Goal: Task Accomplishment & Management: Complete application form

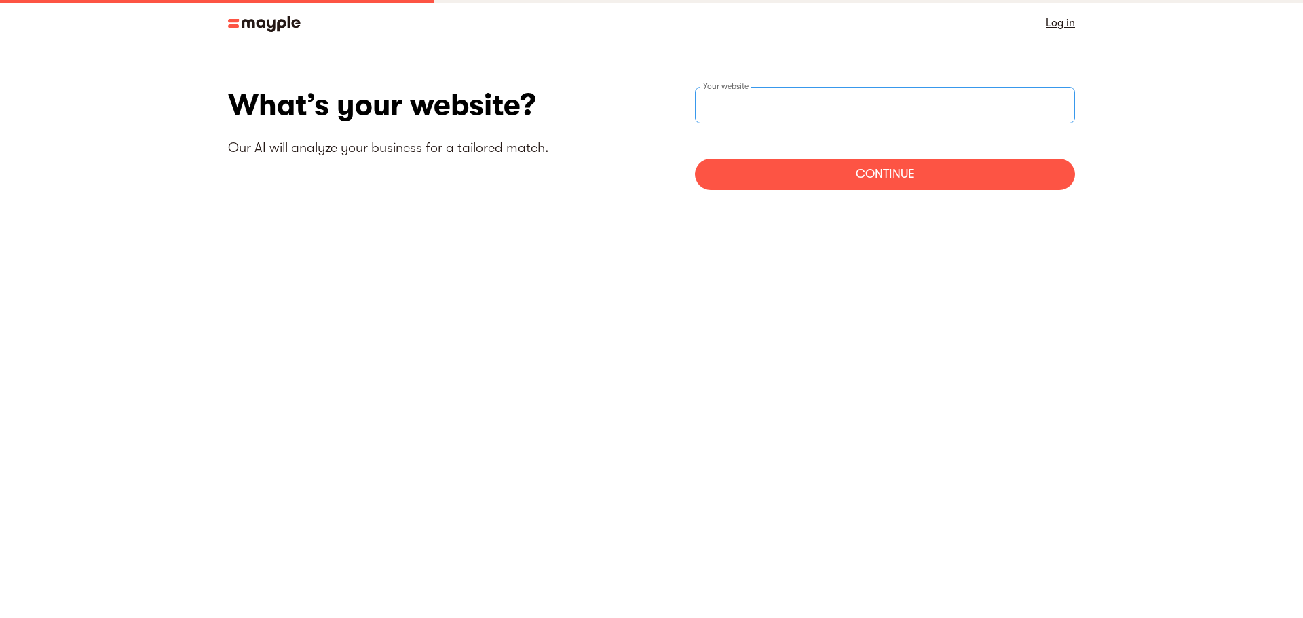
click at [858, 102] on input "text" at bounding box center [885, 105] width 380 height 37
click at [800, 111] on input "text" at bounding box center [885, 105] width 380 height 37
click at [764, 109] on input "websiteStep" at bounding box center [885, 105] width 380 height 37
type input "[DOMAIN_NAME]"
click at [867, 176] on div "Continue" at bounding box center [885, 174] width 380 height 31
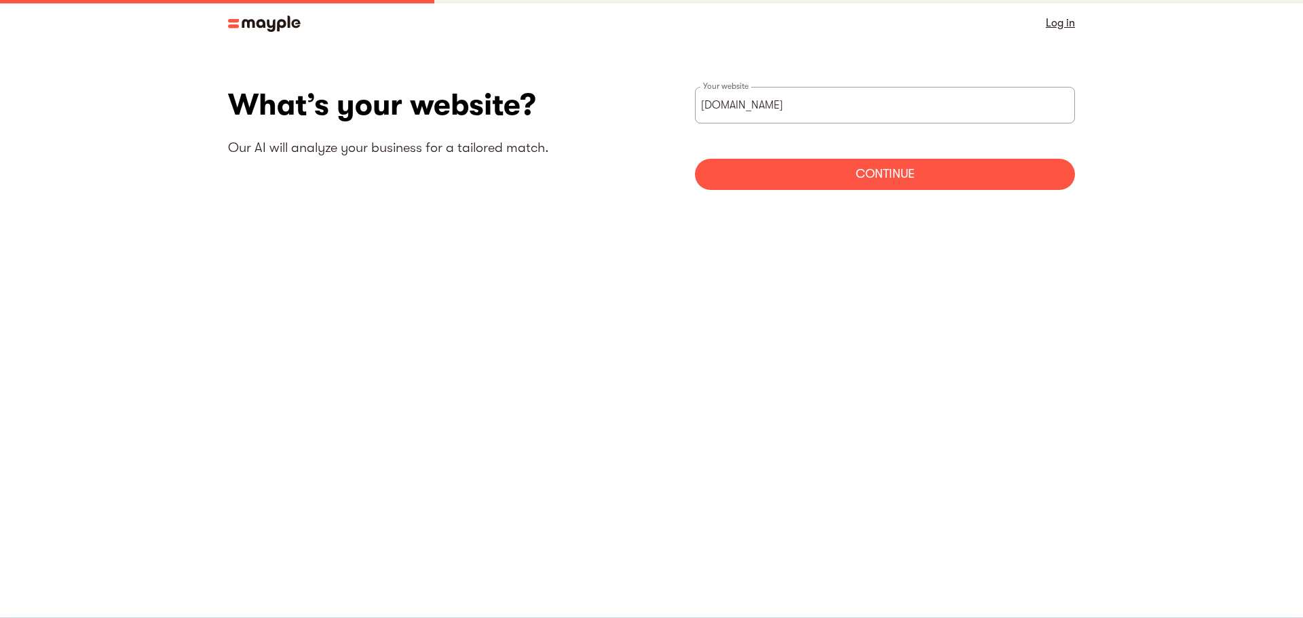
click at [921, 165] on div "Continue" at bounding box center [885, 174] width 380 height 31
click at [874, 172] on div "Continue" at bounding box center [885, 174] width 380 height 31
click at [1063, 23] on link "Log in" at bounding box center [1060, 23] width 29 height 19
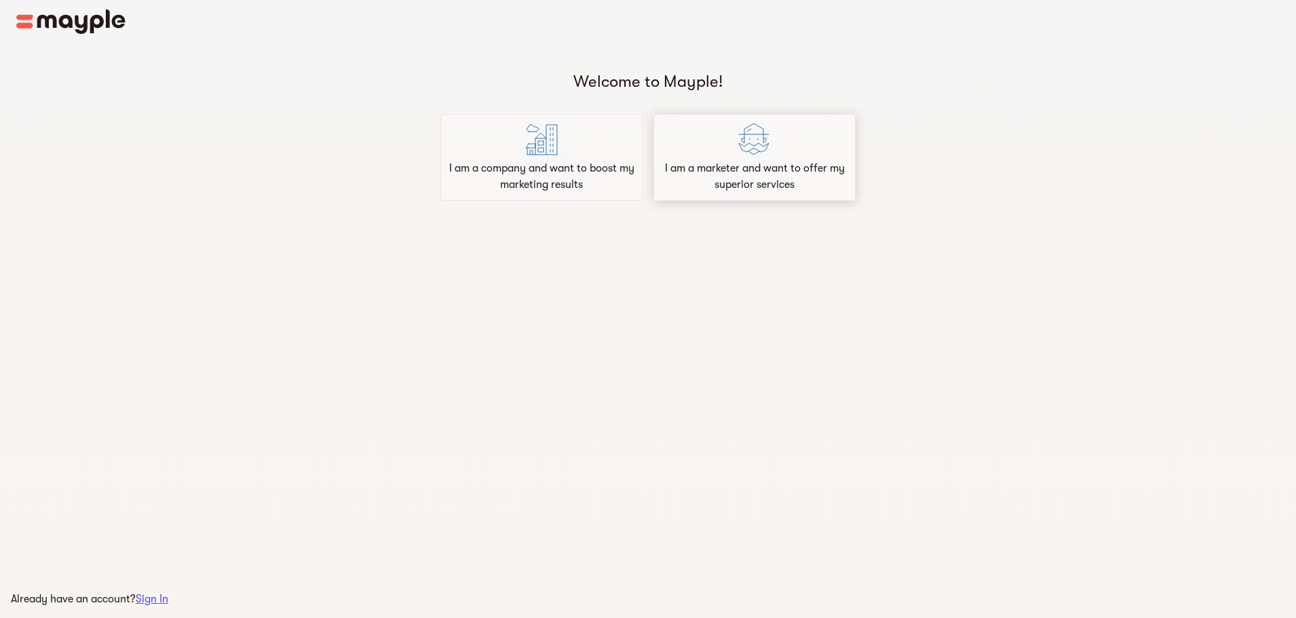
click at [822, 182] on p "I am a marketer and want to offer my superior services" at bounding box center [754, 176] width 190 height 33
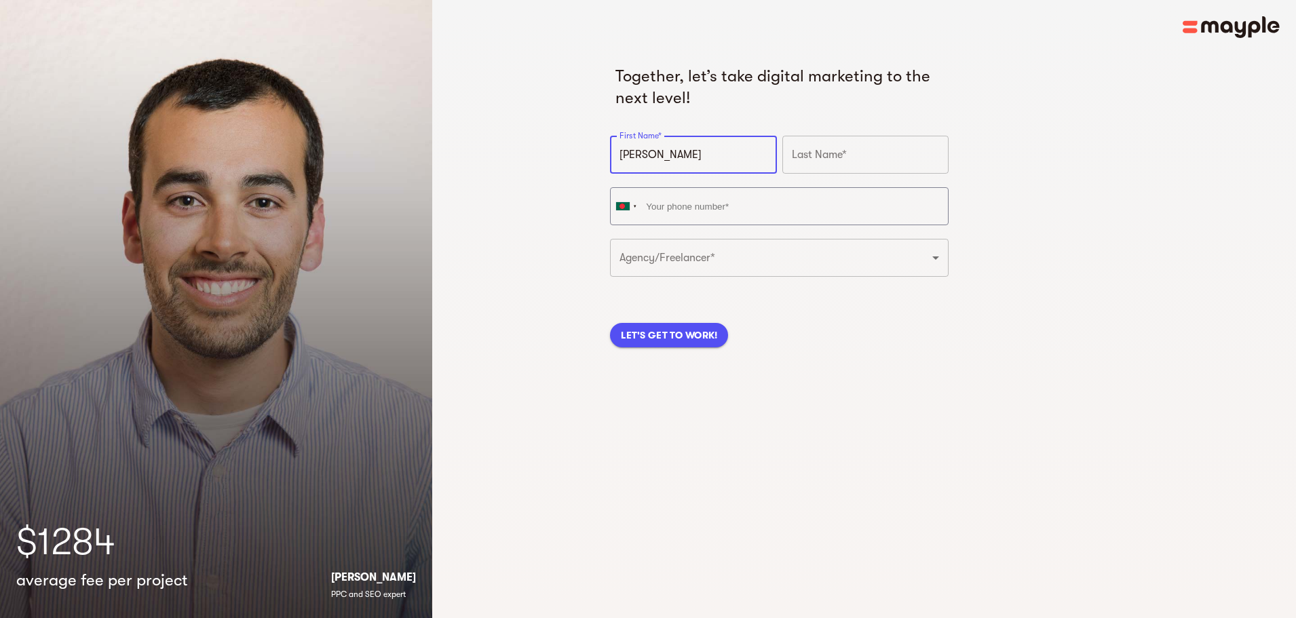
click at [835, 161] on input "text" at bounding box center [865, 155] width 166 height 38
type input "[PERSON_NAME]"
type input "[PHONE_NUMBER]"
drag, startPoint x: 721, startPoint y: 160, endPoint x: 639, endPoint y: 166, distance: 82.3
click at [639, 166] on input "[PERSON_NAME]" at bounding box center [693, 155] width 166 height 38
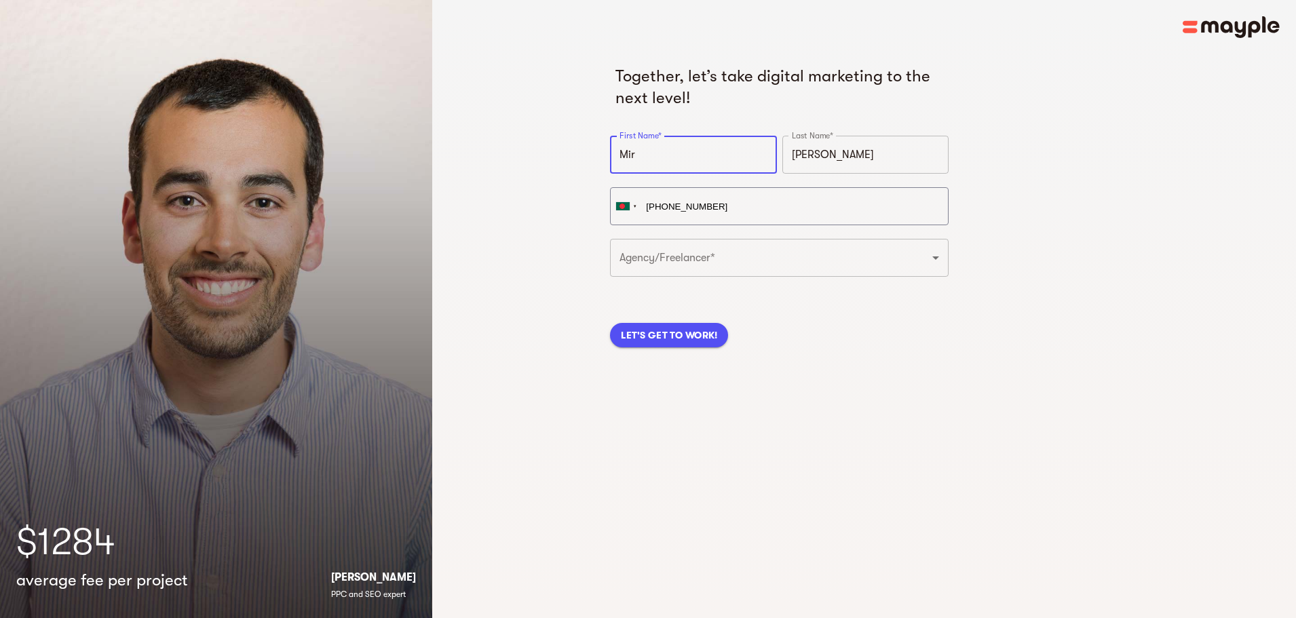
type input "Mir"
click at [1132, 185] on div "Together, let’s take digital marketing to the next level! First Name* Mir First…" at bounding box center [864, 309] width 864 height 618
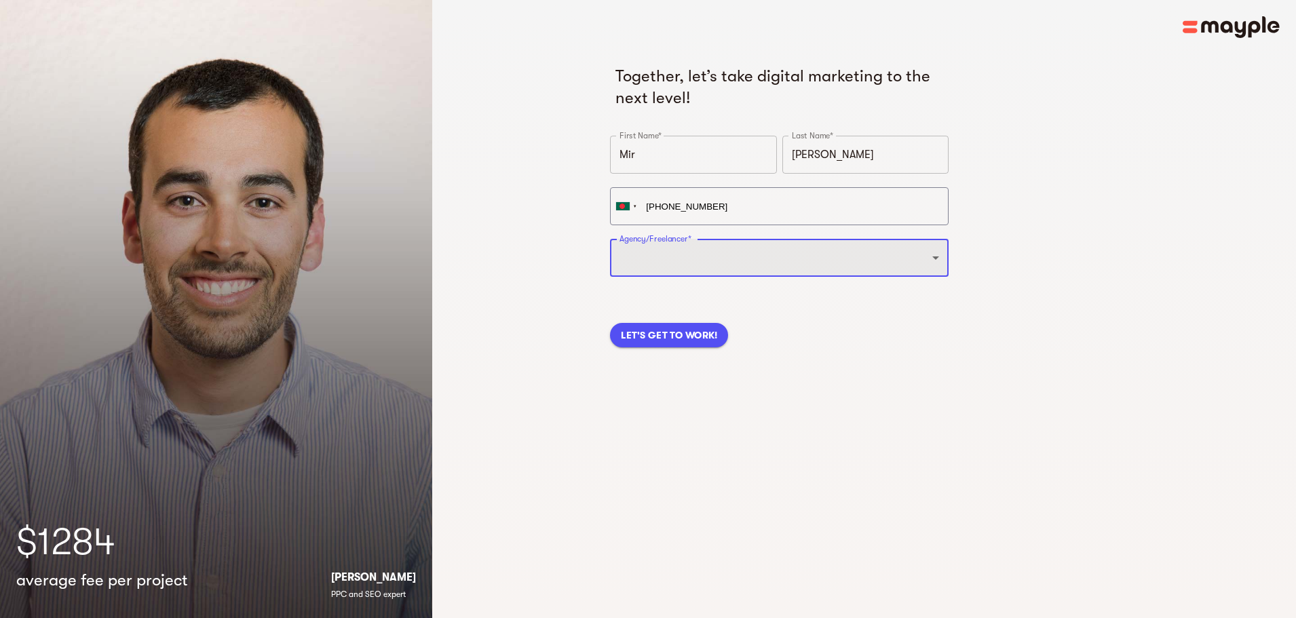
click at [770, 246] on select "Freelancer Digital Agency" at bounding box center [779, 258] width 339 height 38
click at [610, 239] on select "Freelancer Digital Agency" at bounding box center [779, 258] width 339 height 38
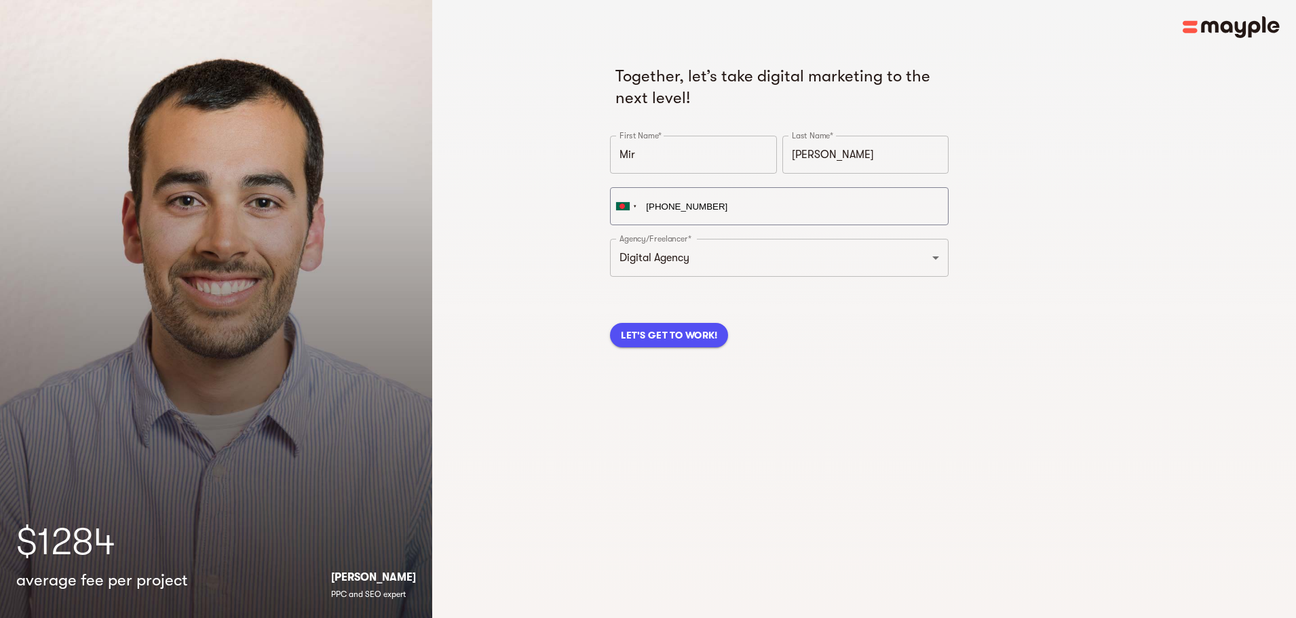
click at [908, 341] on div "LET'S GET TO WORK!" at bounding box center [779, 319] width 344 height 62
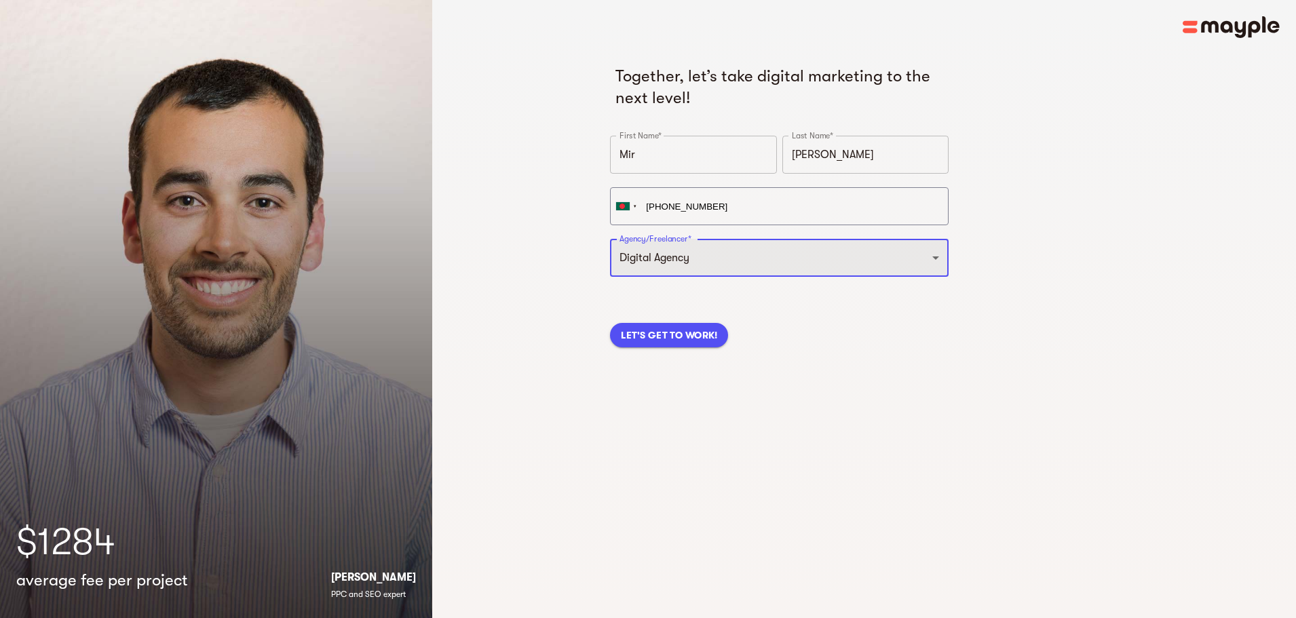
click at [730, 267] on select "Freelancer Digital Agency" at bounding box center [779, 258] width 339 height 38
select select "FREELANCER"
click at [610, 239] on select "Freelancer Digital Agency" at bounding box center [779, 258] width 339 height 38
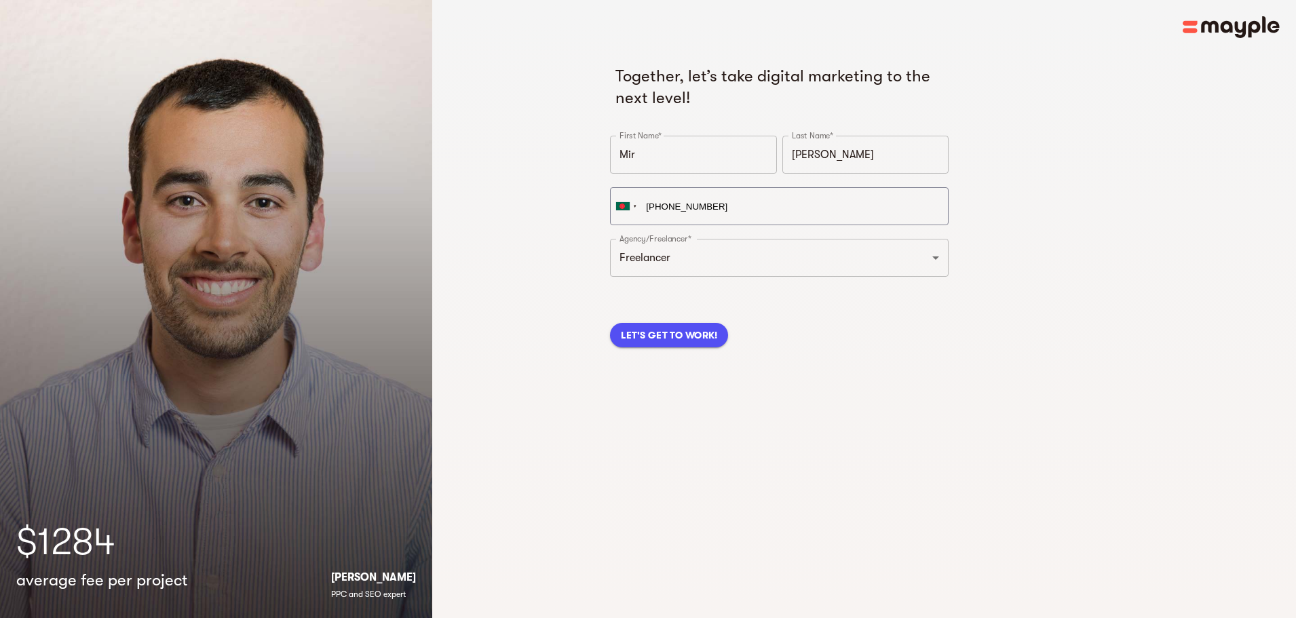
drag, startPoint x: 869, startPoint y: 340, endPoint x: 769, endPoint y: 327, distance: 101.2
click at [864, 341] on div "LET'S GET TO WORK!" at bounding box center [779, 319] width 344 height 62
click at [709, 334] on span "LET'S GET TO WORK!" at bounding box center [669, 335] width 96 height 16
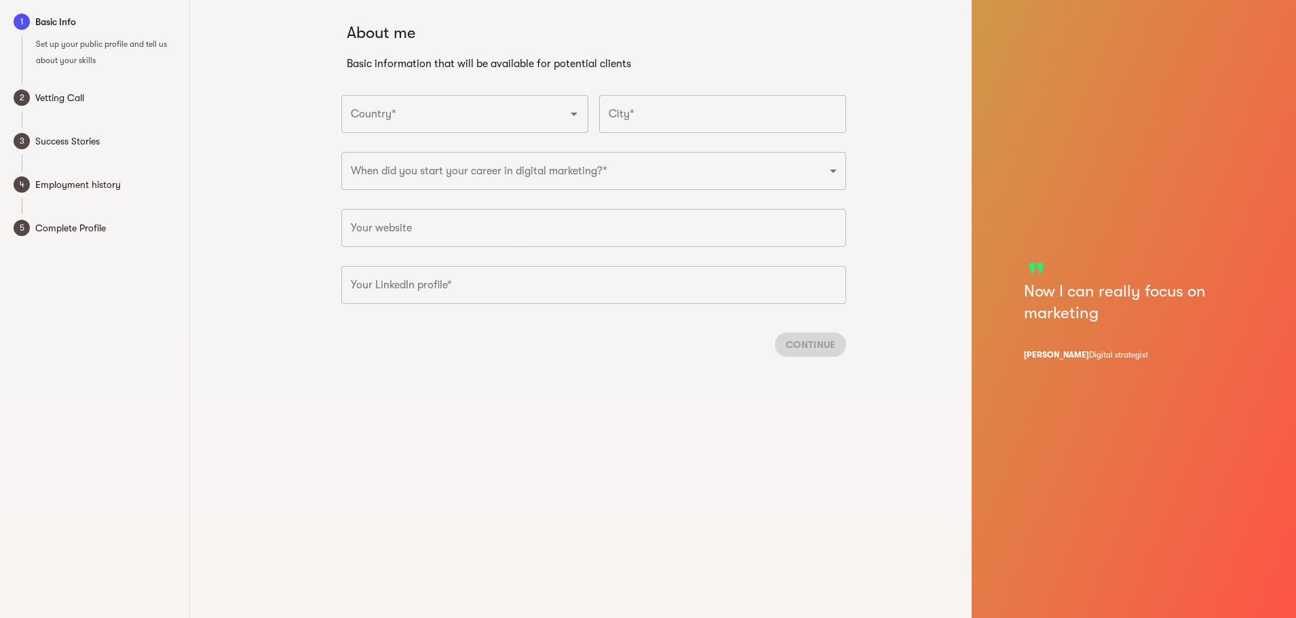
click at [525, 115] on input "Country*" at bounding box center [445, 114] width 197 height 26
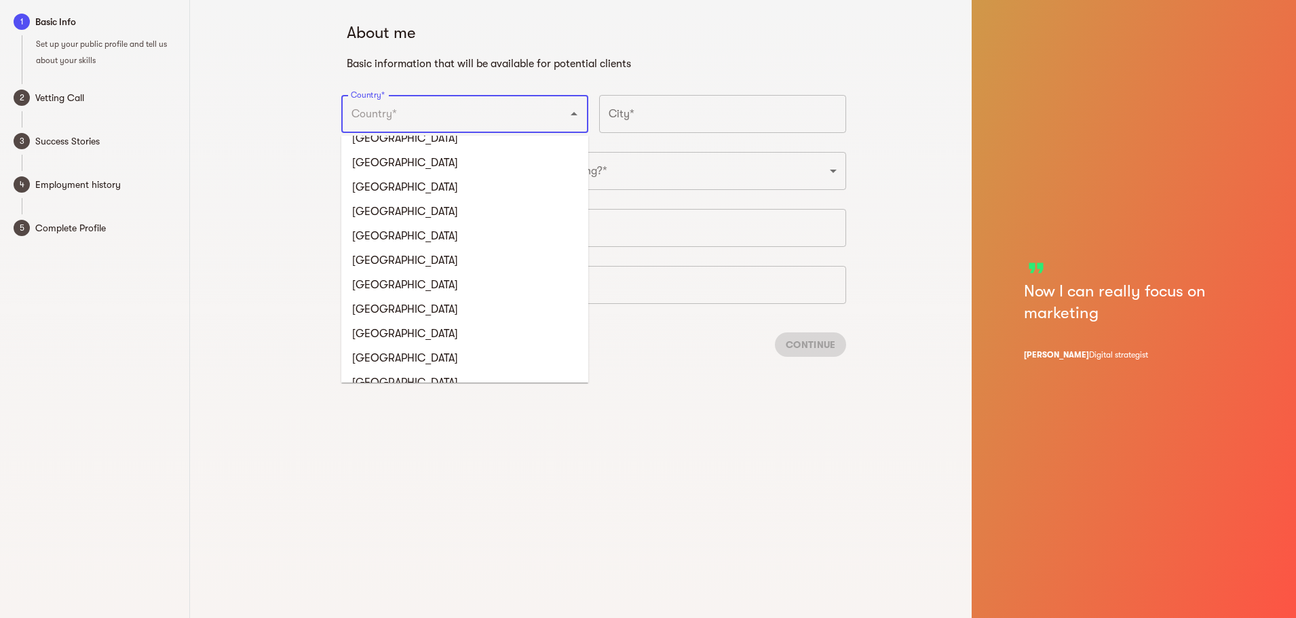
scroll to position [611, 0]
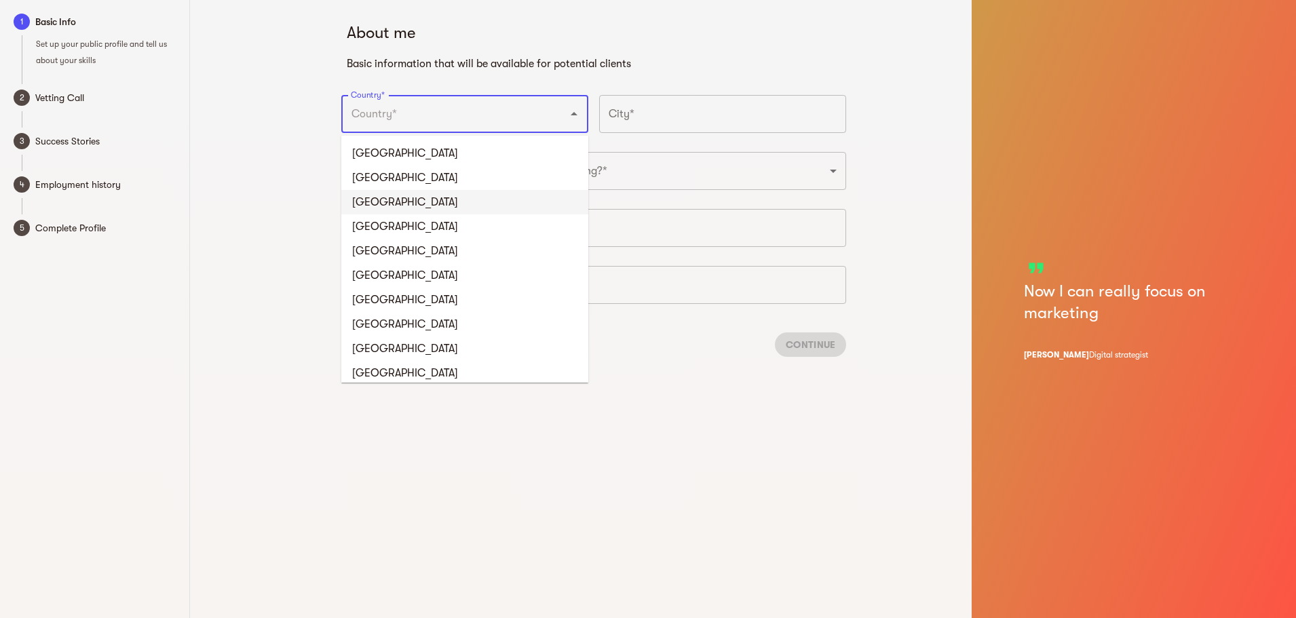
click at [415, 207] on li "[GEOGRAPHIC_DATA]" at bounding box center [464, 202] width 247 height 24
type input "[GEOGRAPHIC_DATA]"
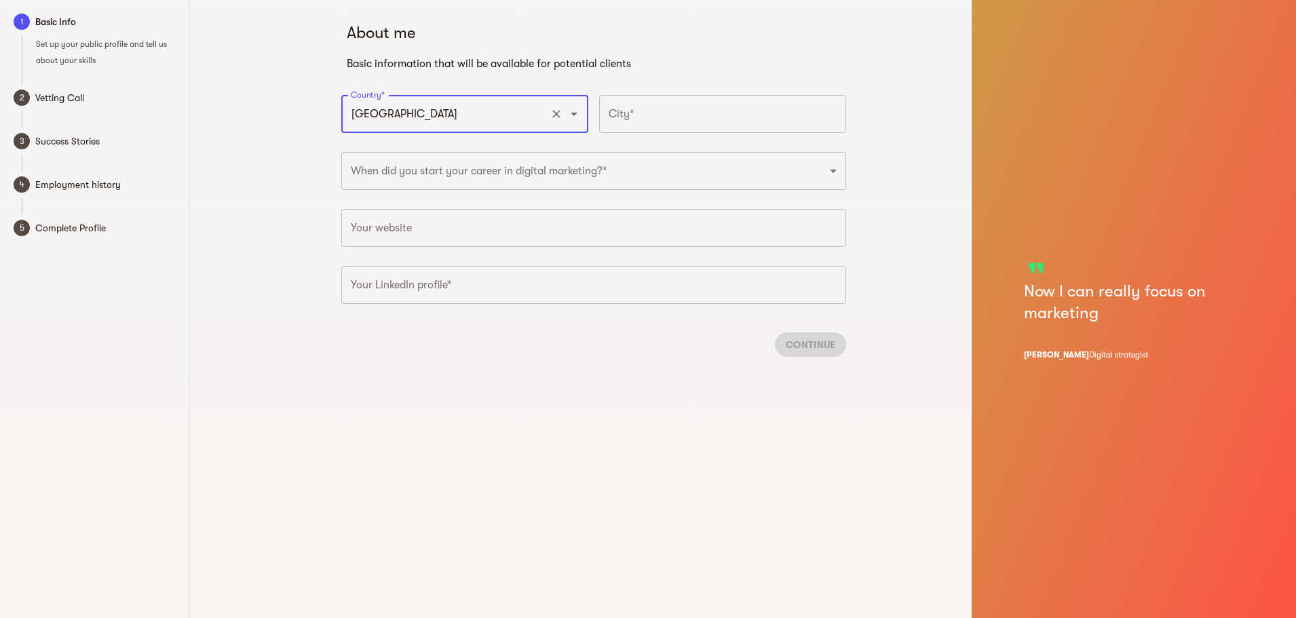
click at [676, 113] on input "text" at bounding box center [722, 114] width 247 height 38
click at [607, 118] on input "[GEOGRAPHIC_DATA]" at bounding box center [722, 114] width 247 height 38
type input "[GEOGRAPHIC_DATA]"
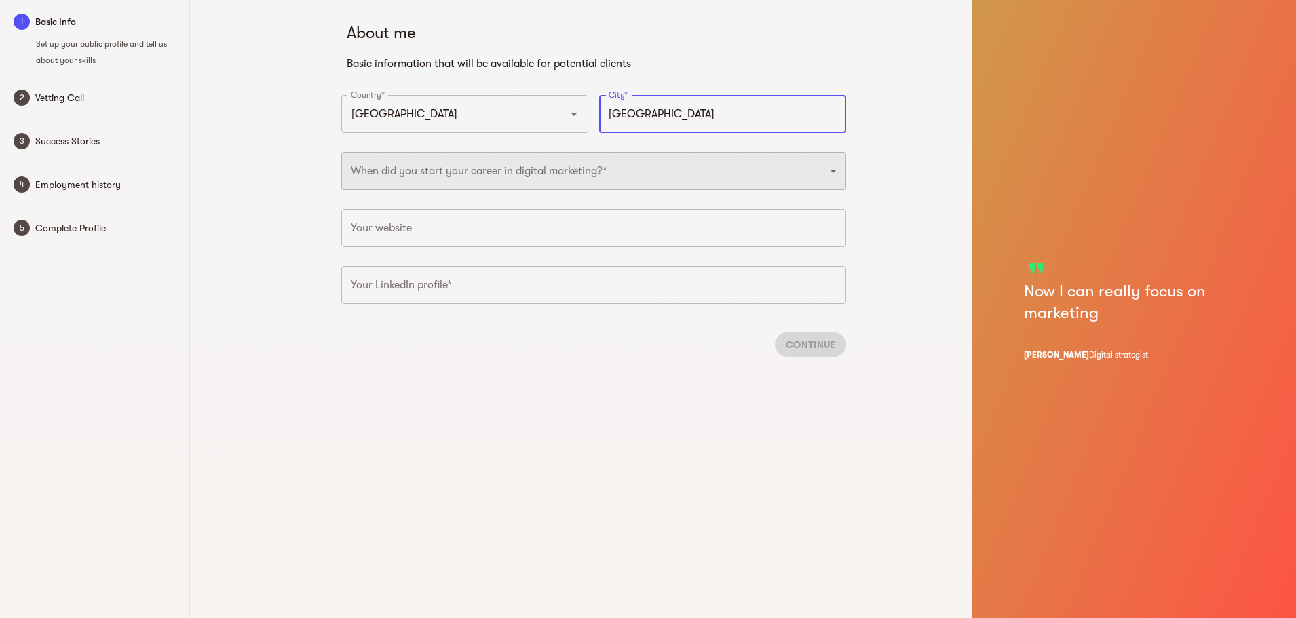
click at [572, 168] on select "2025 2024 2023 2022 2021 2020 2019 2018 2017 2016 2015 2014 2013 2012 2011 2010…" at bounding box center [593, 171] width 505 height 38
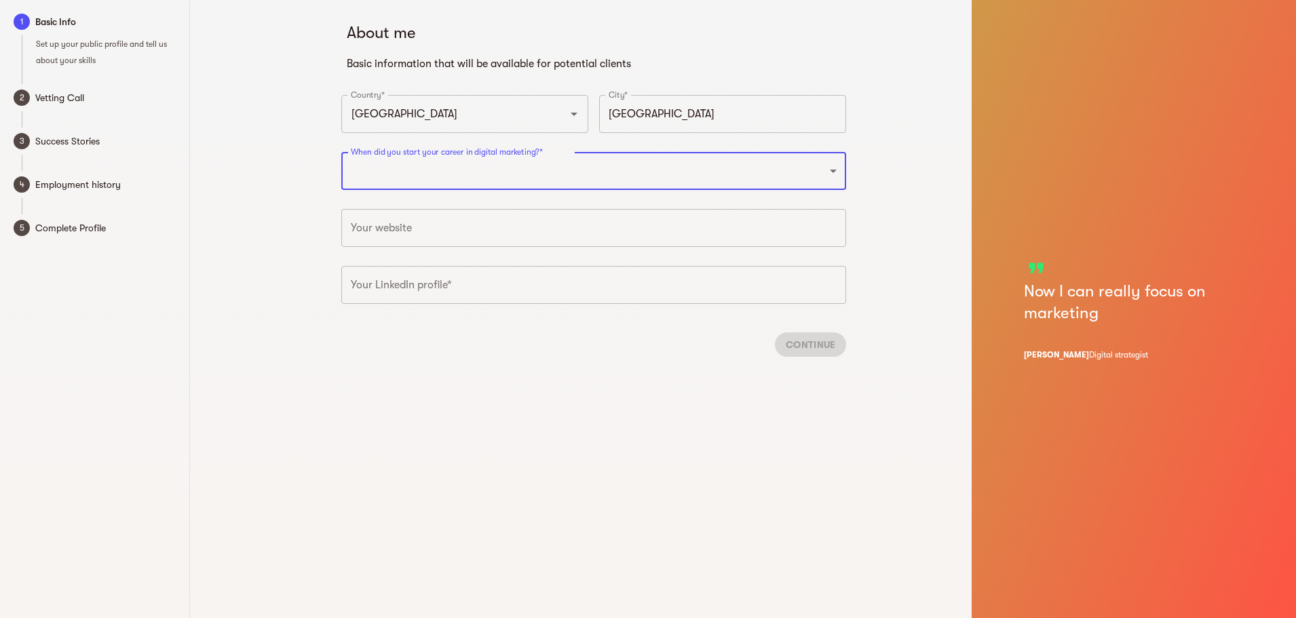
click at [887, 143] on div "About me Basic information that will be available for potential clients Country…" at bounding box center [594, 309] width 756 height 618
click at [632, 190] on div "When did you start your career in digital marketing?* 2025 2024 2023 2022 2021 …" at bounding box center [594, 175] width 516 height 57
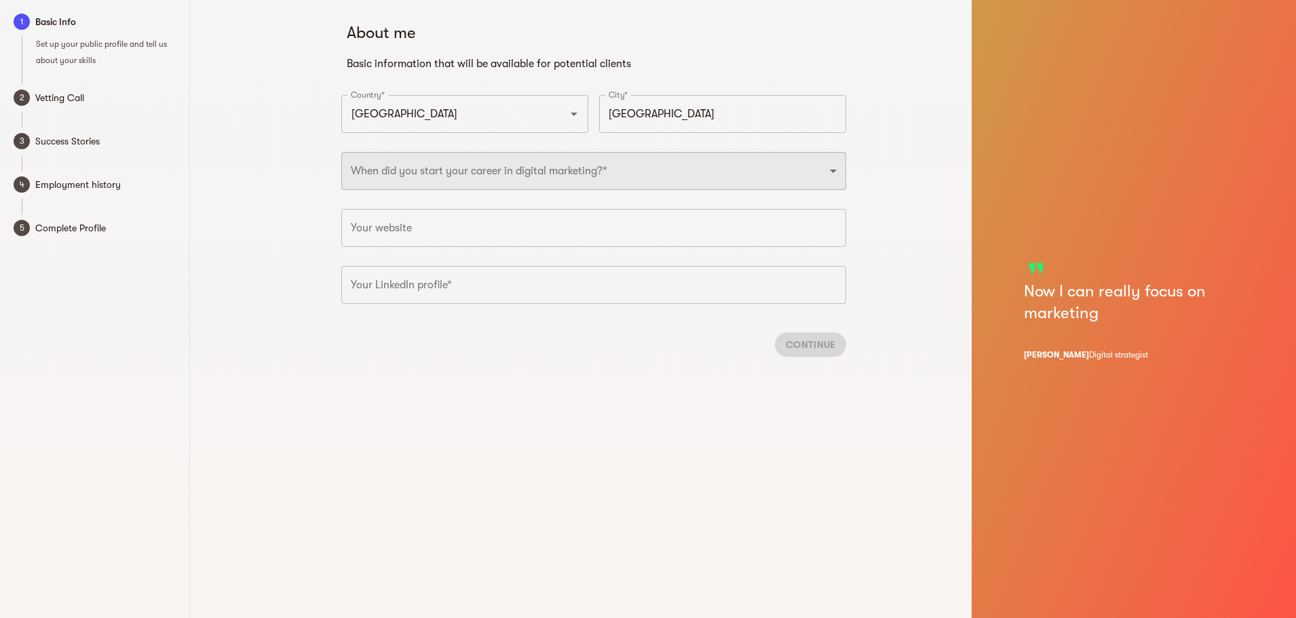
click at [631, 181] on select "2025 2024 2023 2022 2021 2020 2019 2018 2017 2016 2015 2014 2013 2012 2011 2010…" at bounding box center [593, 171] width 505 height 38
select select "2019"
click at [341, 152] on select "2025 2024 2023 2022 2021 2020 2019 2018 2017 2016 2015 2014 2013 2012 2011 2010…" at bounding box center [593, 171] width 505 height 38
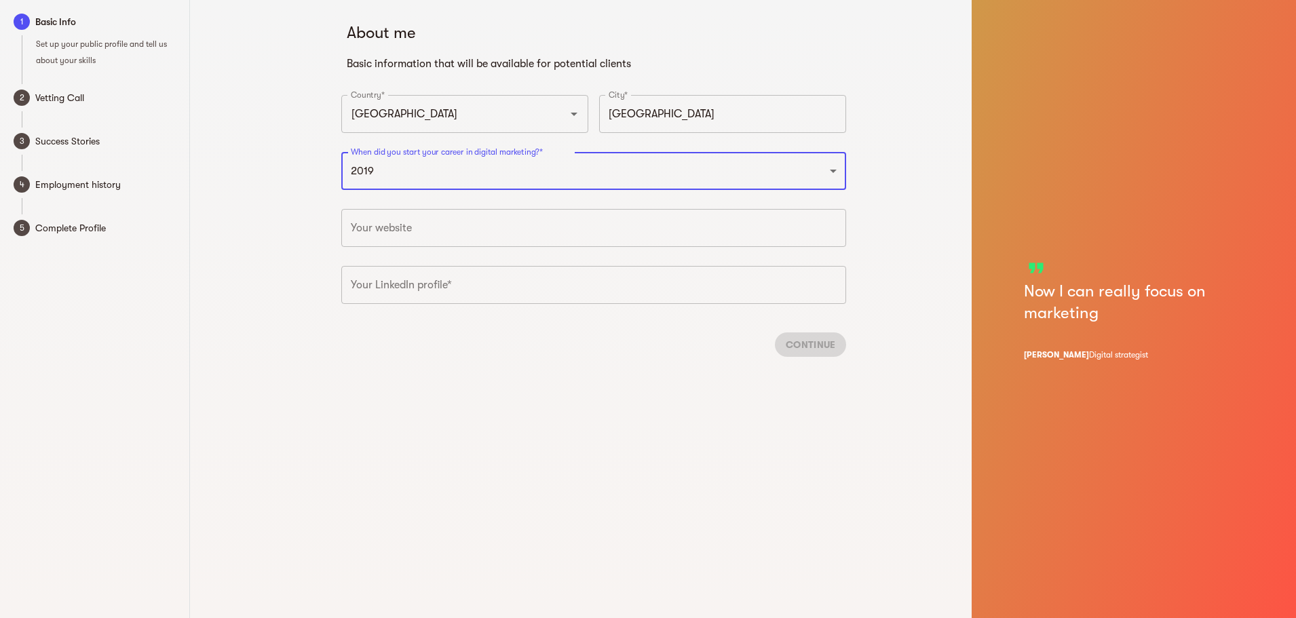
click at [917, 145] on div "About me Basic information that will be available for potential clients Country…" at bounding box center [594, 309] width 756 height 618
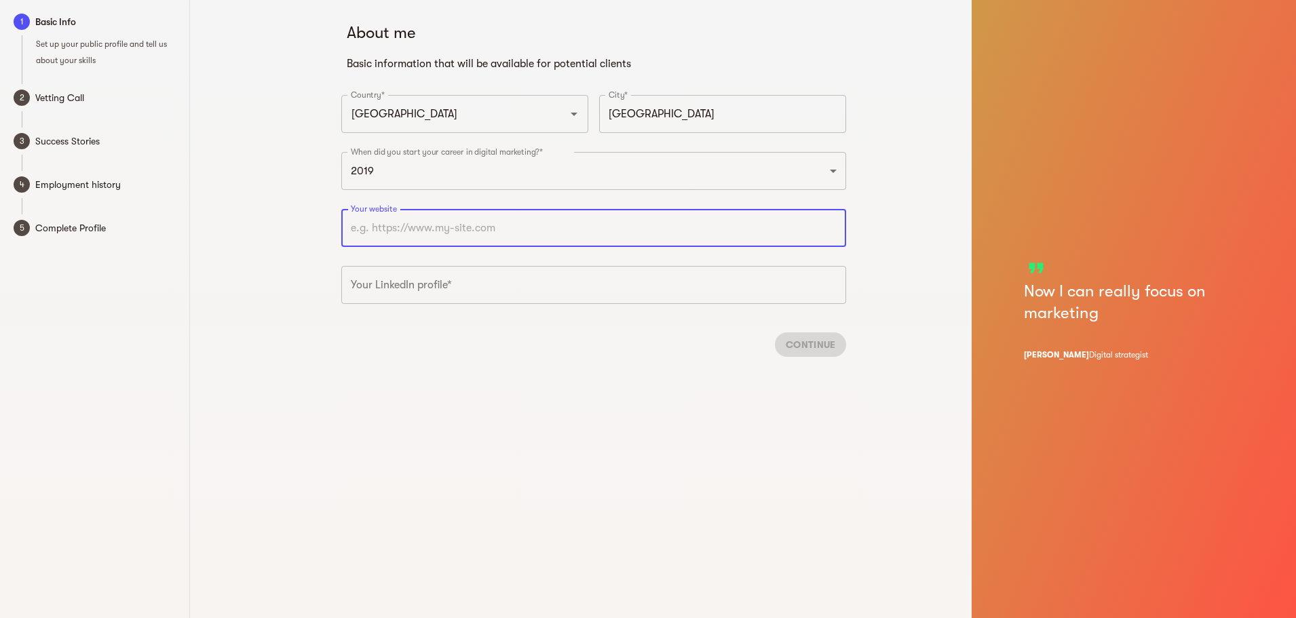
click at [571, 229] on input "text" at bounding box center [593, 228] width 505 height 38
type input "[URL][DOMAIN_NAME]"
click at [898, 227] on div "About me Basic information that will be available for potential clients Country…" at bounding box center [594, 309] width 756 height 618
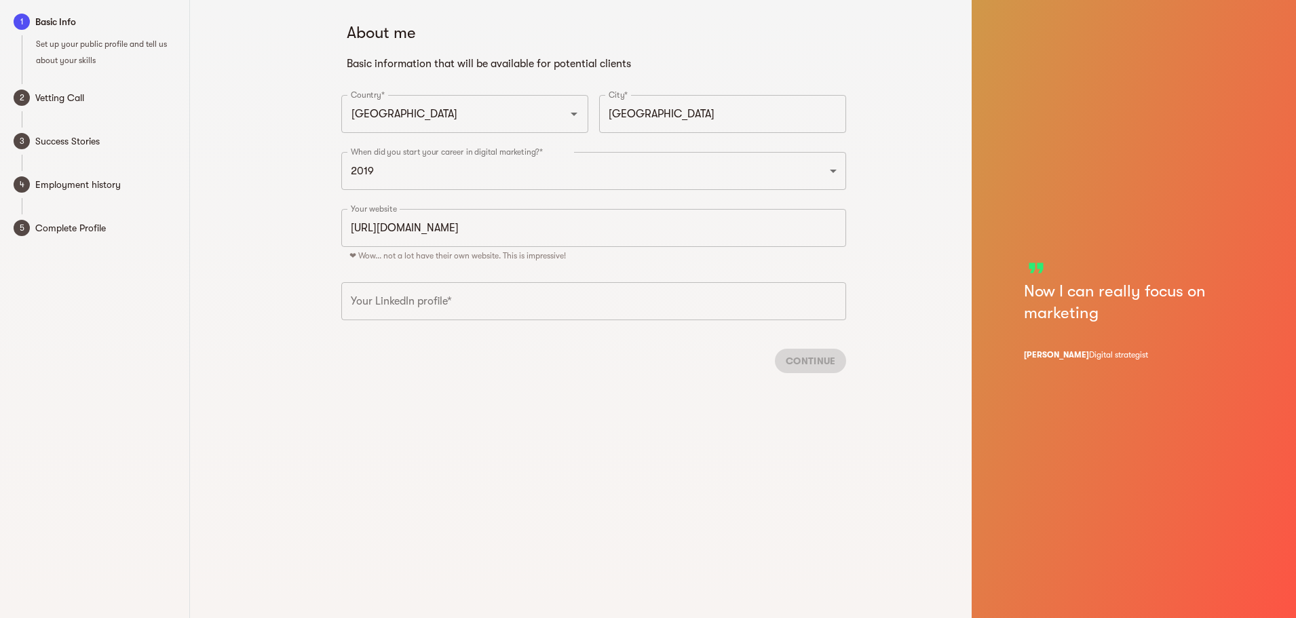
click at [495, 309] on input "text" at bounding box center [593, 301] width 505 height 38
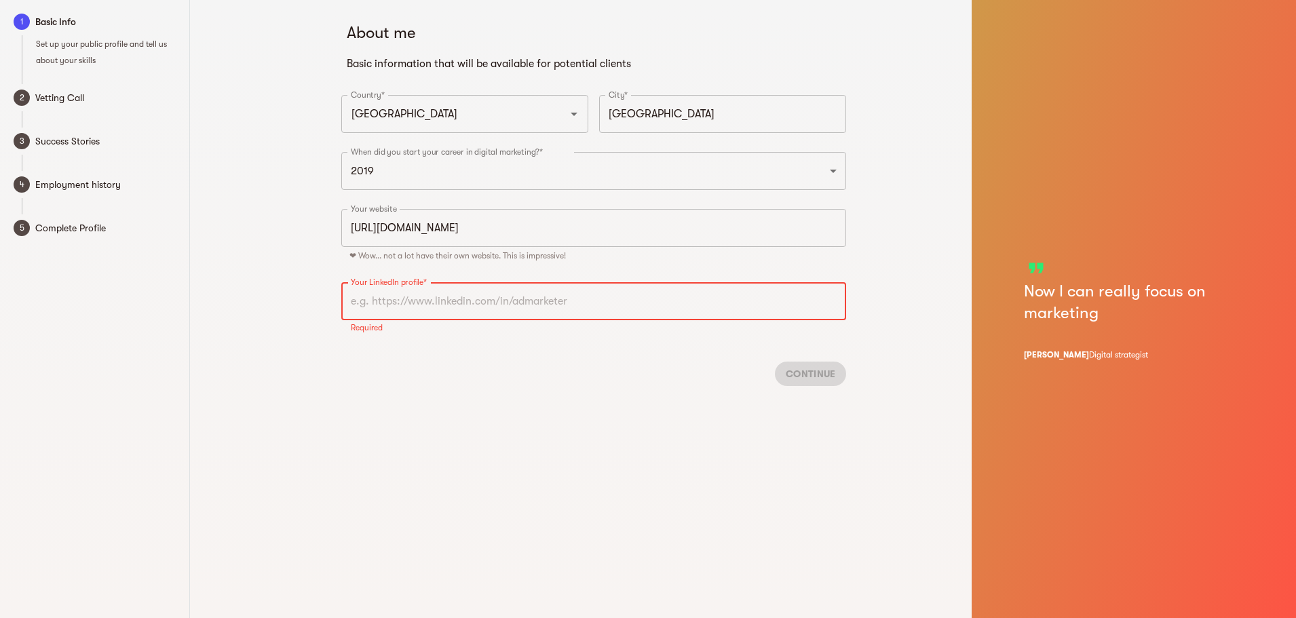
click at [447, 294] on input "text" at bounding box center [593, 301] width 505 height 38
paste input "[URL][DOMAIN_NAME]"
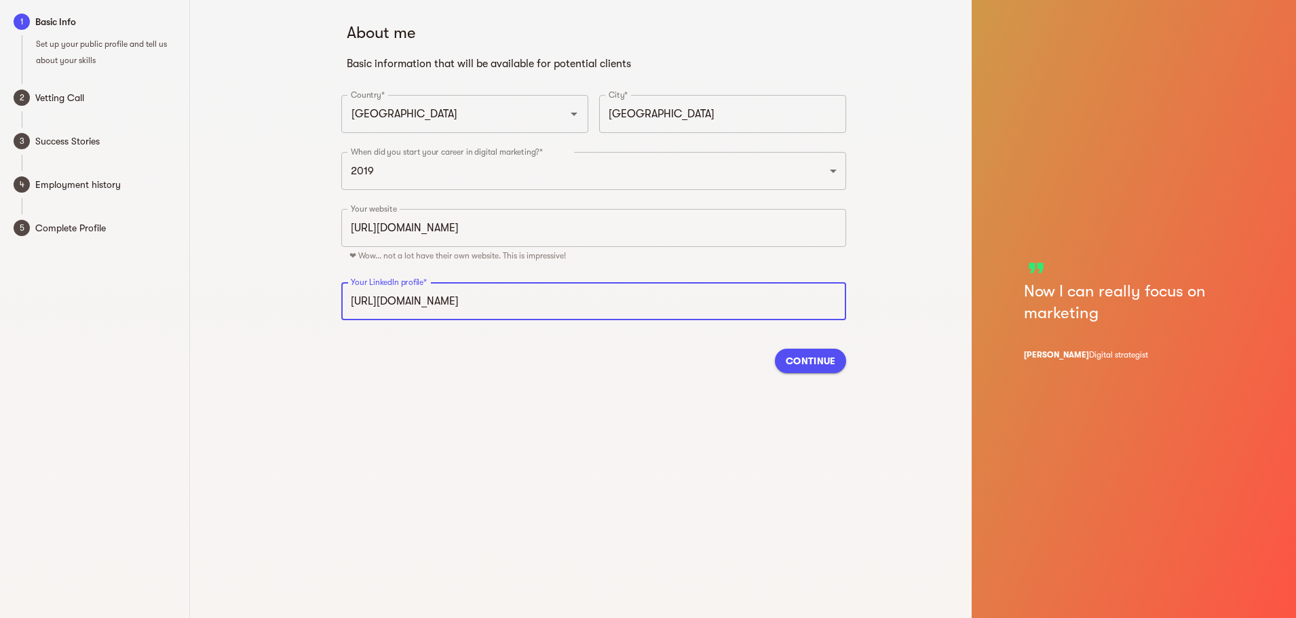
type input "[URL][DOMAIN_NAME]"
click at [807, 360] on span "Continue" at bounding box center [811, 361] width 50 height 16
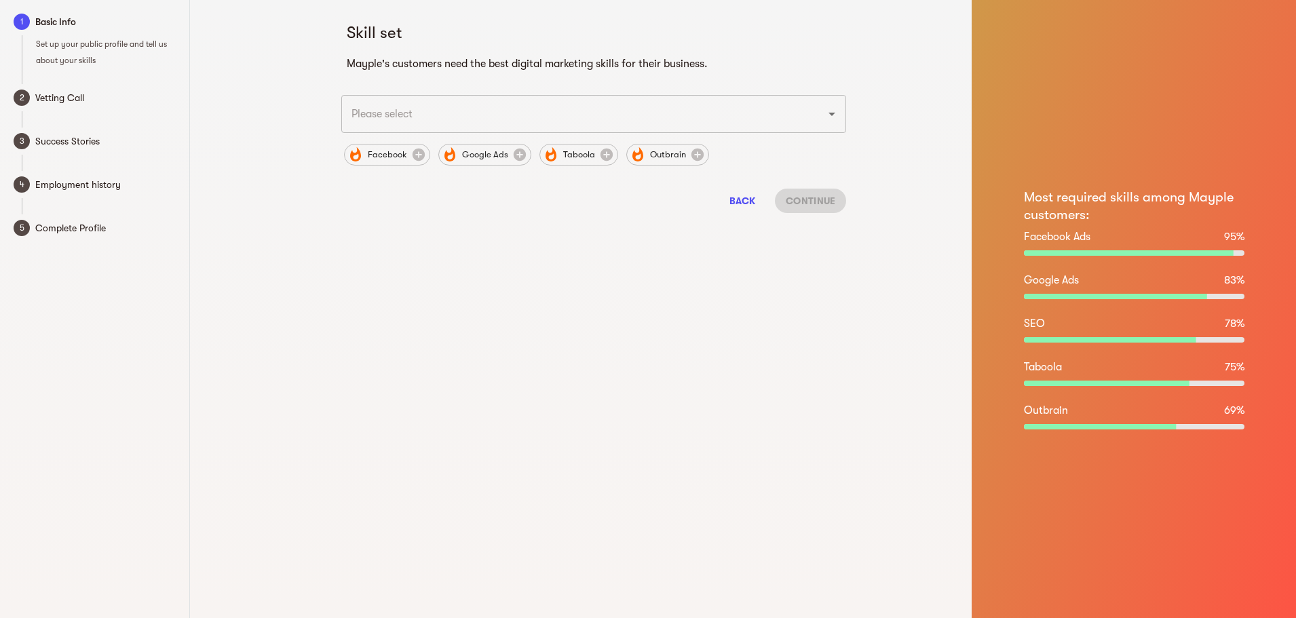
click at [449, 109] on input "text" at bounding box center [574, 114] width 455 height 26
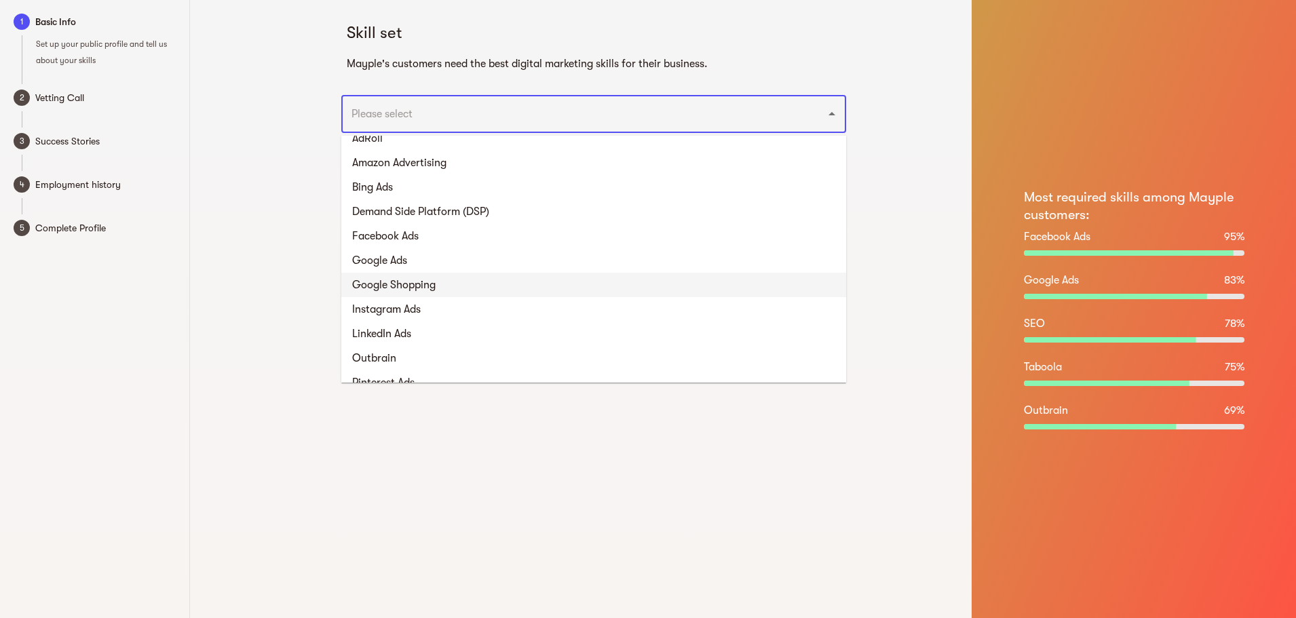
scroll to position [11, 0]
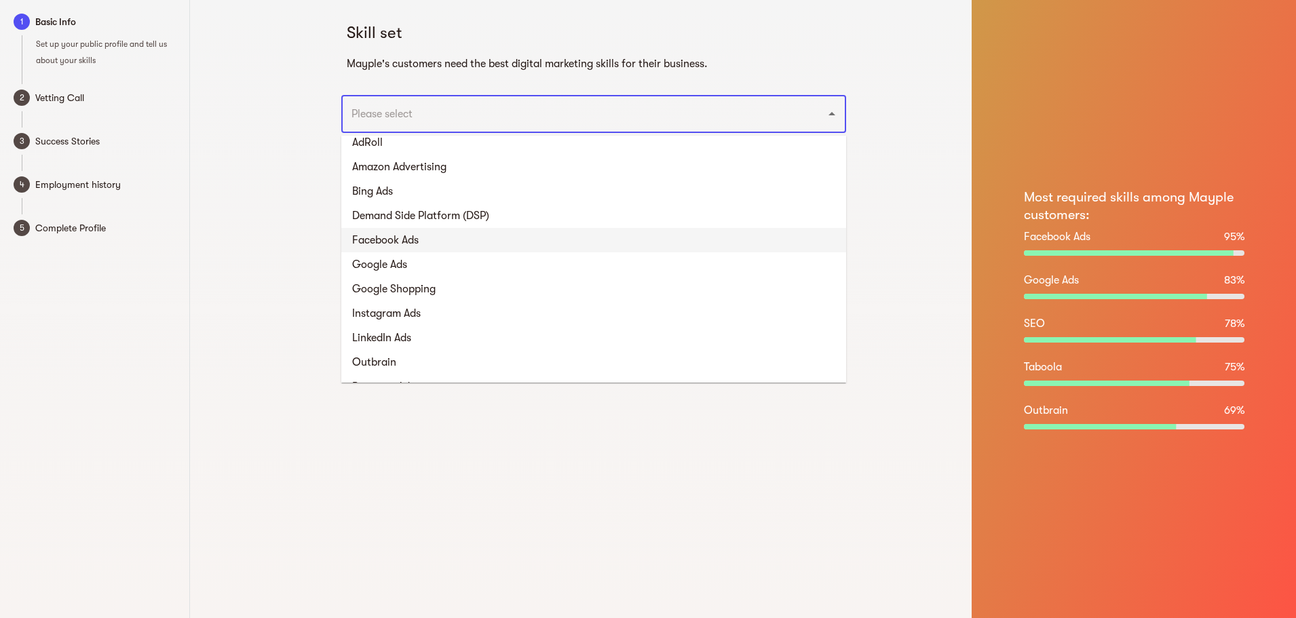
click at [418, 233] on li "Facebook Ads" at bounding box center [593, 240] width 505 height 24
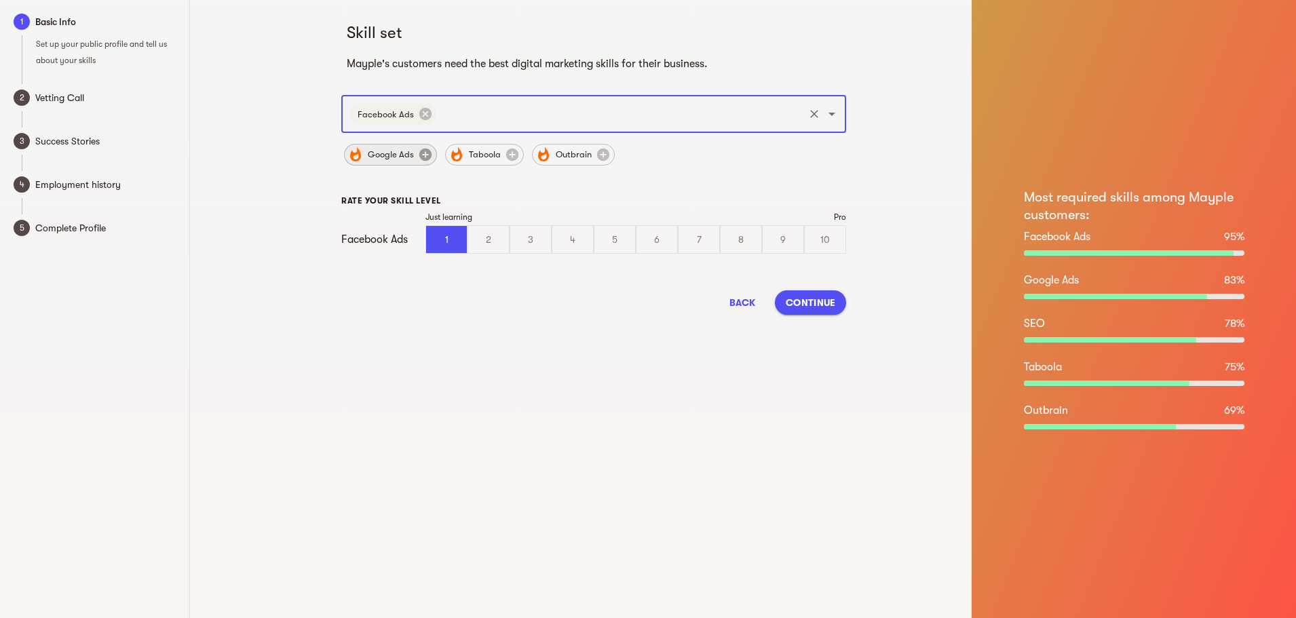
click at [428, 155] on icon at bounding box center [425, 155] width 12 height 12
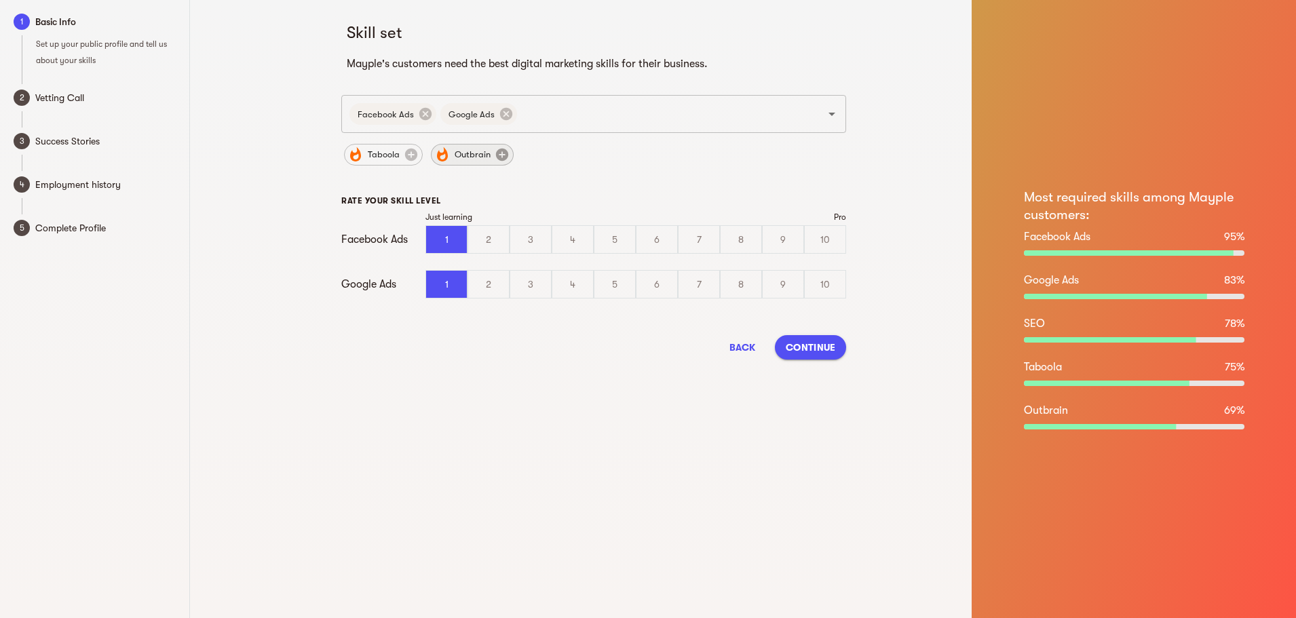
click at [497, 154] on icon at bounding box center [502, 155] width 12 height 12
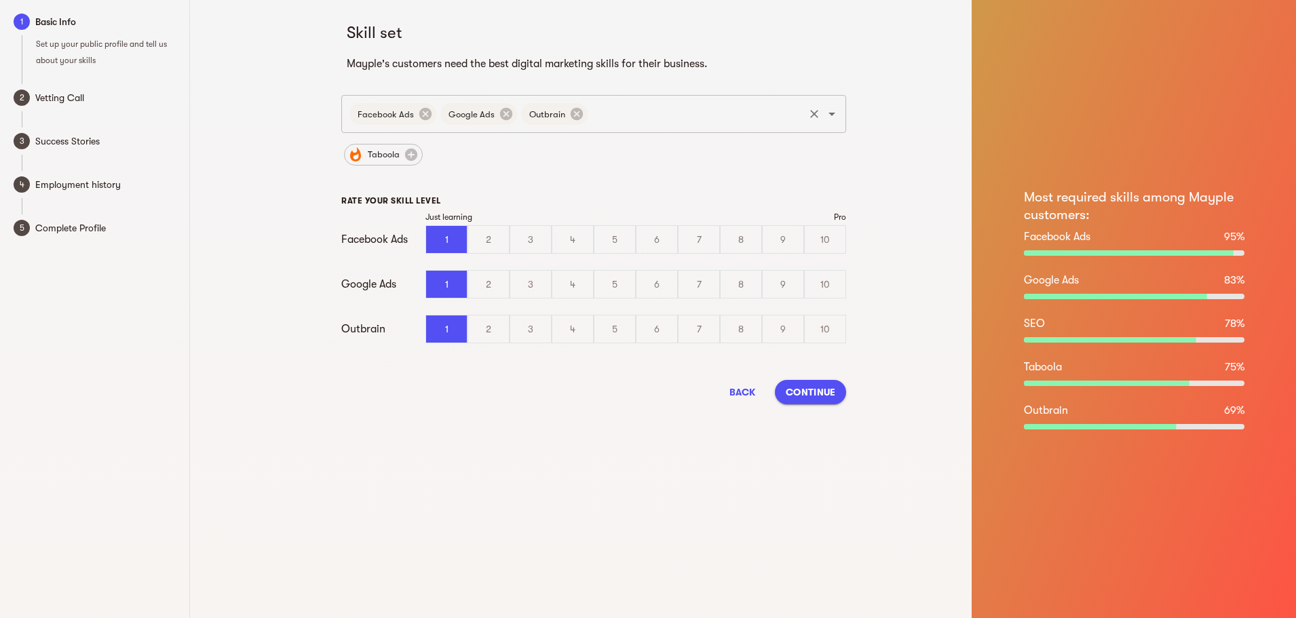
click at [579, 114] on icon at bounding box center [577, 114] width 12 height 12
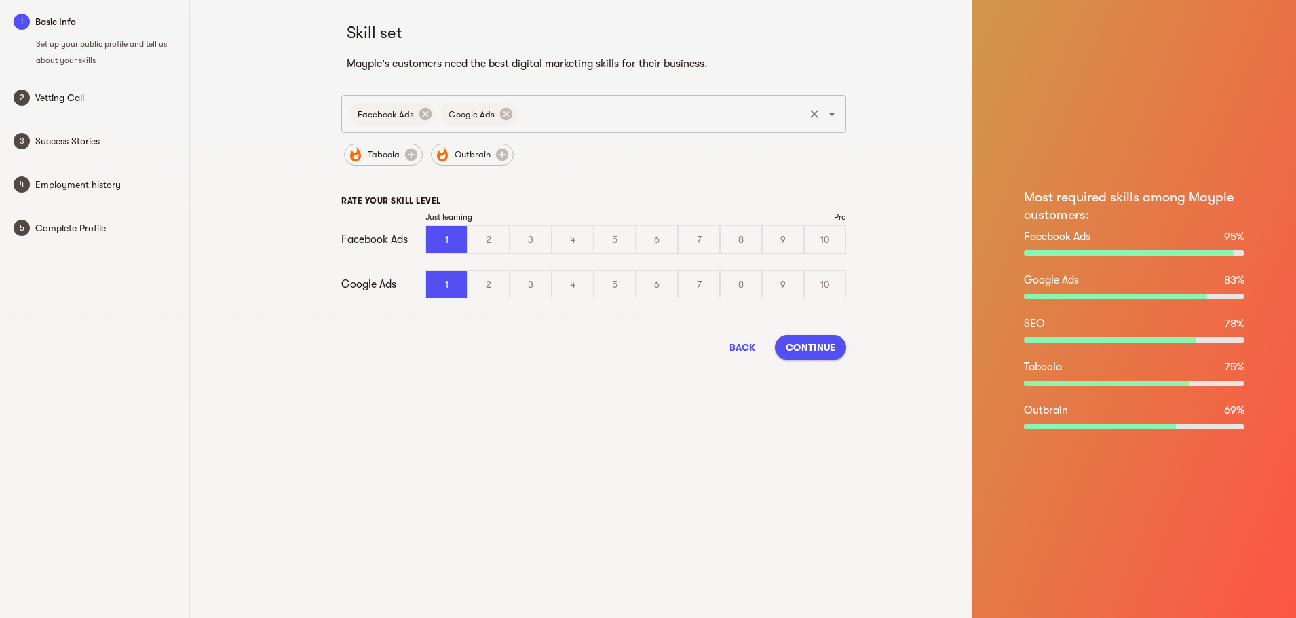
click at [617, 119] on input "text" at bounding box center [660, 114] width 283 height 26
click at [590, 98] on div "Facebook Ads Google Ads ​" at bounding box center [593, 114] width 505 height 38
click at [594, 109] on input "text" at bounding box center [660, 114] width 283 height 26
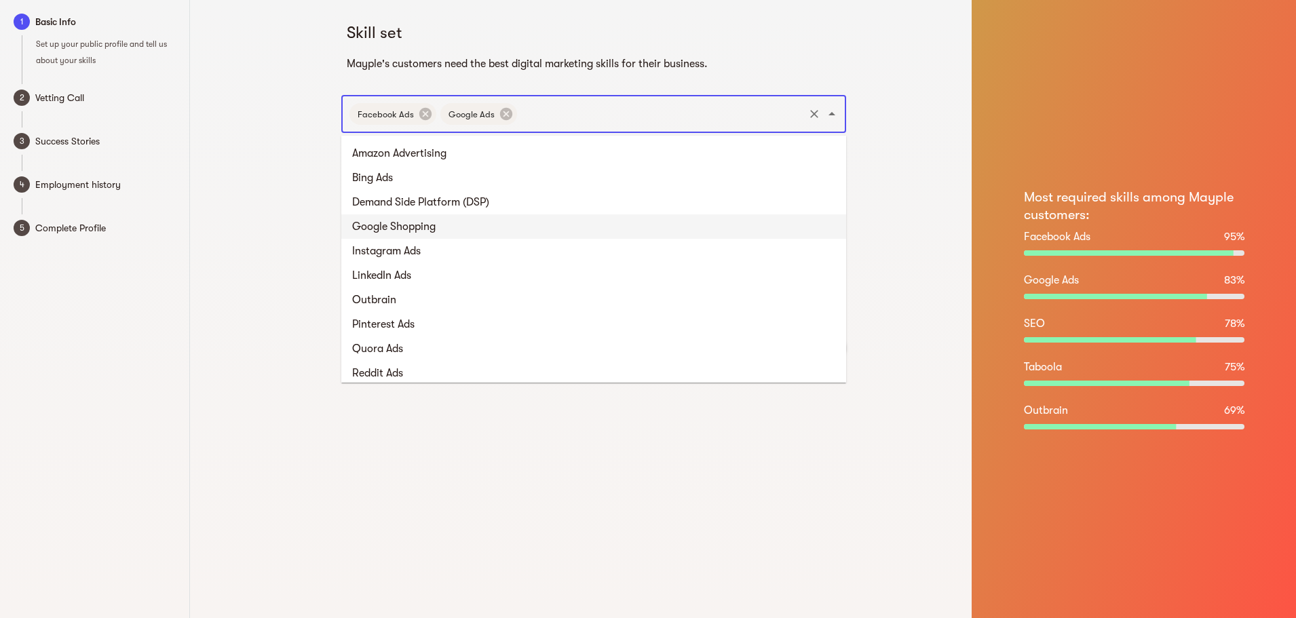
scroll to position [68, 0]
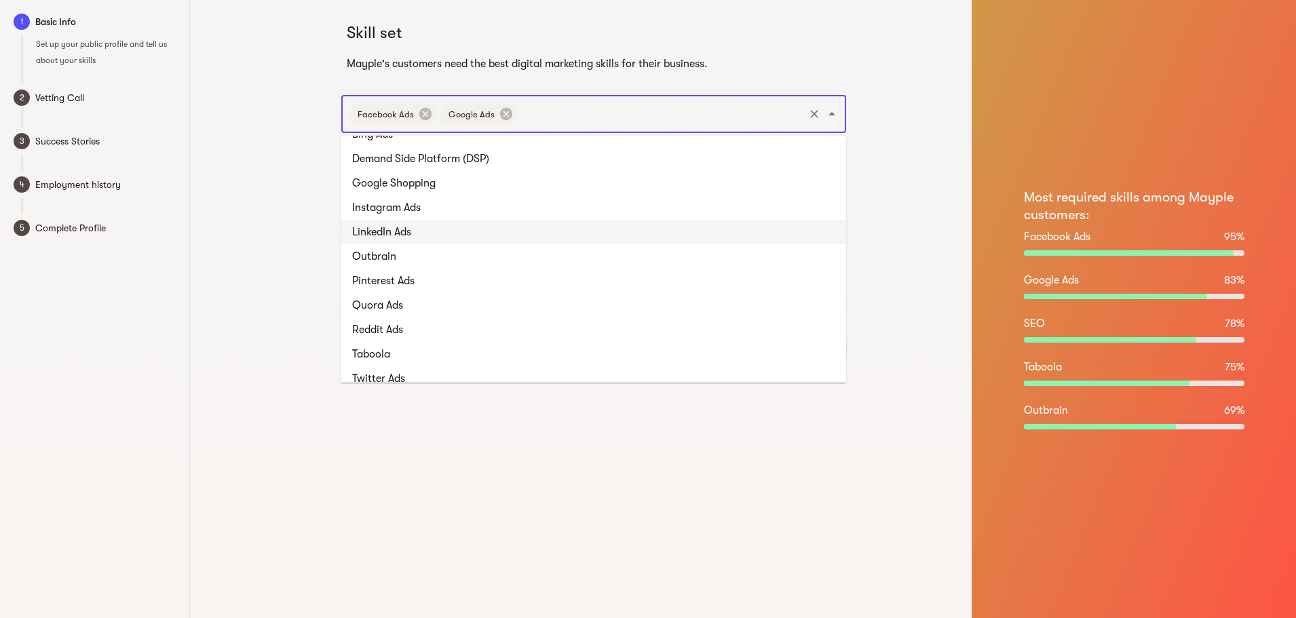
click at [456, 231] on li "LinkedIn Ads" at bounding box center [593, 232] width 505 height 24
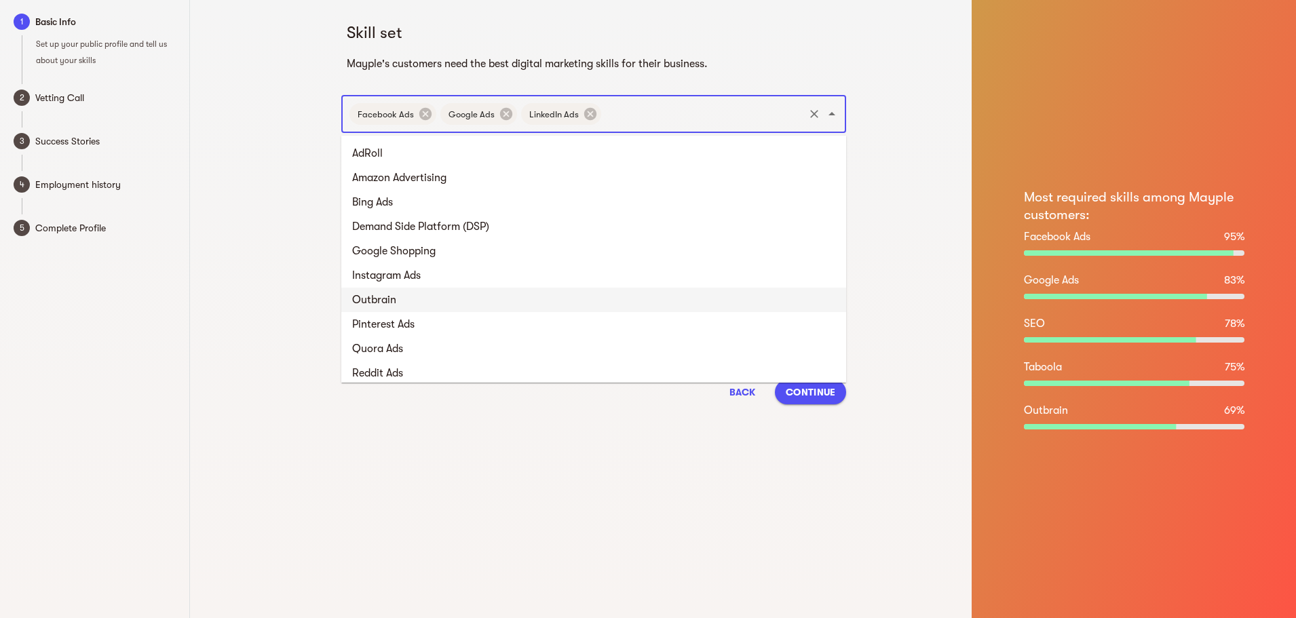
click at [632, 120] on input "text" at bounding box center [702, 114] width 199 height 26
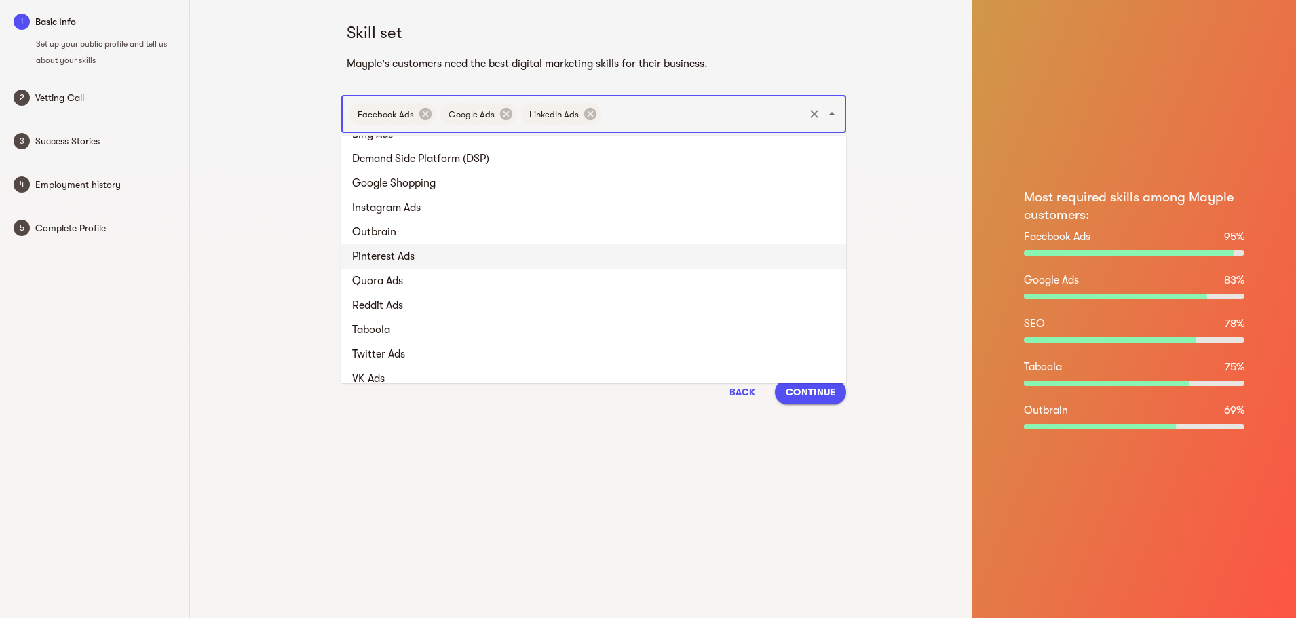
click at [438, 251] on li "Pinterest Ads" at bounding box center [593, 256] width 505 height 24
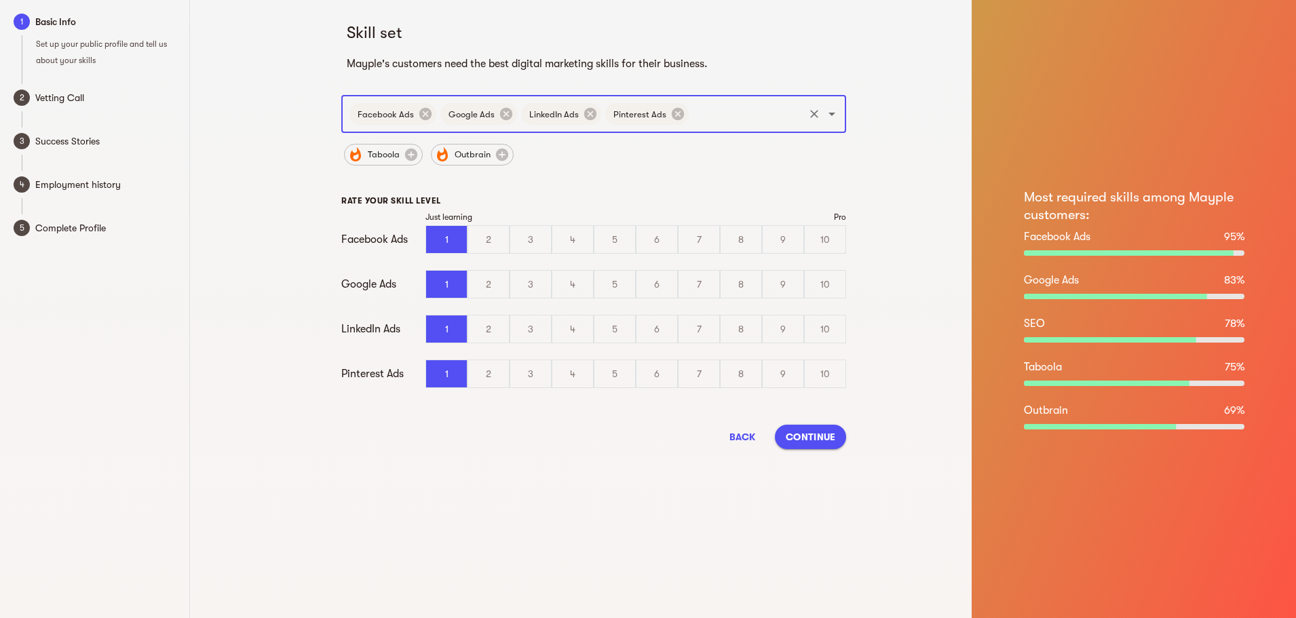
click at [716, 107] on input "text" at bounding box center [746, 114] width 111 height 26
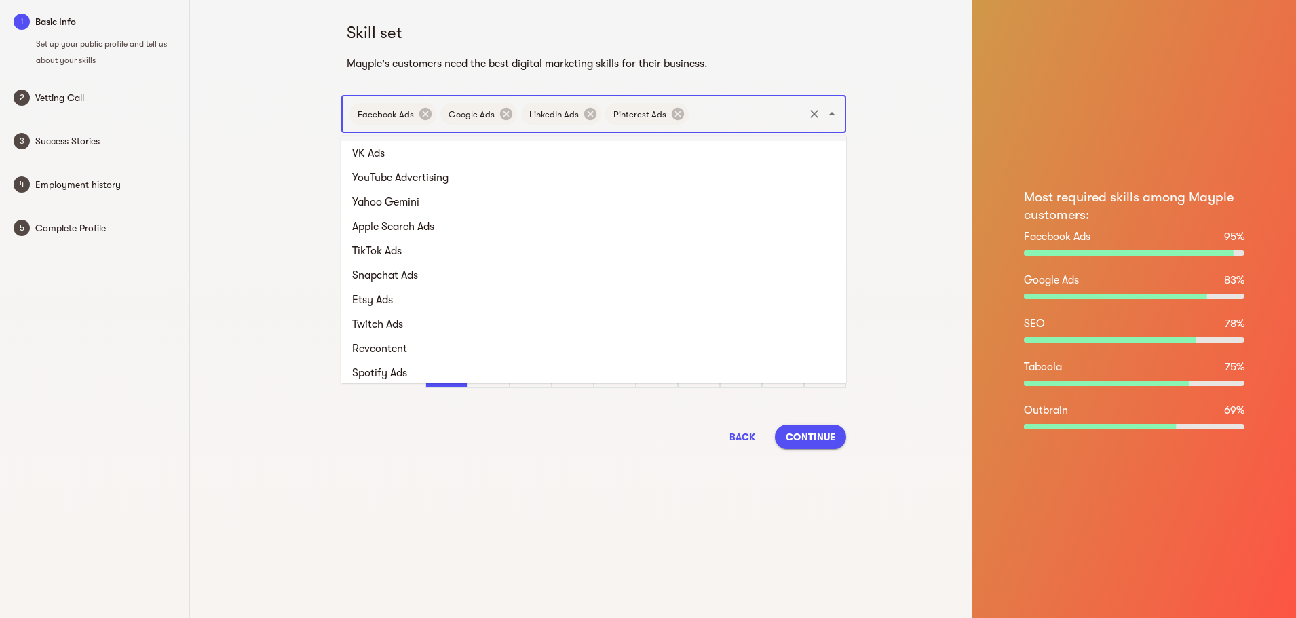
scroll to position [271, 0]
click at [431, 246] on li "TikTok Ads" at bounding box center [593, 248] width 505 height 24
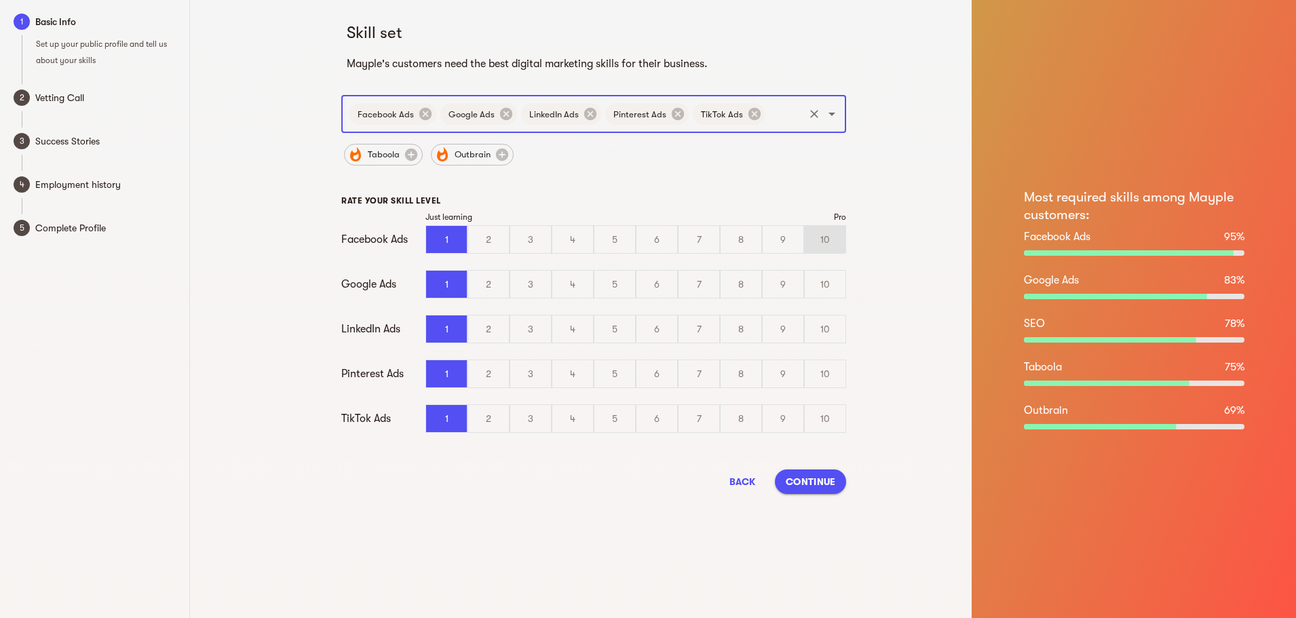
click at [834, 237] on div "10" at bounding box center [825, 239] width 41 height 27
click at [0, 0] on input "10" at bounding box center [0, 0] width 0 height 0
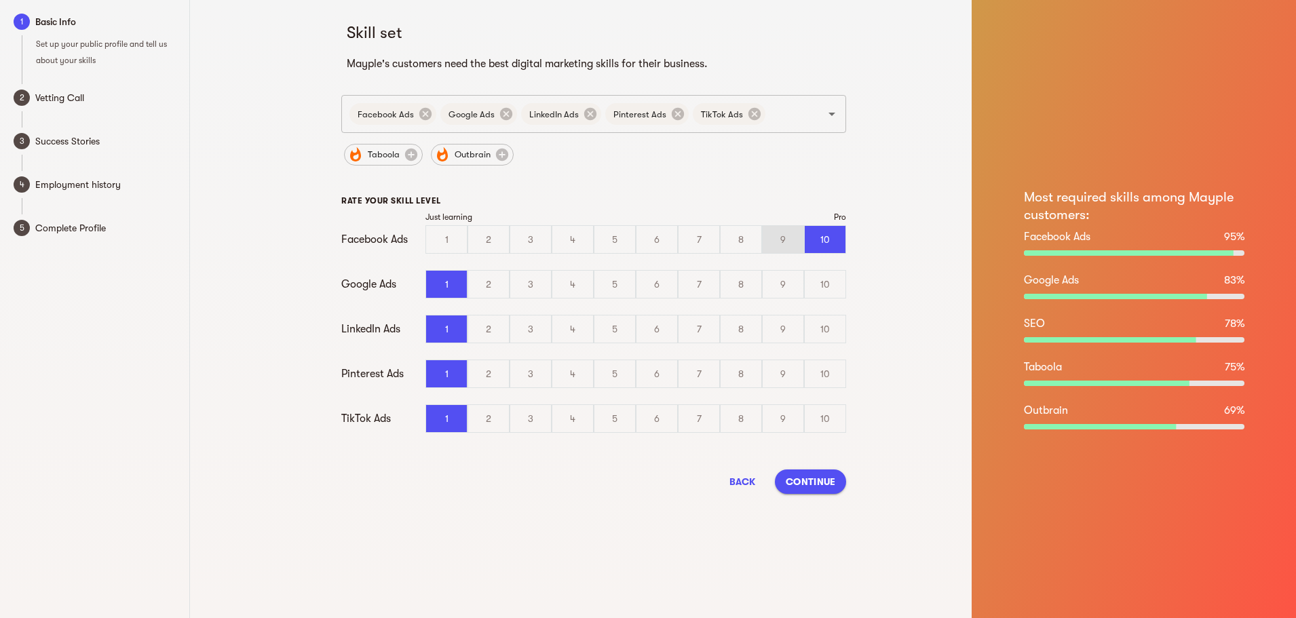
click at [792, 240] on div "9" at bounding box center [783, 239] width 41 height 27
click at [0, 0] on input "9" at bounding box center [0, 0] width 0 height 0
click at [744, 280] on div "8" at bounding box center [741, 284] width 41 height 27
click at [0, 0] on input "8" at bounding box center [0, 0] width 0 height 0
click at [690, 324] on div "7" at bounding box center [698, 328] width 41 height 27
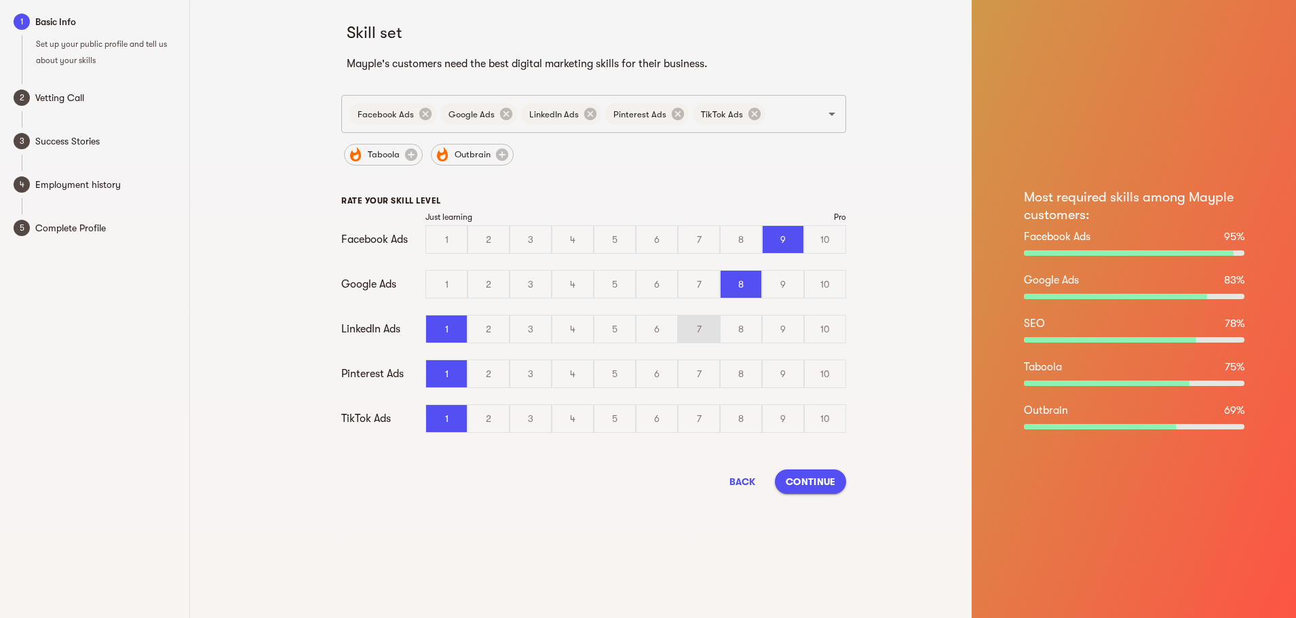
click at [0, 0] on input "7" at bounding box center [0, 0] width 0 height 0
click at [650, 375] on div "6" at bounding box center [656, 373] width 41 height 27
click at [0, 0] on input "6" at bounding box center [0, 0] width 0 height 0
click at [691, 421] on div "7" at bounding box center [698, 418] width 41 height 27
click at [0, 0] on input "7" at bounding box center [0, 0] width 0 height 0
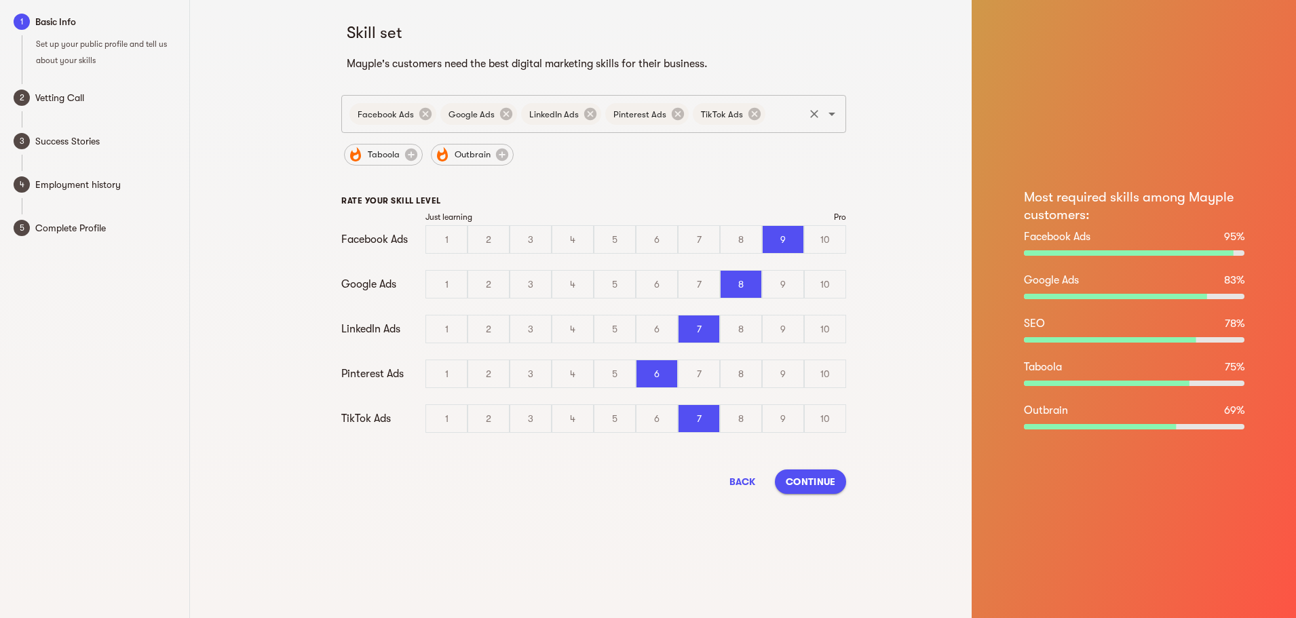
click at [781, 117] on input "text" at bounding box center [784, 114] width 35 height 26
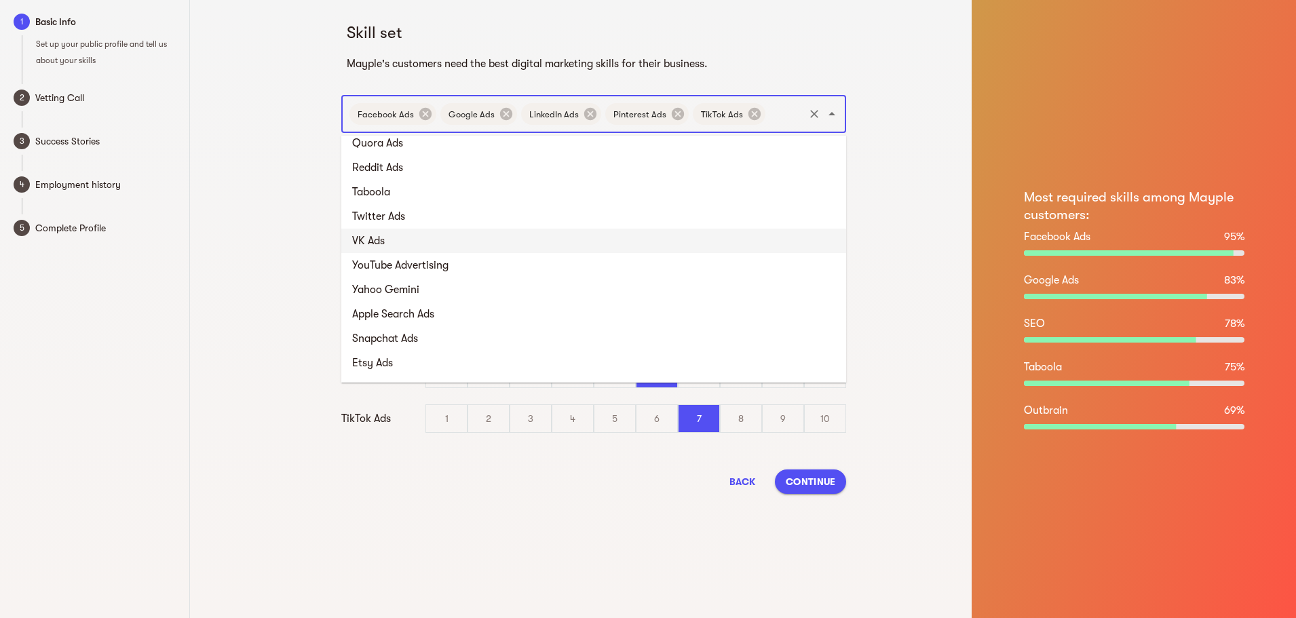
scroll to position [220, 0]
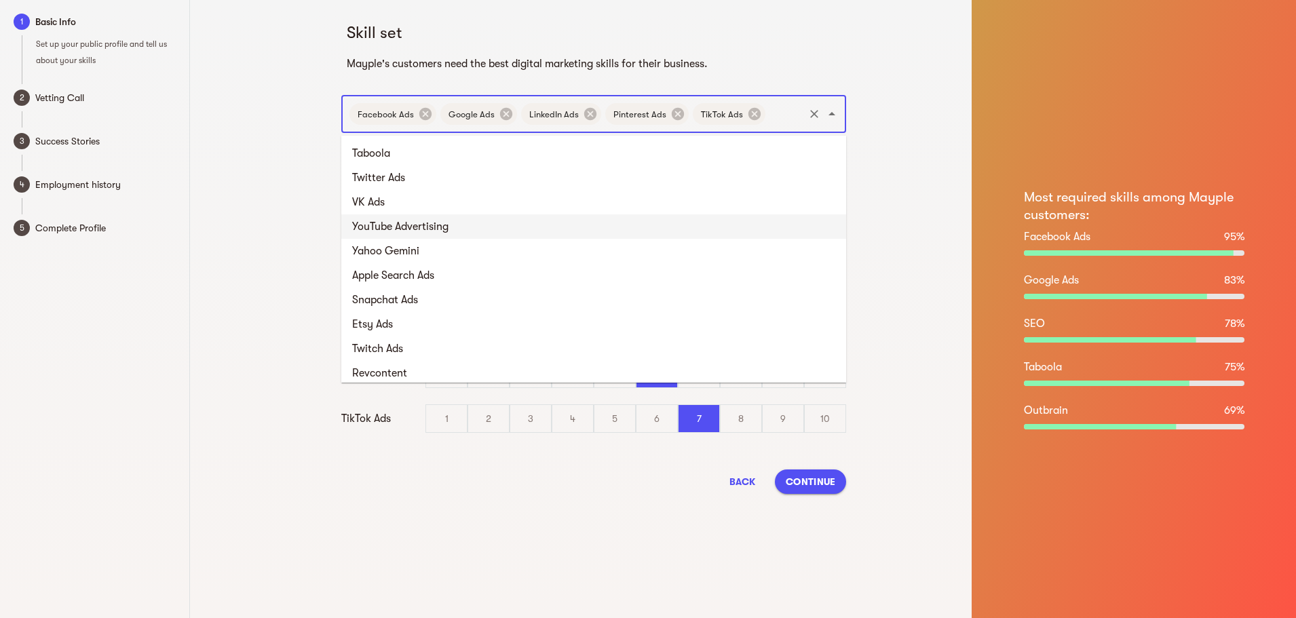
click at [425, 226] on li "YouTube Advertising" at bounding box center [593, 226] width 505 height 24
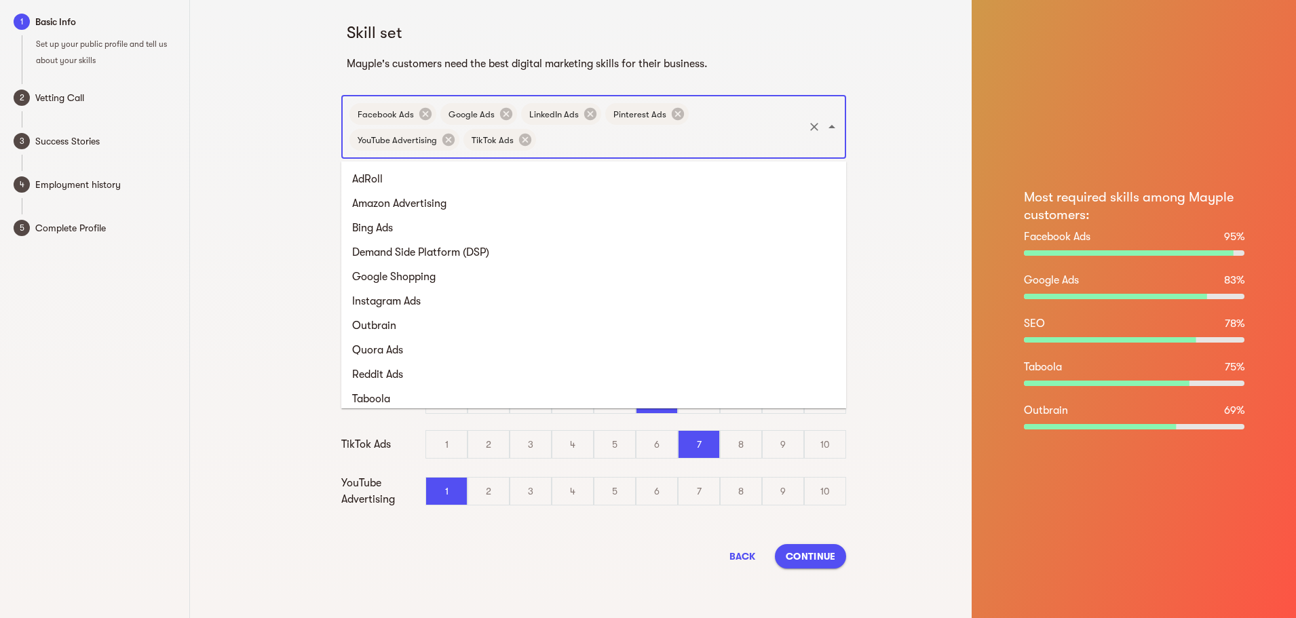
click at [746, 138] on input "text" at bounding box center [670, 140] width 264 height 26
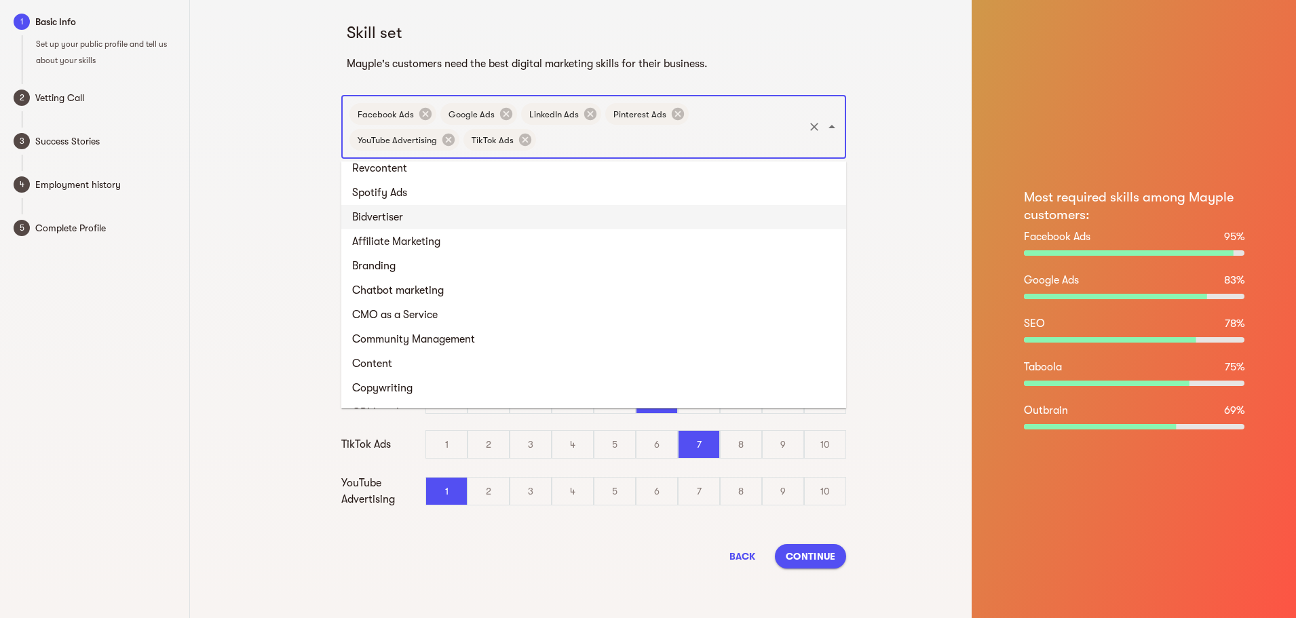
scroll to position [486, 0]
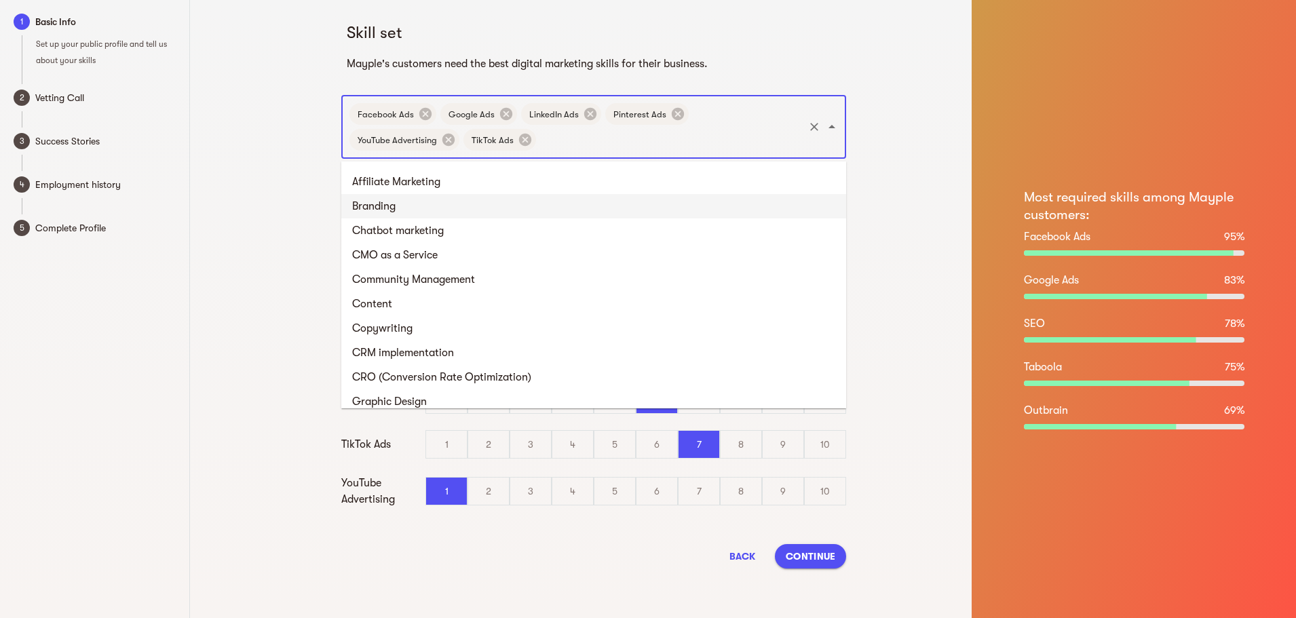
click at [429, 211] on li "Branding" at bounding box center [593, 206] width 505 height 24
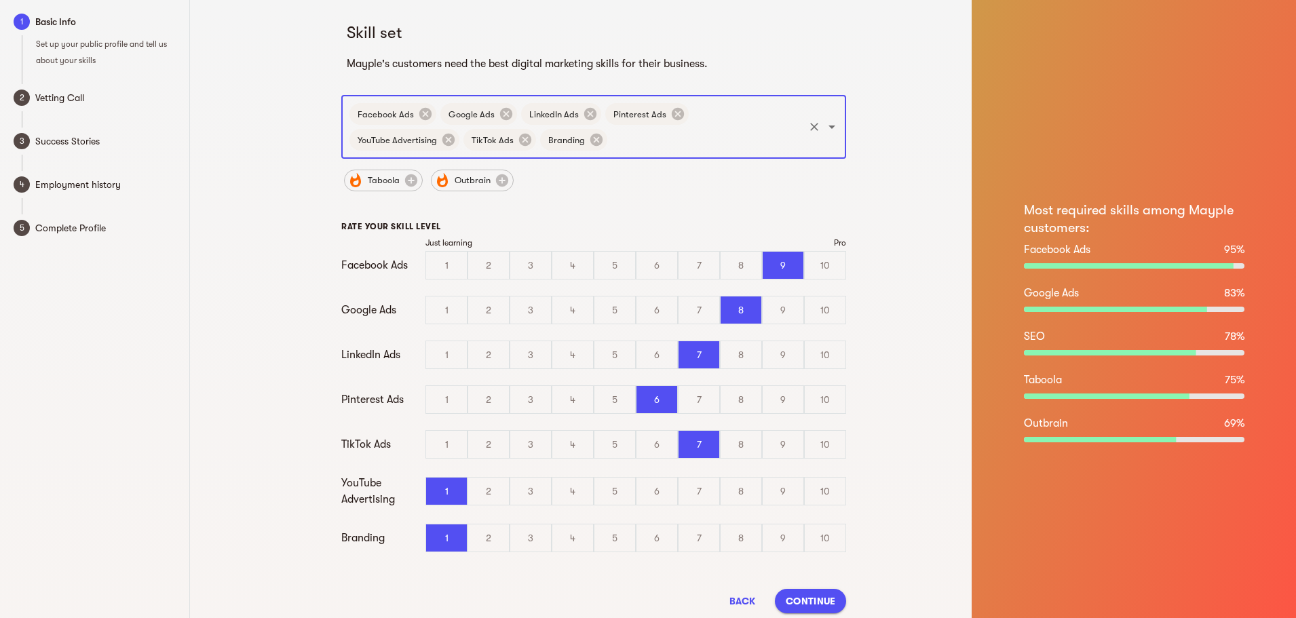
click at [609, 139] on input "text" at bounding box center [705, 140] width 193 height 26
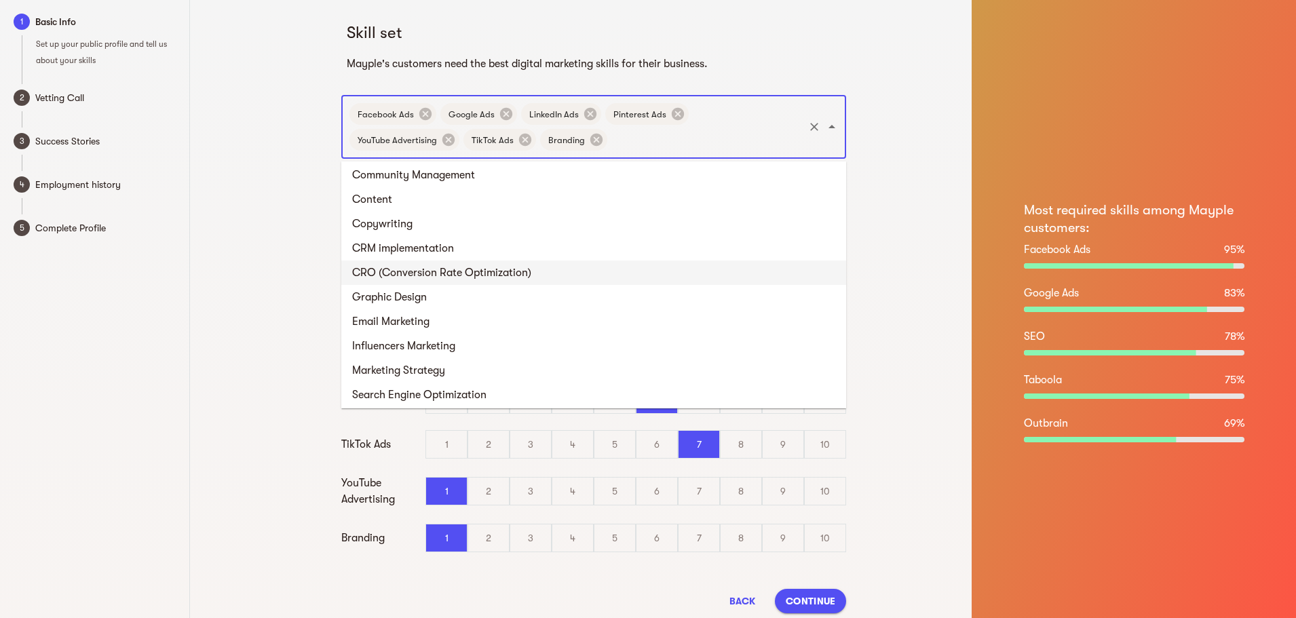
scroll to position [570, 0]
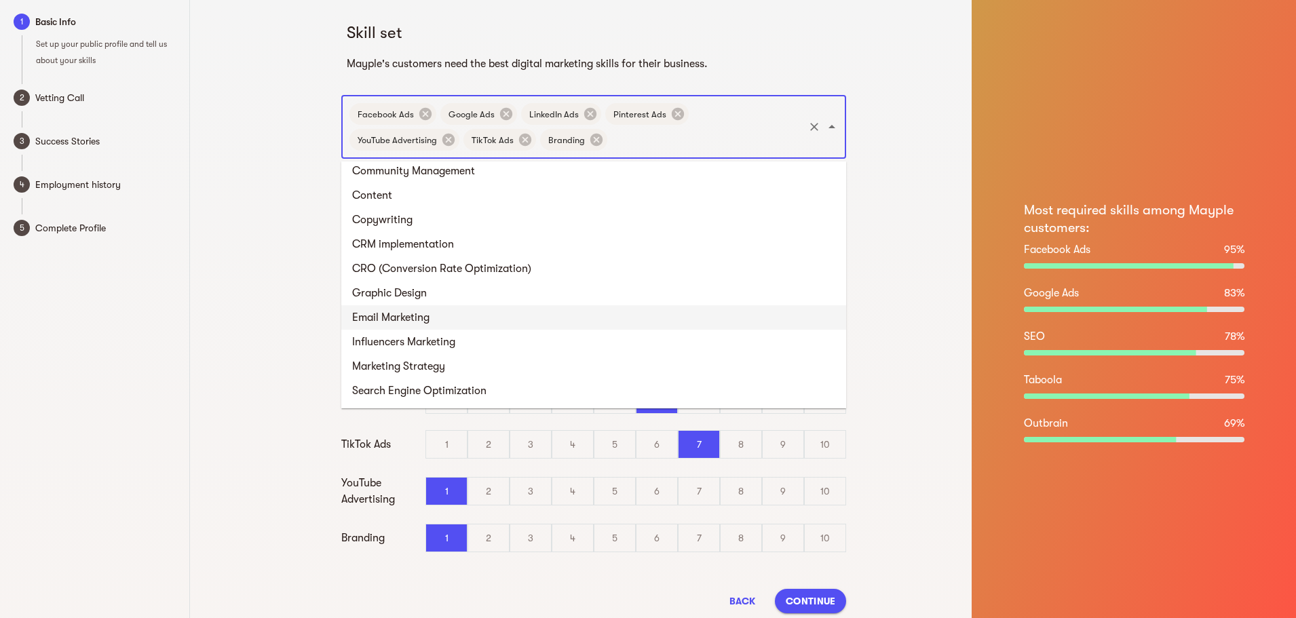
click at [461, 312] on li "Email Marketing" at bounding box center [593, 317] width 505 height 24
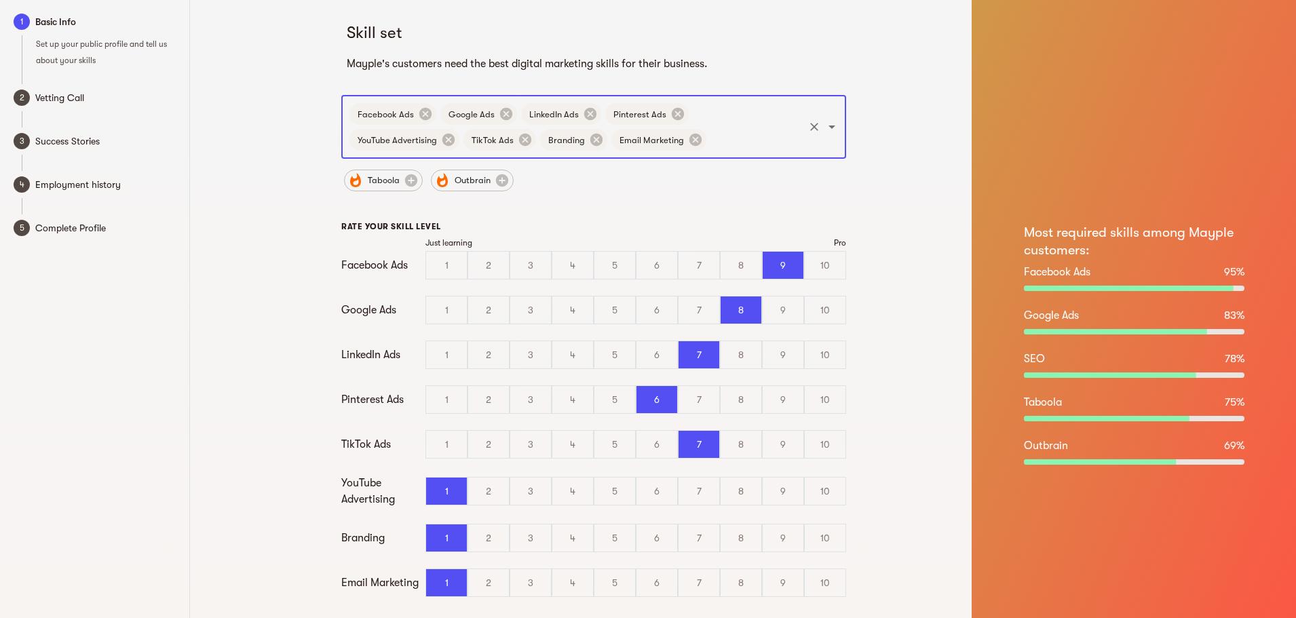
click at [708, 150] on input "text" at bounding box center [755, 140] width 94 height 26
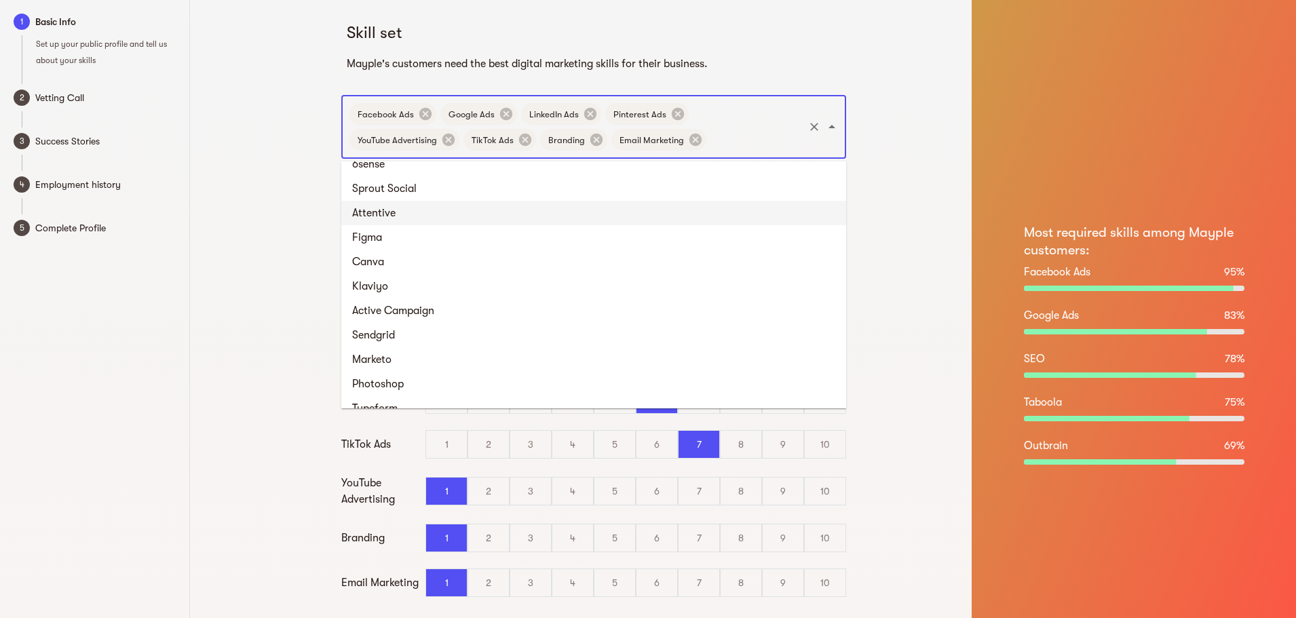
scroll to position [1240, 0]
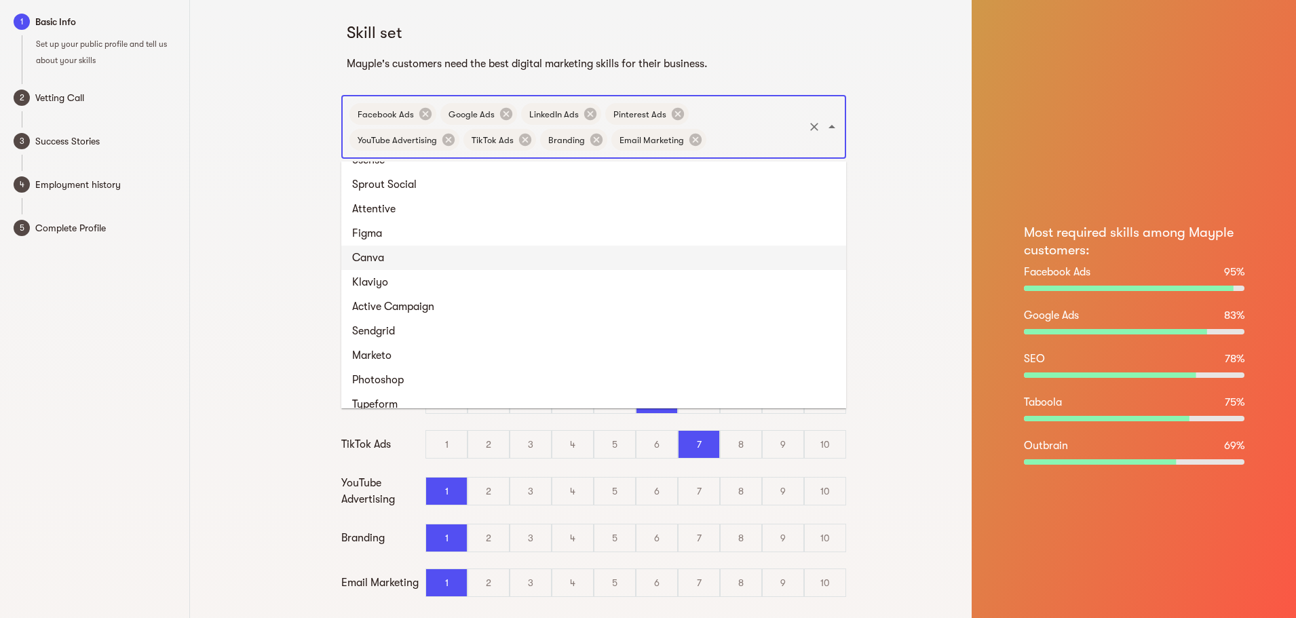
click at [434, 258] on li "Canva" at bounding box center [593, 258] width 505 height 24
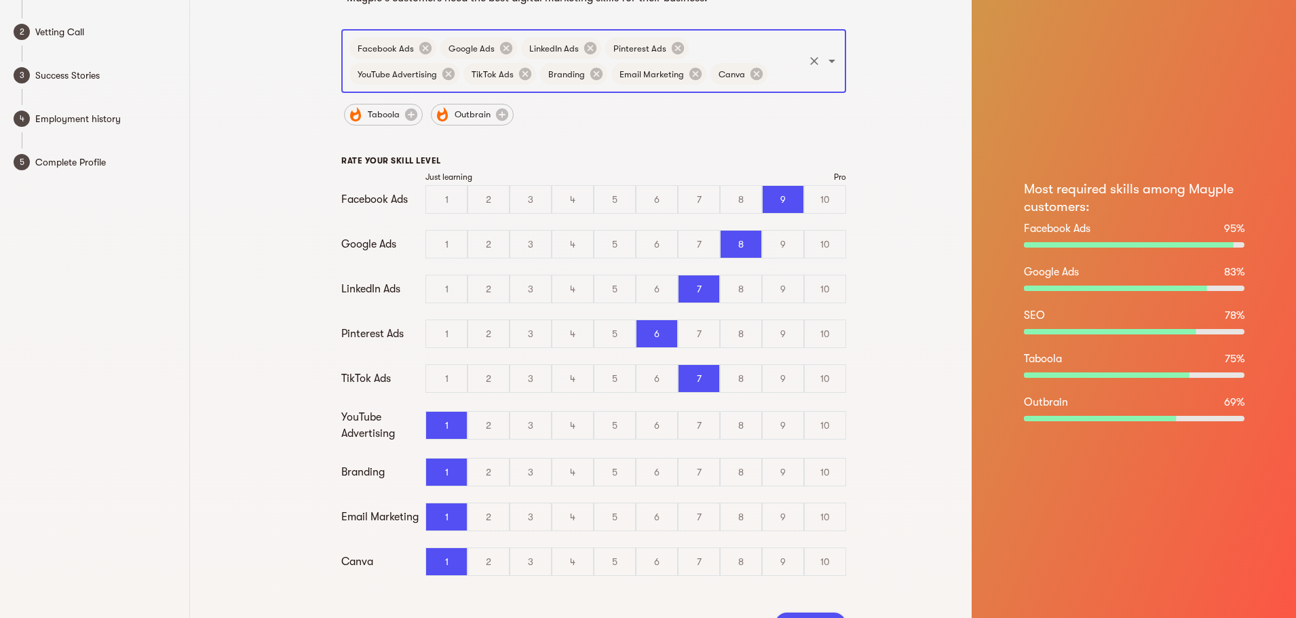
scroll to position [68, 0]
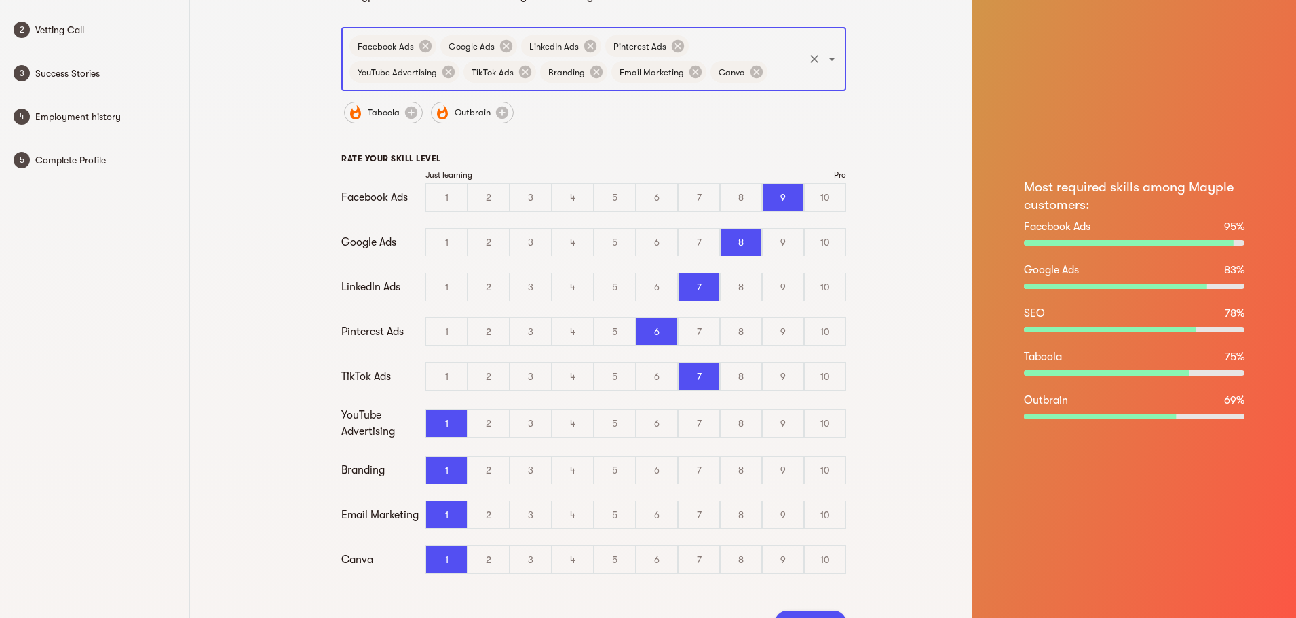
click at [769, 73] on input "text" at bounding box center [785, 72] width 33 height 26
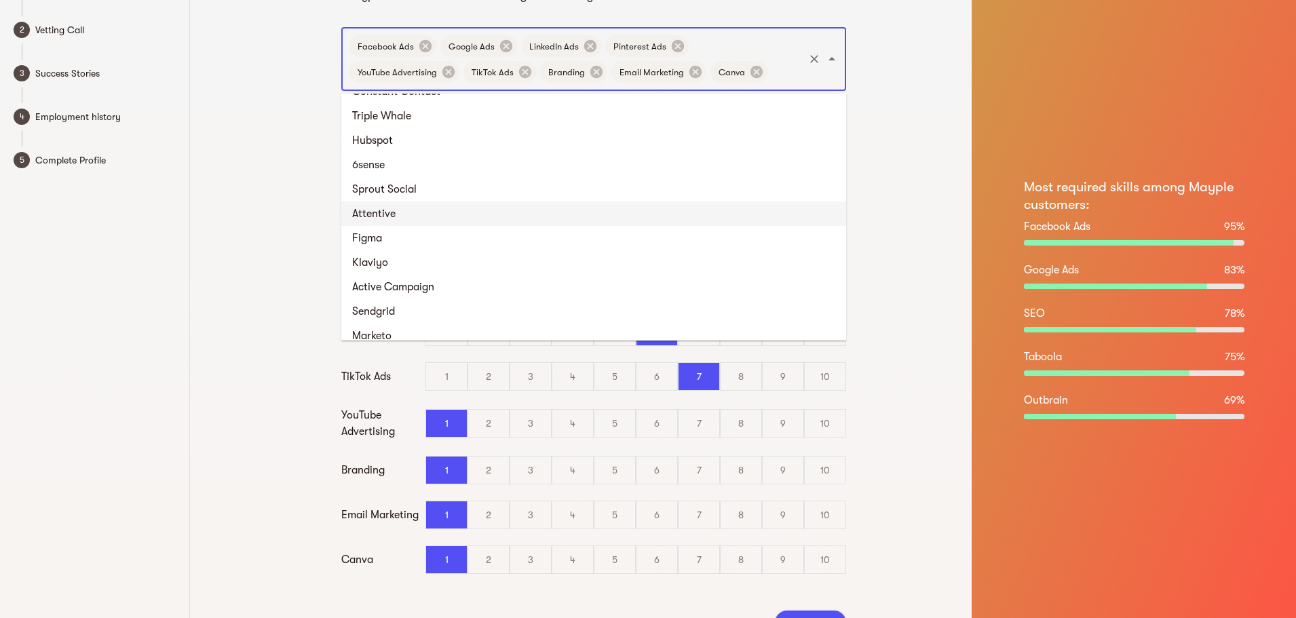
scroll to position [1172, 0]
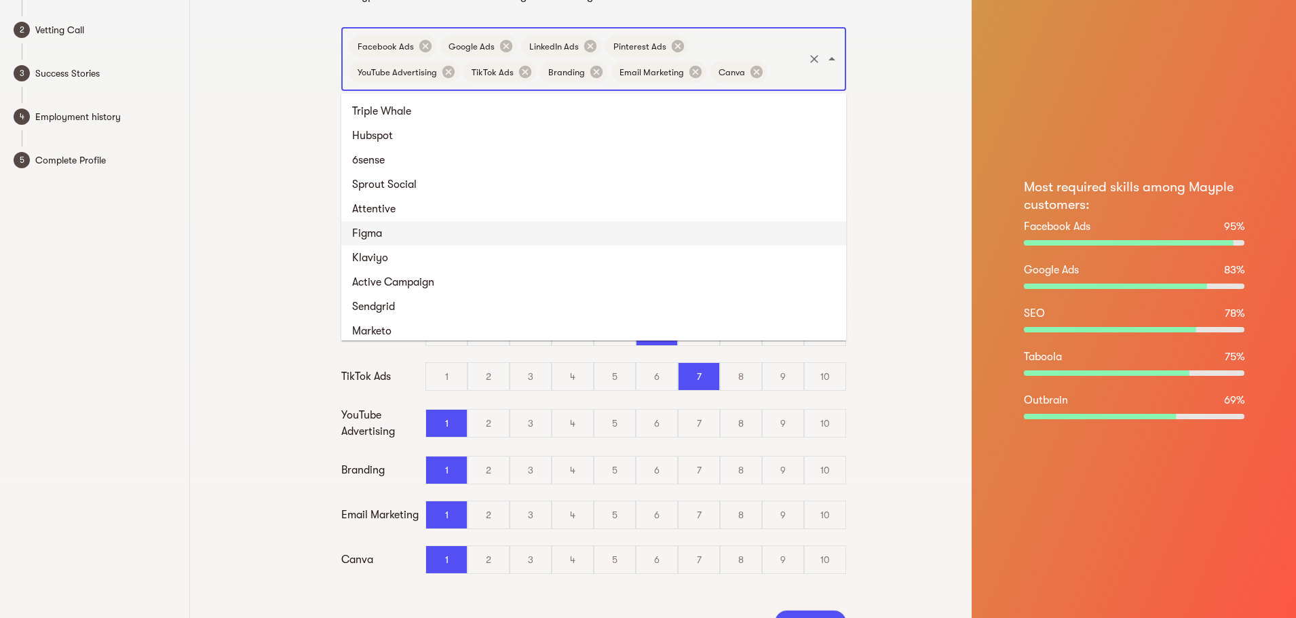
click at [493, 223] on li "Figma" at bounding box center [593, 233] width 505 height 24
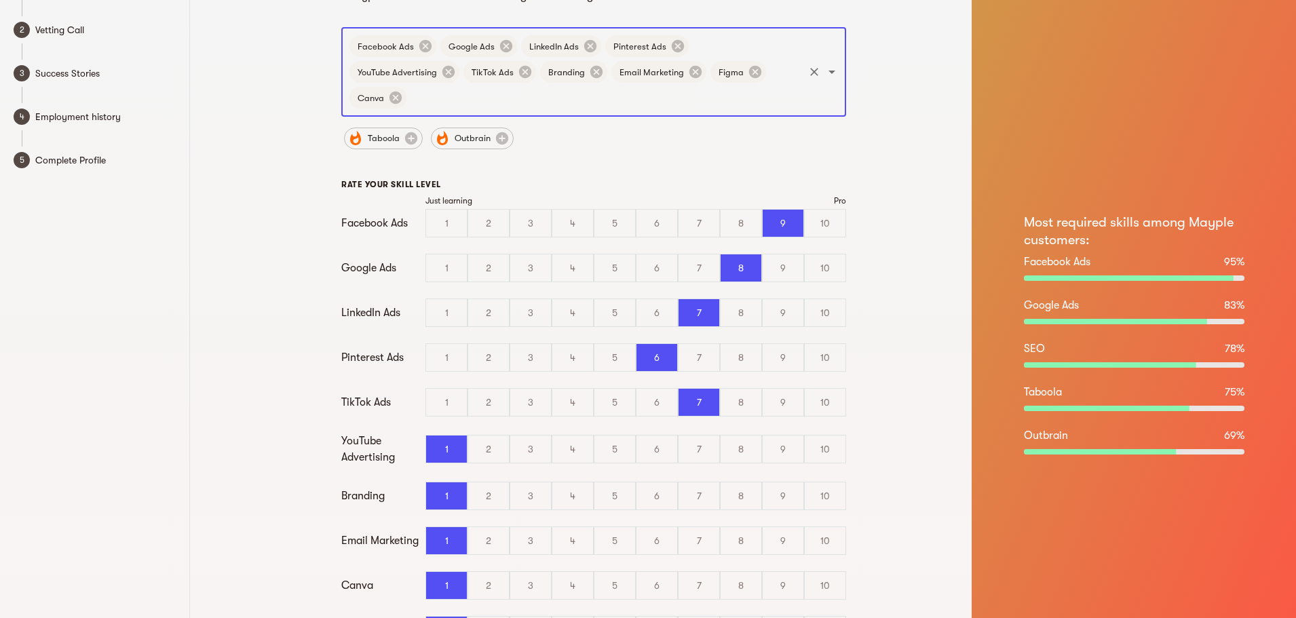
click at [731, 85] on input "text" at bounding box center [605, 98] width 394 height 26
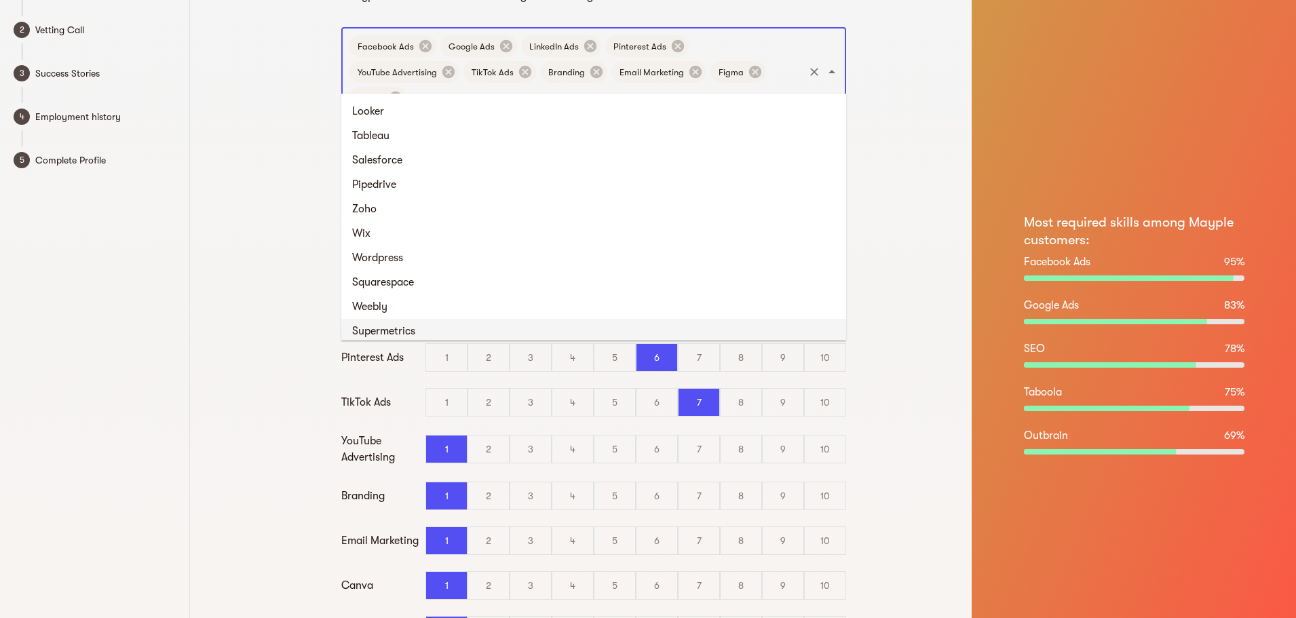
scroll to position [1463, 0]
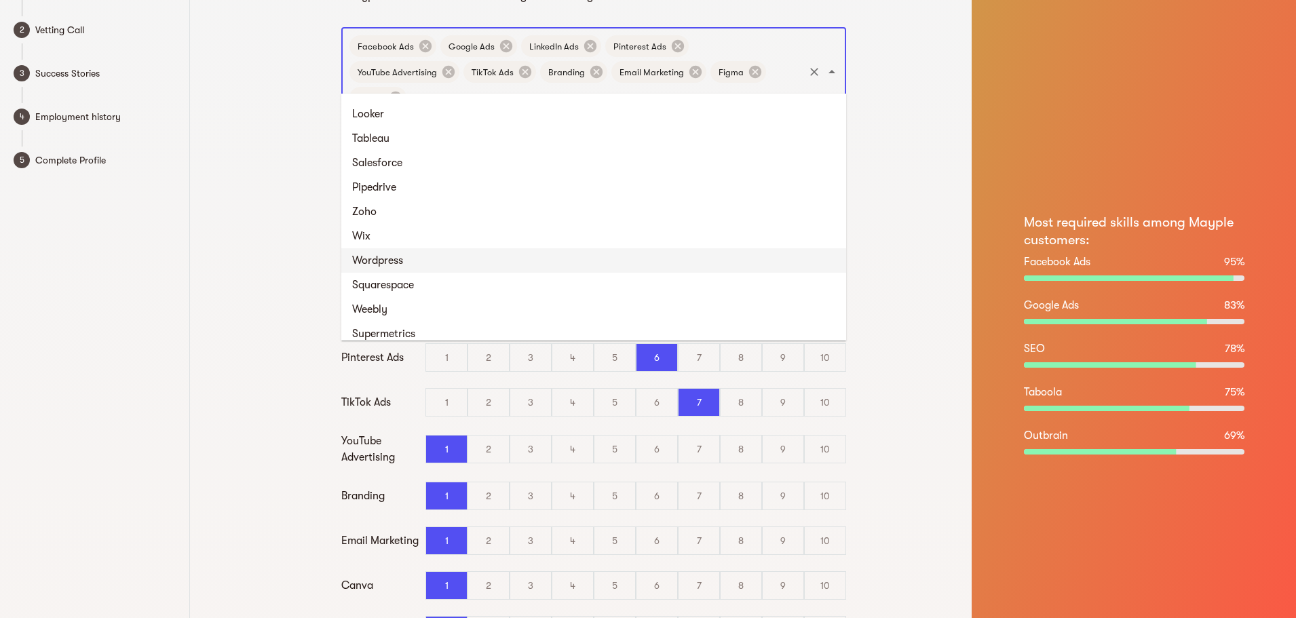
click at [390, 257] on li "Wordpress" at bounding box center [593, 260] width 505 height 24
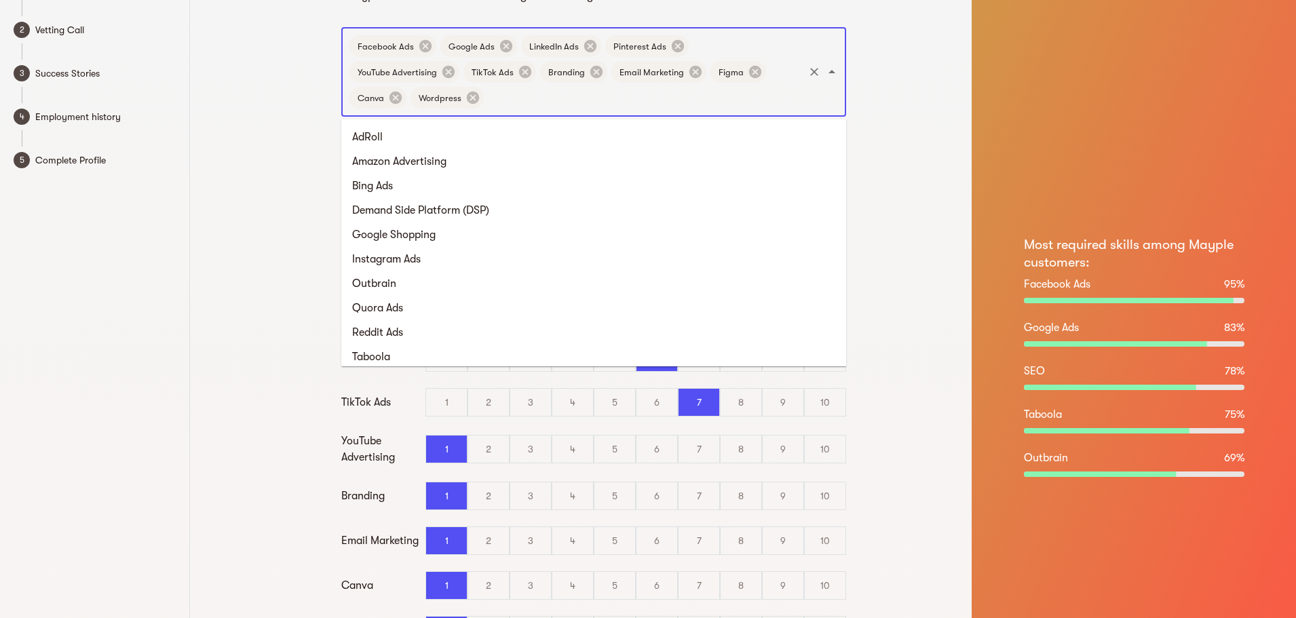
click at [523, 97] on input "text" at bounding box center [644, 98] width 316 height 26
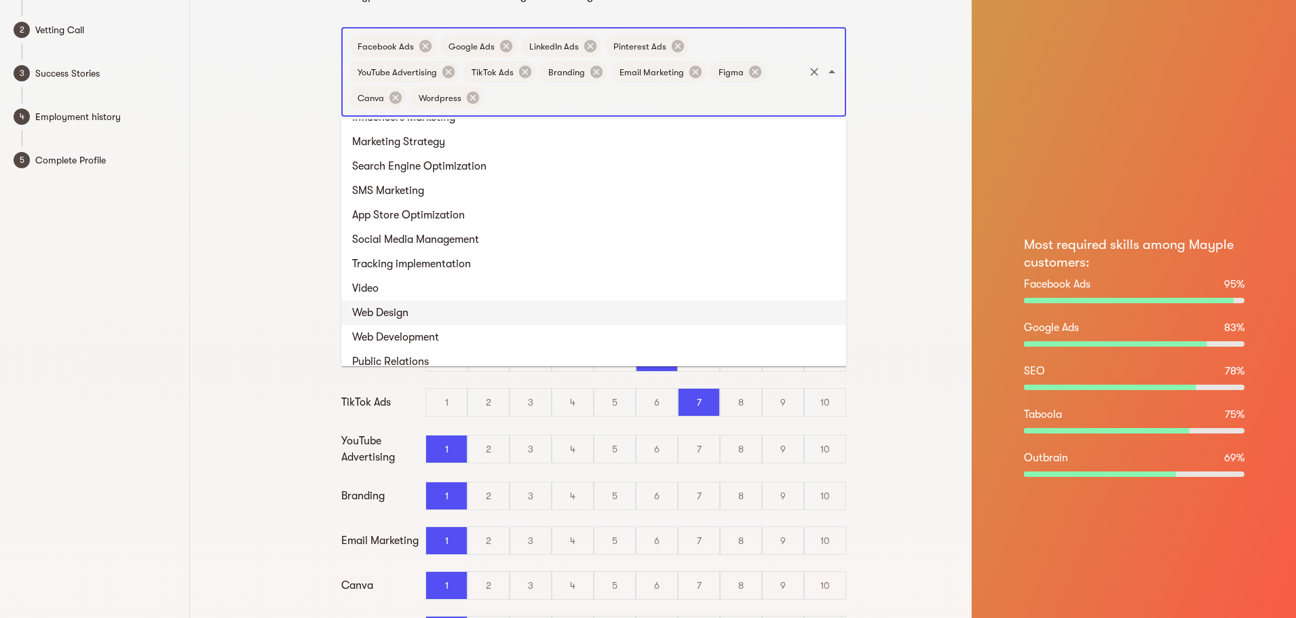
scroll to position [719, 0]
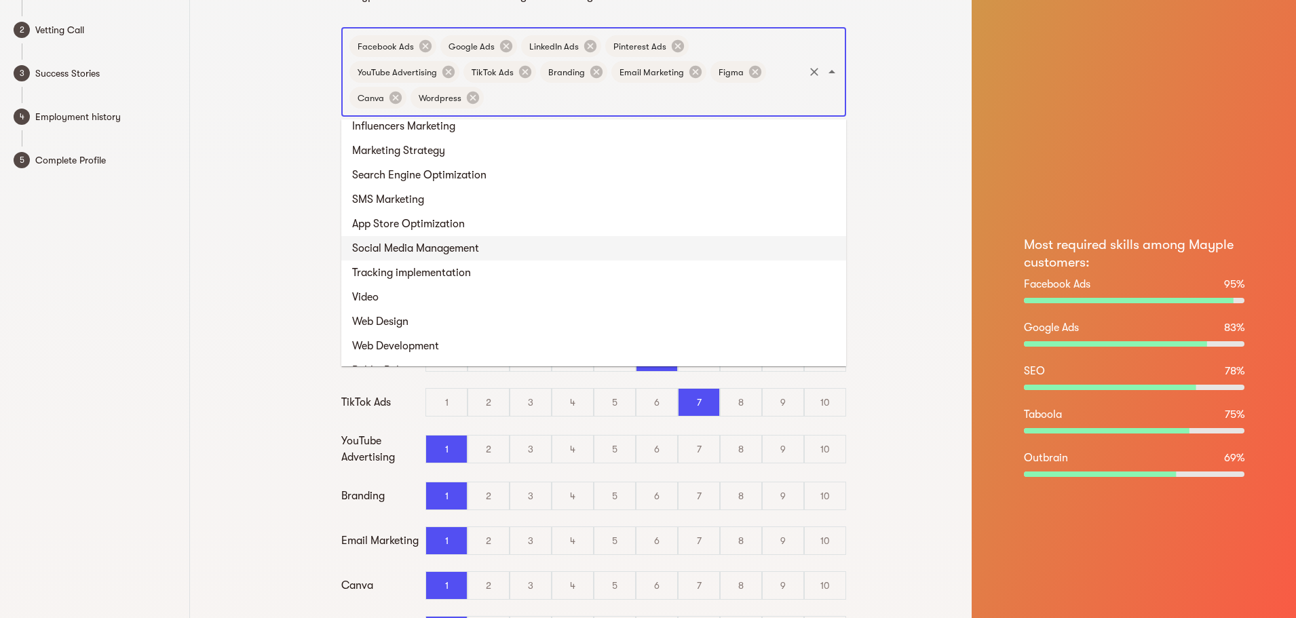
click at [426, 248] on li "Social Media Management" at bounding box center [593, 248] width 505 height 24
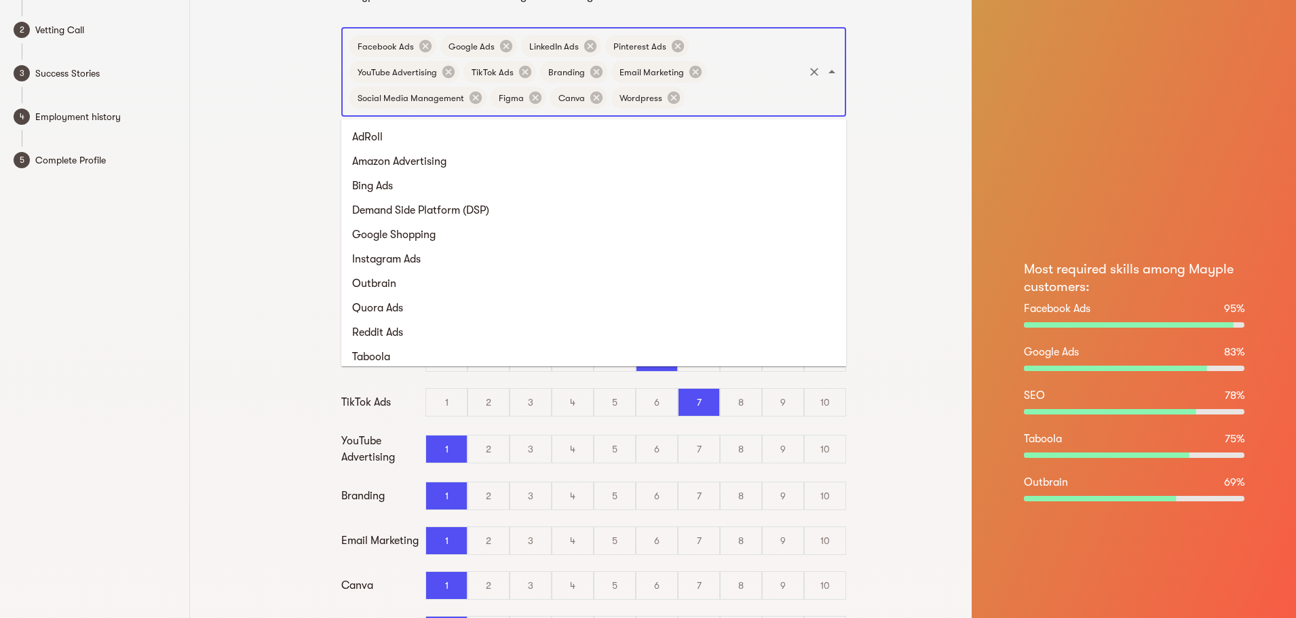
click at [687, 104] on input "text" at bounding box center [744, 98] width 115 height 26
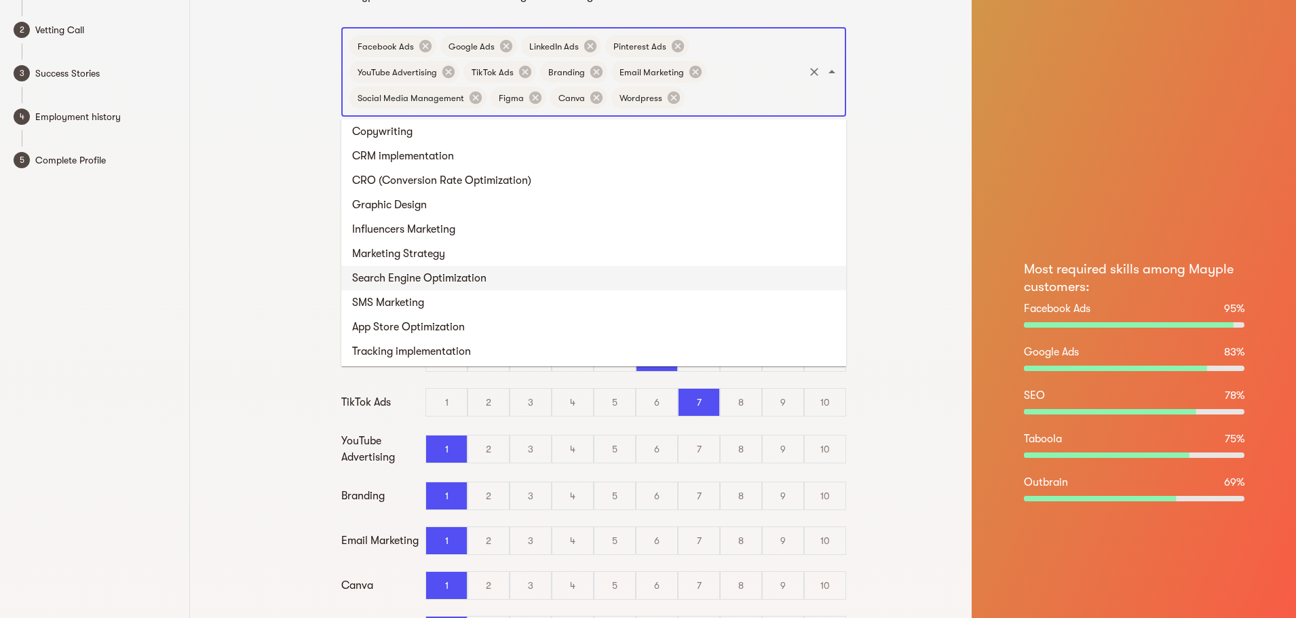
click at [478, 282] on li "Search Engine Optimization" at bounding box center [593, 278] width 505 height 24
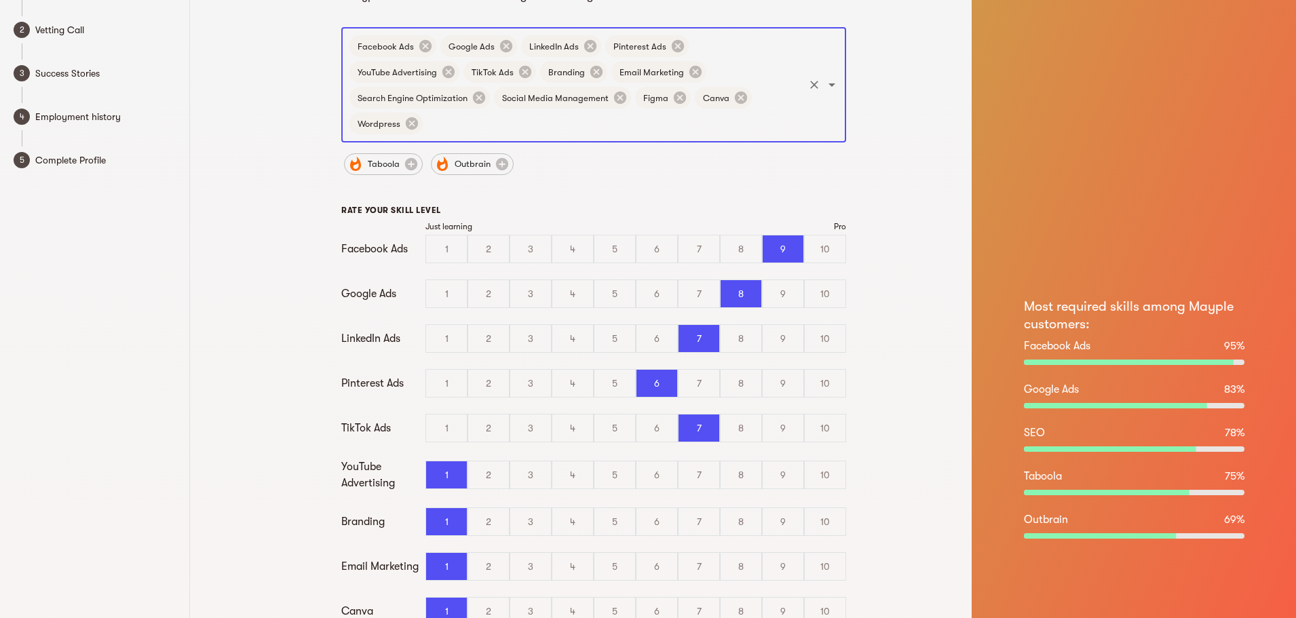
click at [743, 111] on input "text" at bounding box center [613, 124] width 377 height 26
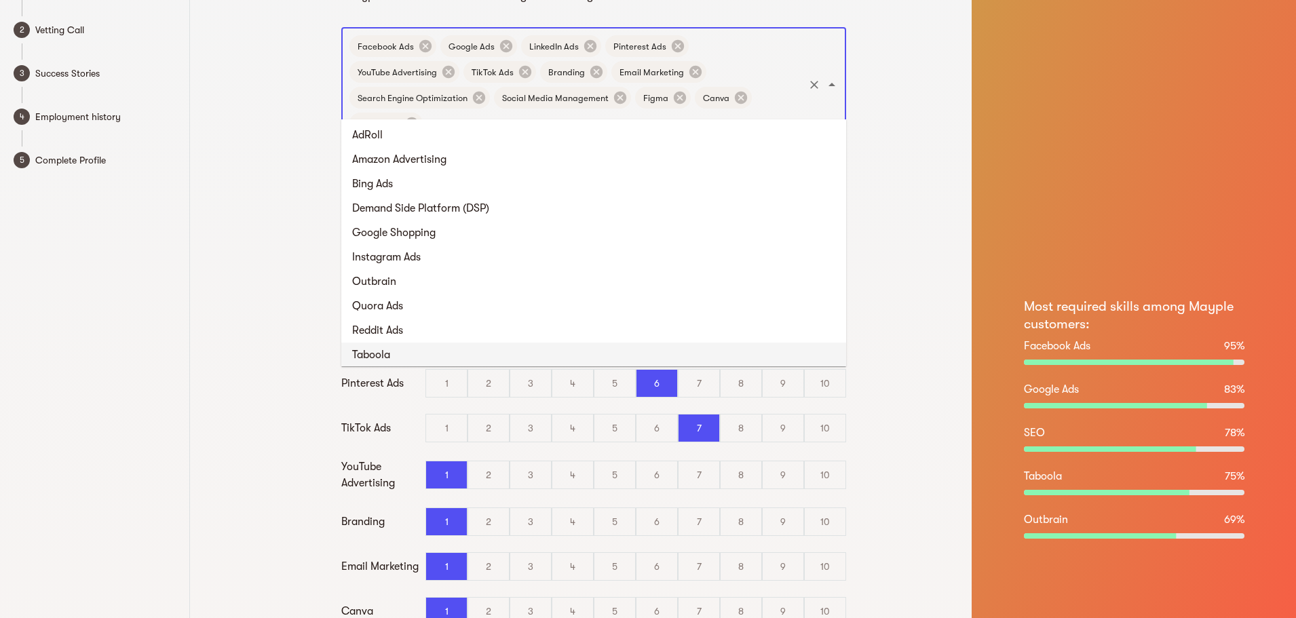
scroll to position [0, 0]
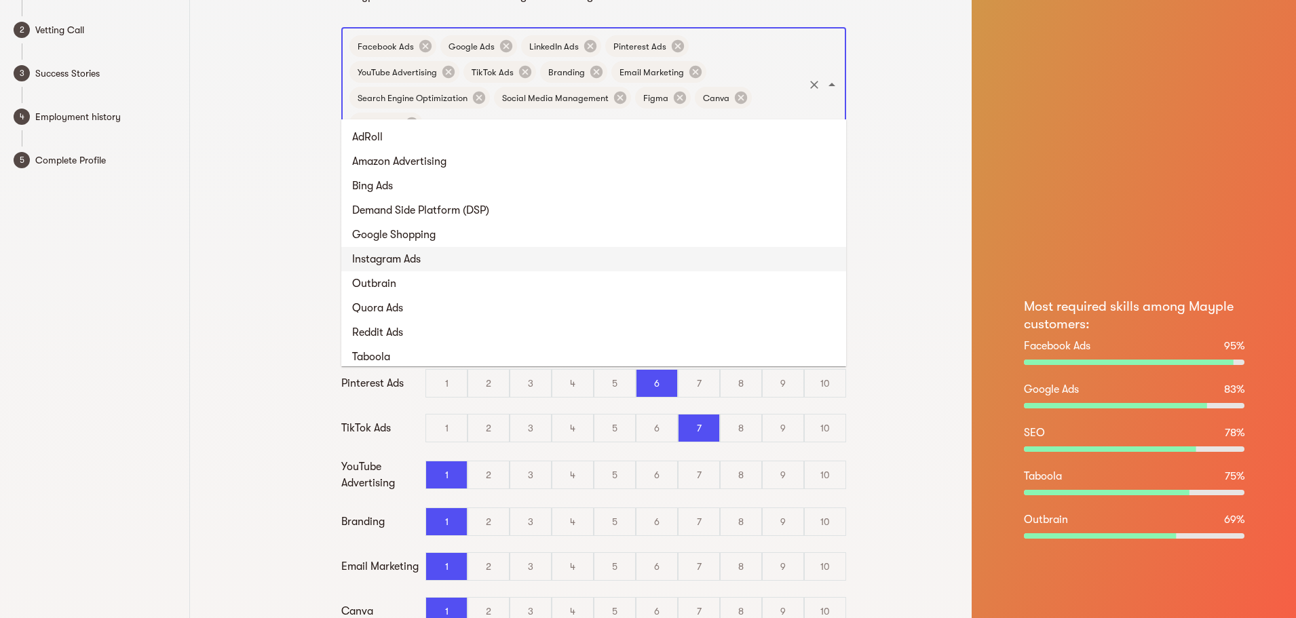
click at [473, 263] on li "Instagram Ads" at bounding box center [593, 259] width 505 height 24
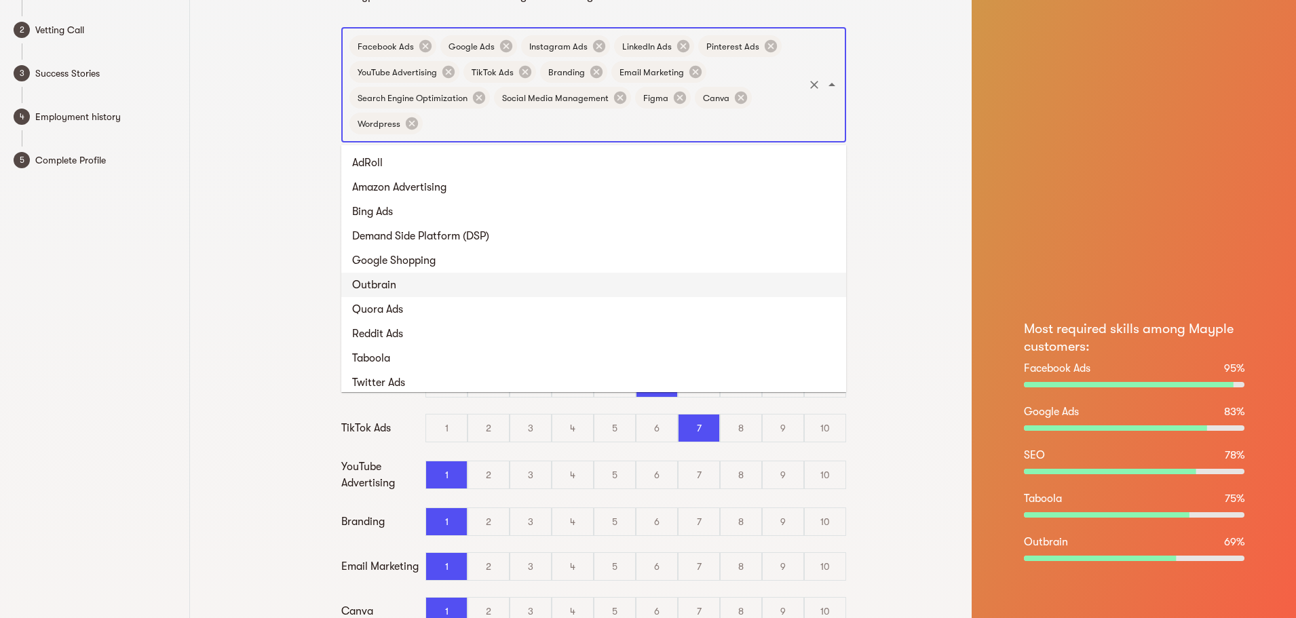
click at [641, 126] on input "text" at bounding box center [613, 124] width 377 height 26
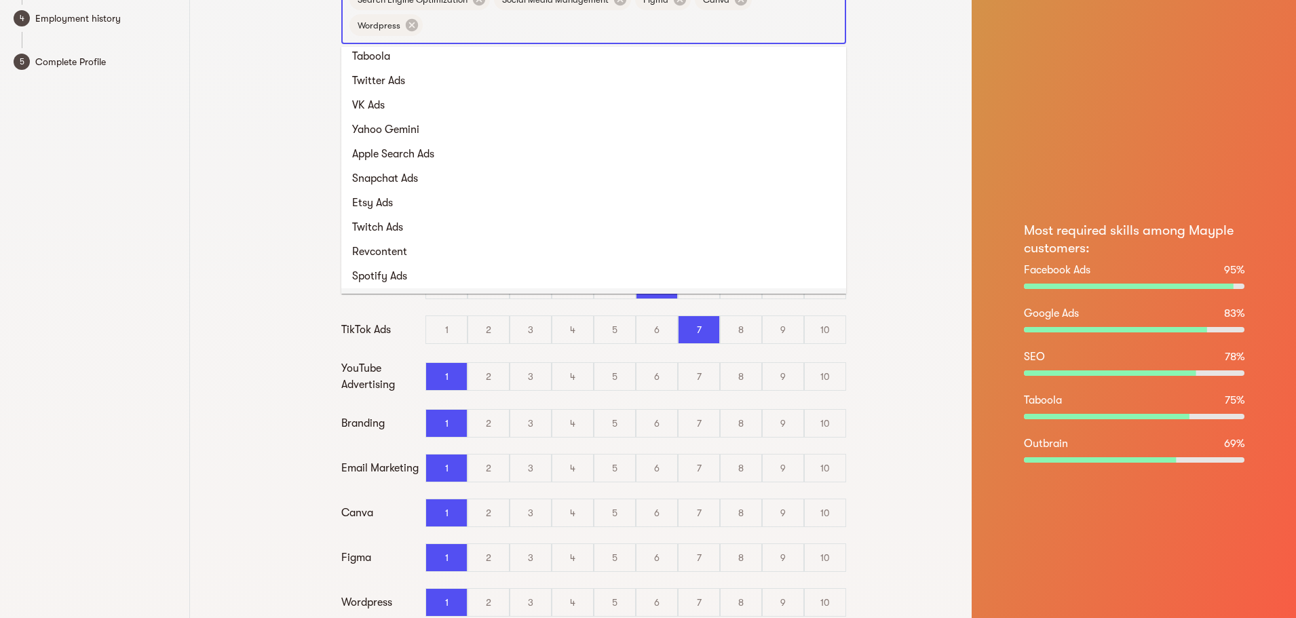
scroll to position [271, 0]
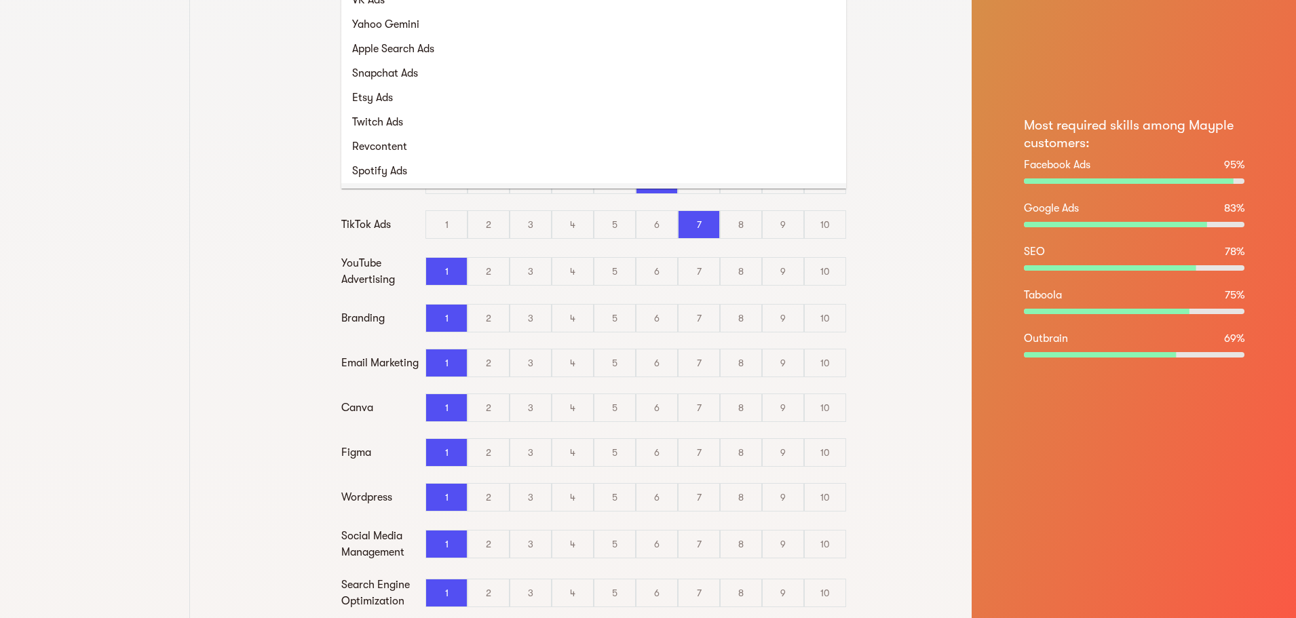
click at [264, 299] on div "Skill set Mayple's customers need the best digital marketing skills for their b…" at bounding box center [594, 237] width 756 height 1016
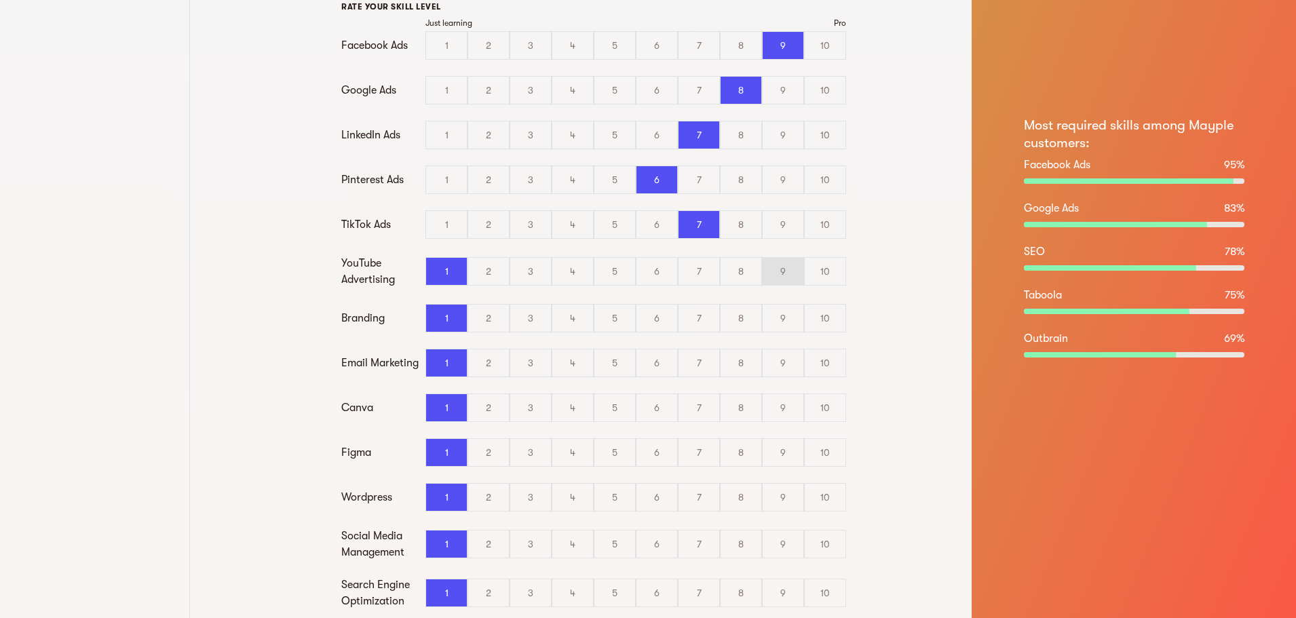
click at [769, 274] on div "9" at bounding box center [783, 271] width 41 height 27
click at [0, 0] on input "9" at bounding box center [0, 0] width 0 height 0
click at [777, 311] on div "9" at bounding box center [783, 318] width 41 height 27
click at [0, 0] on input "9" at bounding box center [0, 0] width 0 height 0
click at [780, 363] on div "9" at bounding box center [783, 362] width 41 height 27
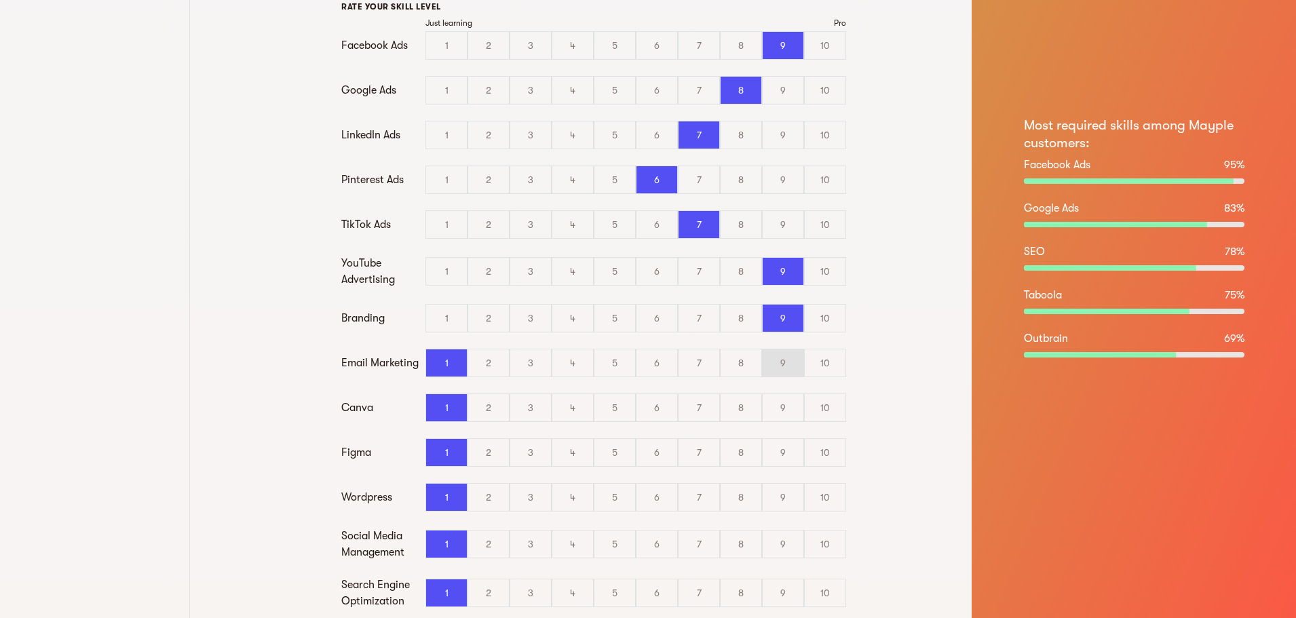
click at [0, 0] on input "9" at bounding box center [0, 0] width 0 height 0
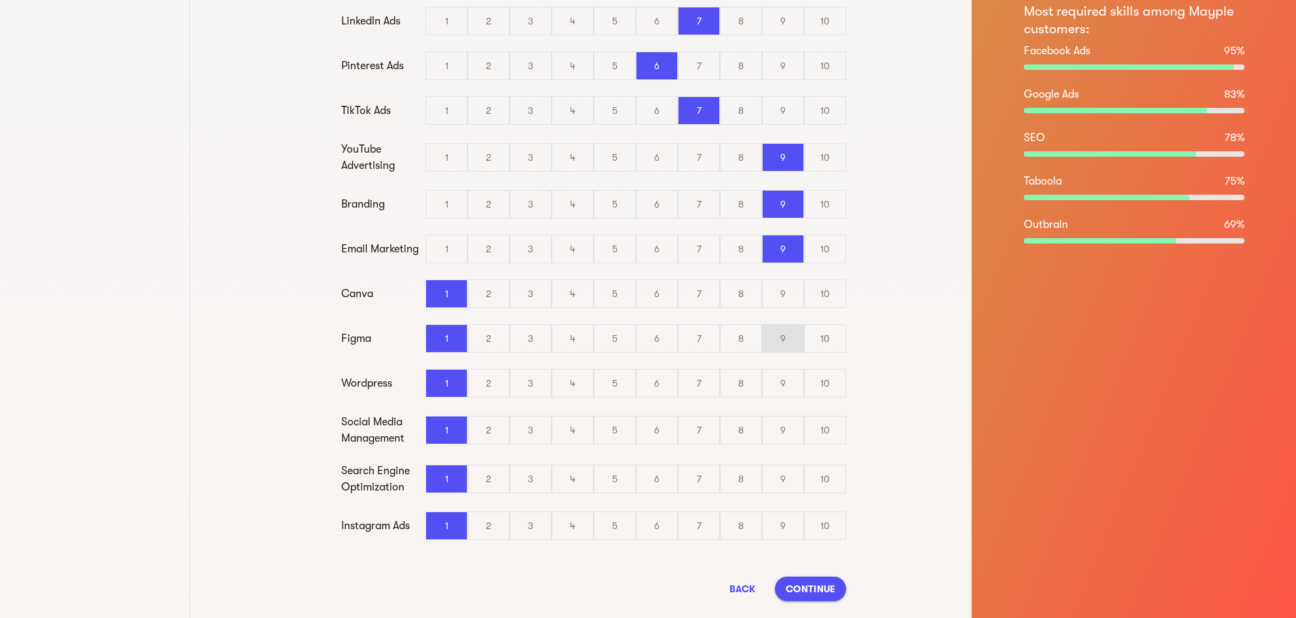
scroll to position [407, 0]
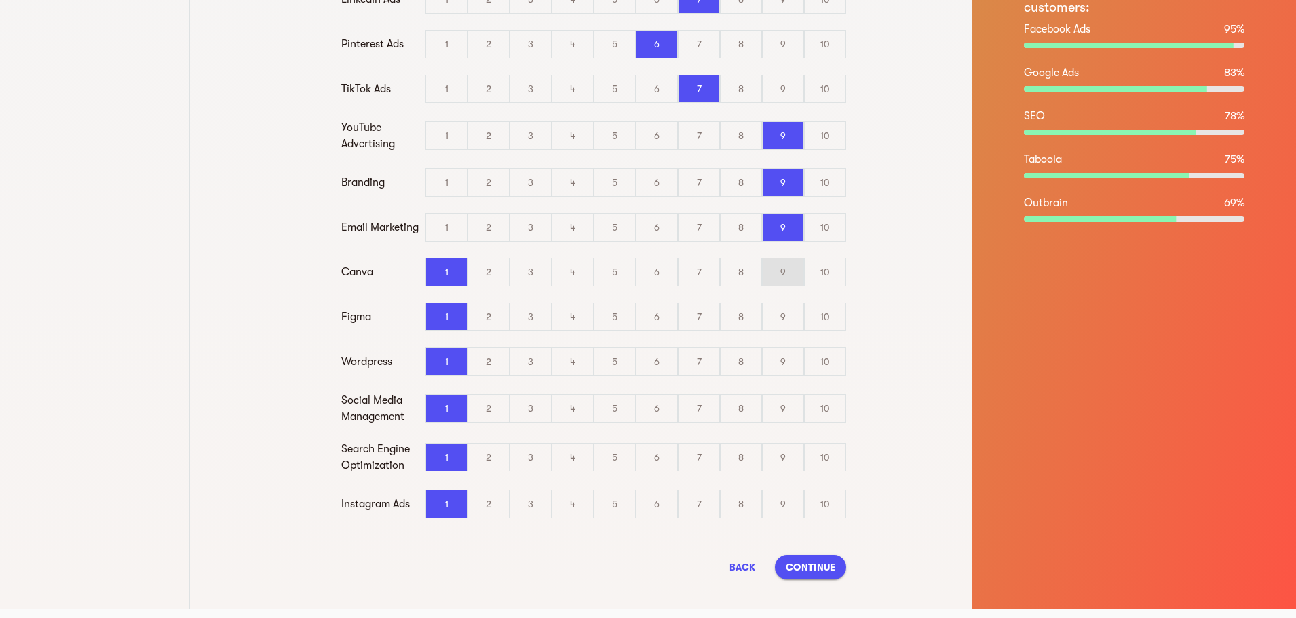
click at [777, 282] on div "9" at bounding box center [783, 271] width 41 height 27
click at [0, 0] on input "9" at bounding box center [0, 0] width 0 height 0
click at [780, 320] on div "9" at bounding box center [783, 316] width 41 height 27
click at [0, 0] on input "9" at bounding box center [0, 0] width 0 height 0
click at [782, 372] on div "9" at bounding box center [783, 361] width 41 height 27
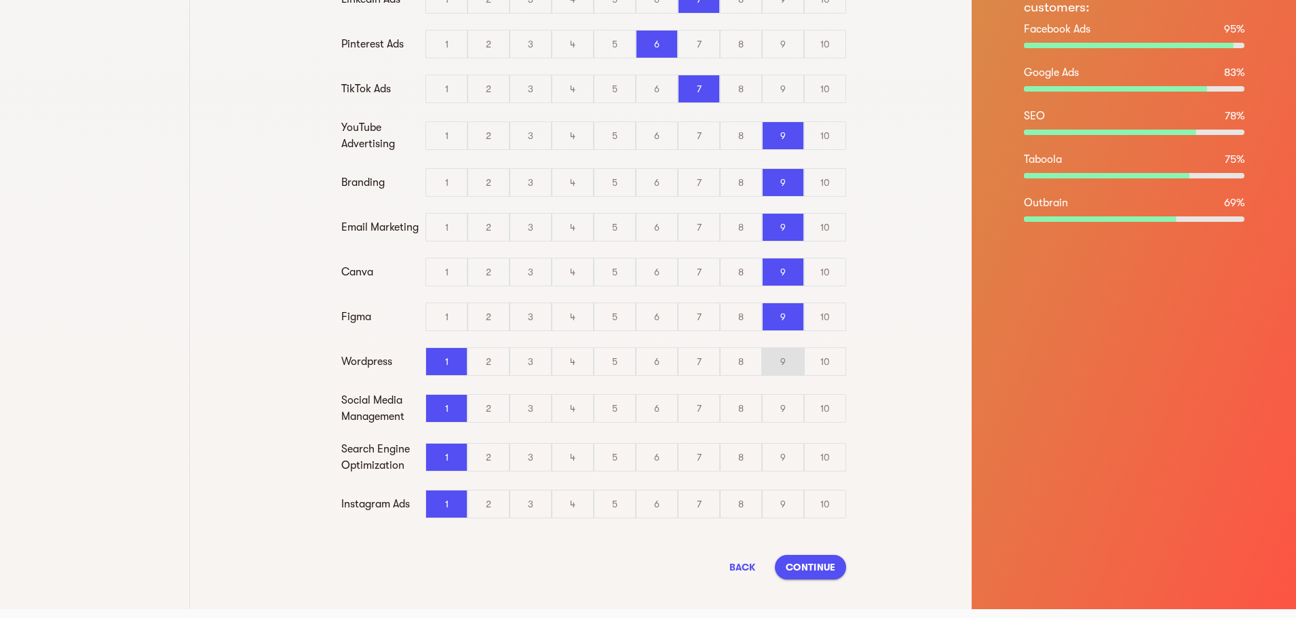
click at [0, 0] on input "9" at bounding box center [0, 0] width 0 height 0
click at [783, 406] on div "9" at bounding box center [783, 408] width 41 height 27
click at [0, 0] on input "9" at bounding box center [0, 0] width 0 height 0
click at [787, 458] on div "9" at bounding box center [783, 457] width 41 height 27
click at [0, 0] on input "9" at bounding box center [0, 0] width 0 height 0
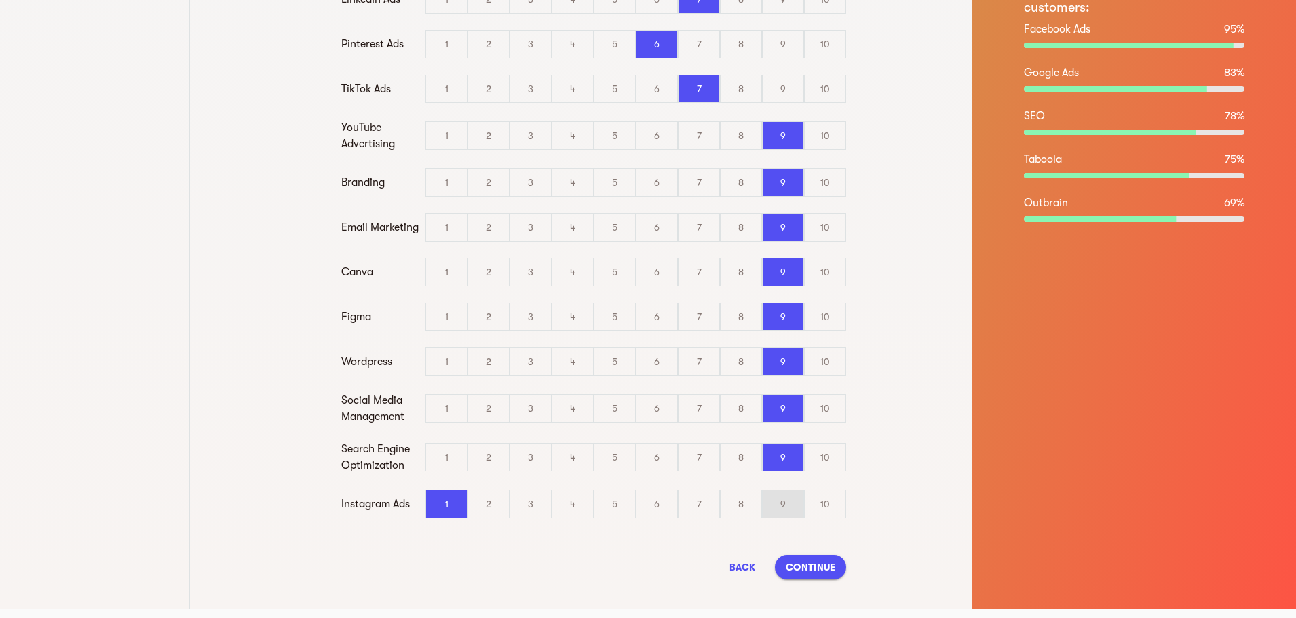
click at [791, 509] on div "9" at bounding box center [783, 504] width 41 height 27
click at [0, 0] on input "9" at bounding box center [0, 0] width 0 height 0
click at [814, 571] on span "Continue" at bounding box center [811, 567] width 50 height 16
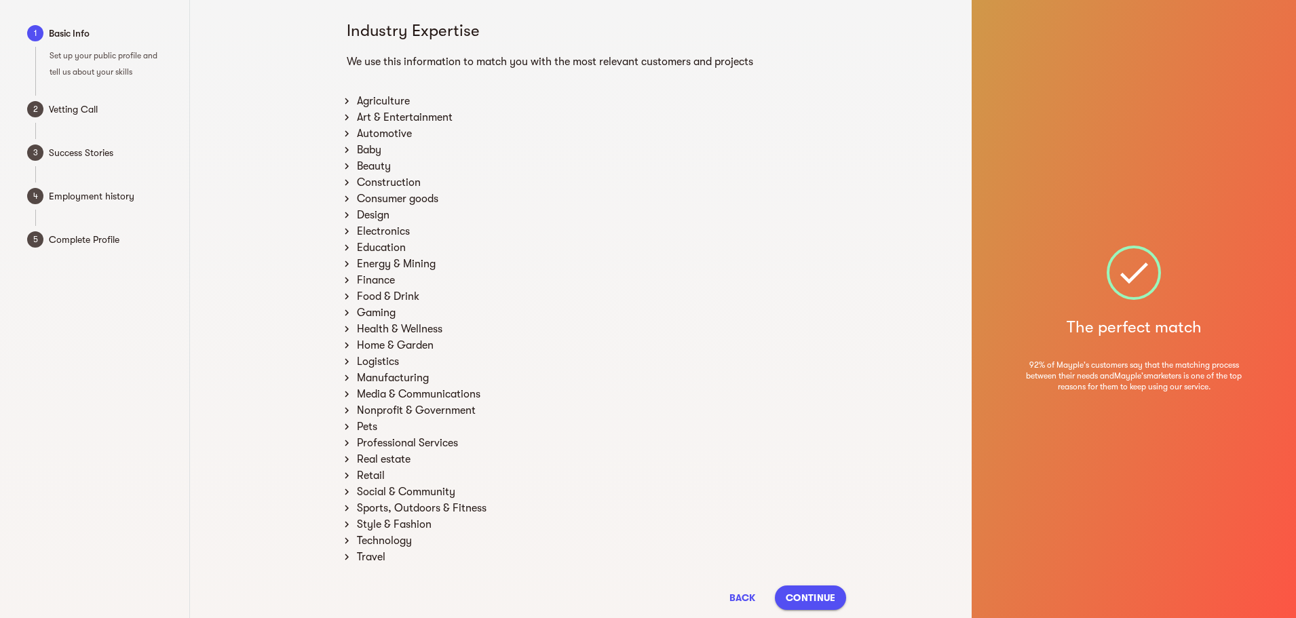
scroll to position [0, 0]
click at [394, 142] on div "Automotive" at bounding box center [600, 136] width 492 height 16
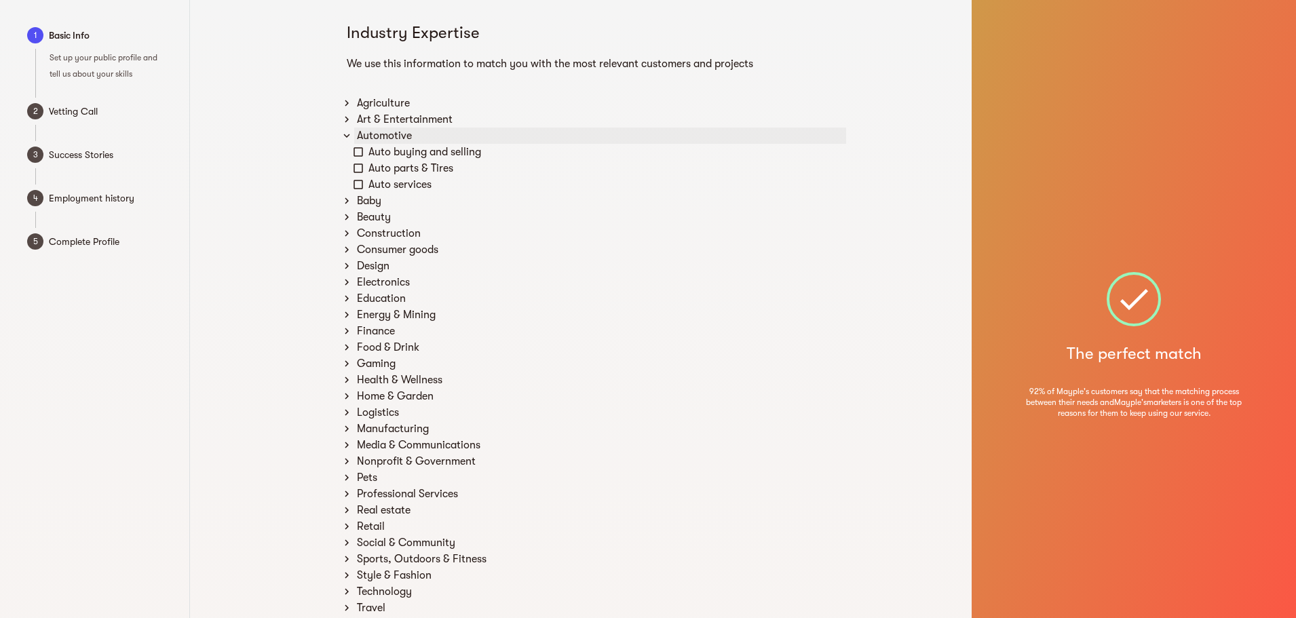
click at [382, 136] on div "Automotive" at bounding box center [600, 136] width 492 height 16
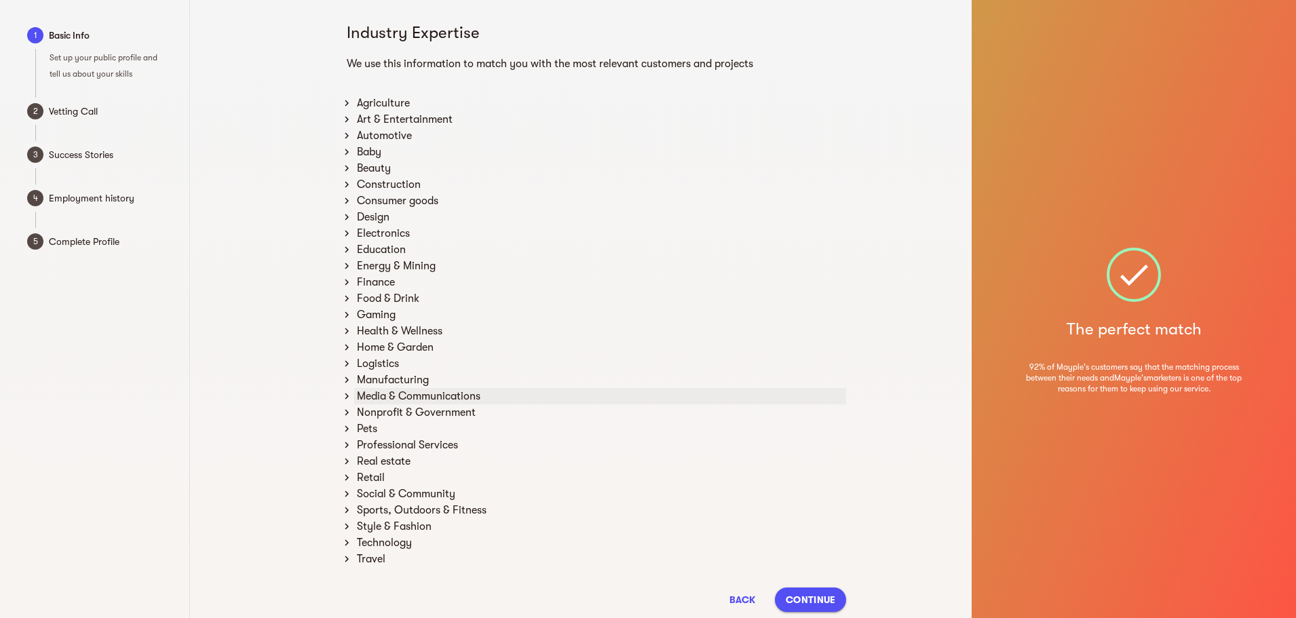
click at [437, 399] on div "Media & Communications" at bounding box center [600, 396] width 492 height 16
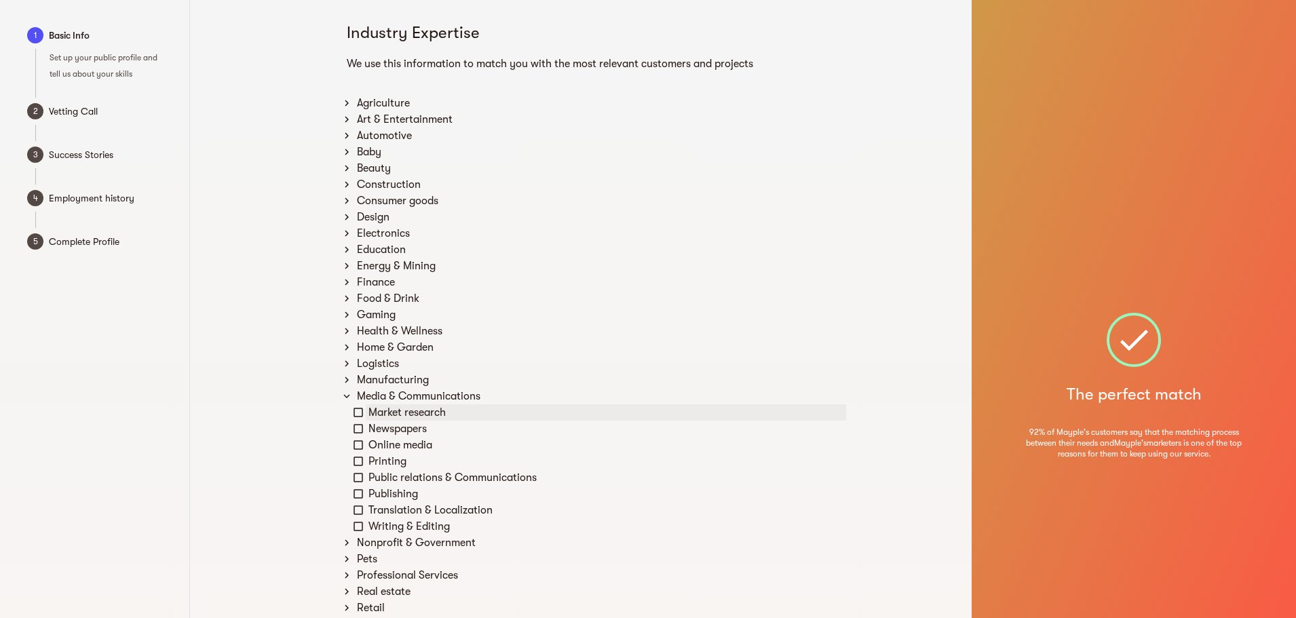
click at [437, 412] on div "Market research" at bounding box center [606, 412] width 480 height 16
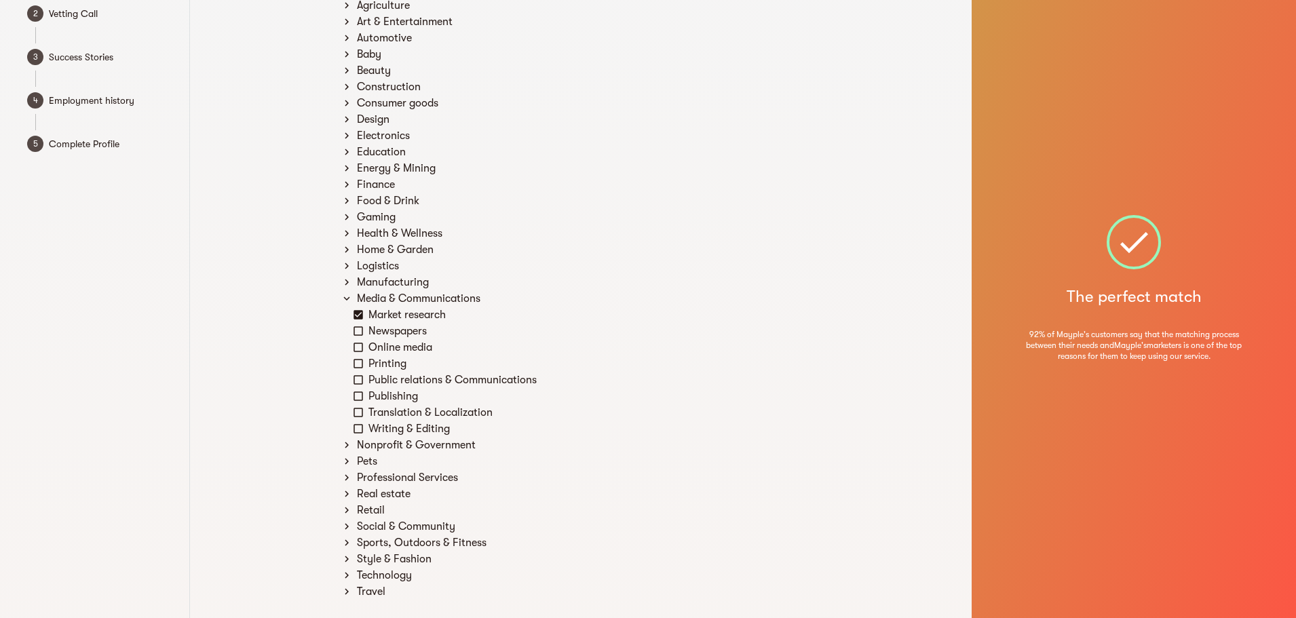
scroll to position [136, 0]
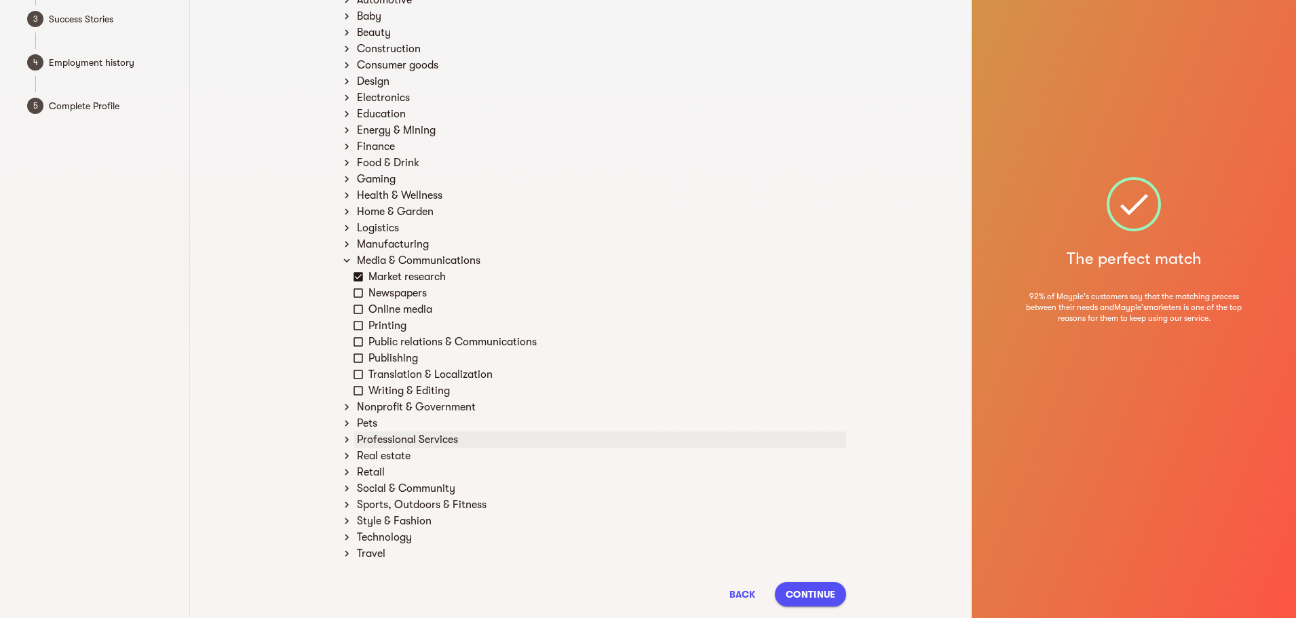
click at [416, 438] on div "Professional Services" at bounding box center [600, 440] width 492 height 16
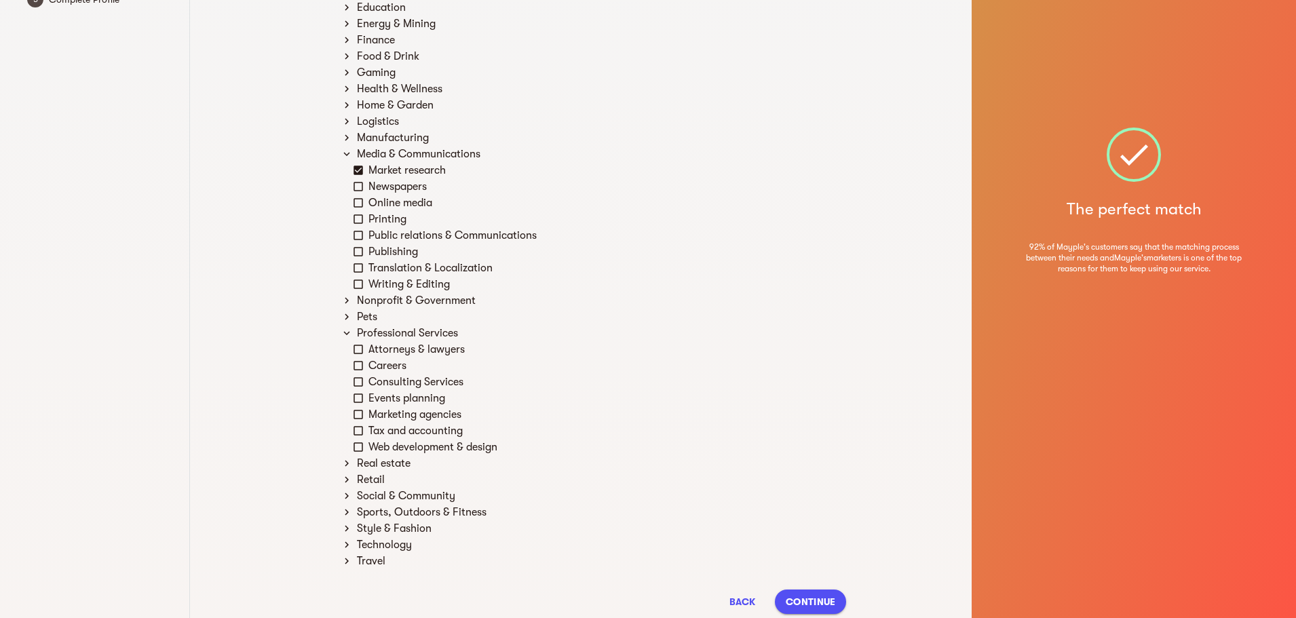
scroll to position [271, 0]
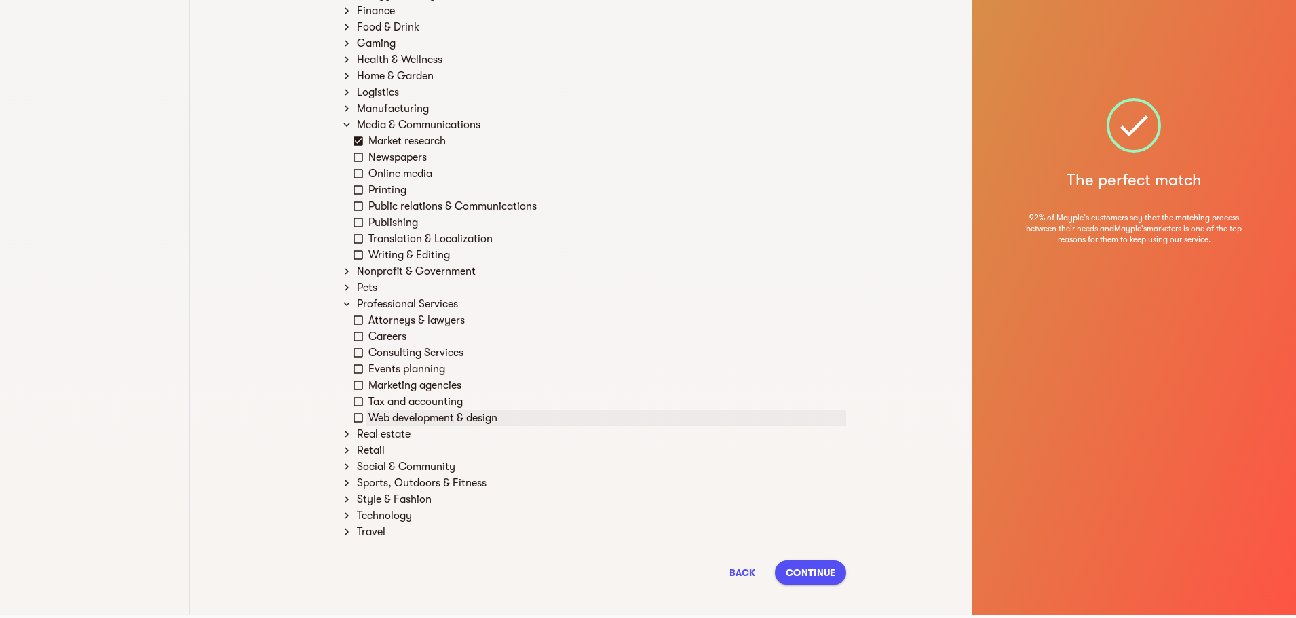
click at [499, 425] on div "Web development & design" at bounding box center [606, 418] width 480 height 16
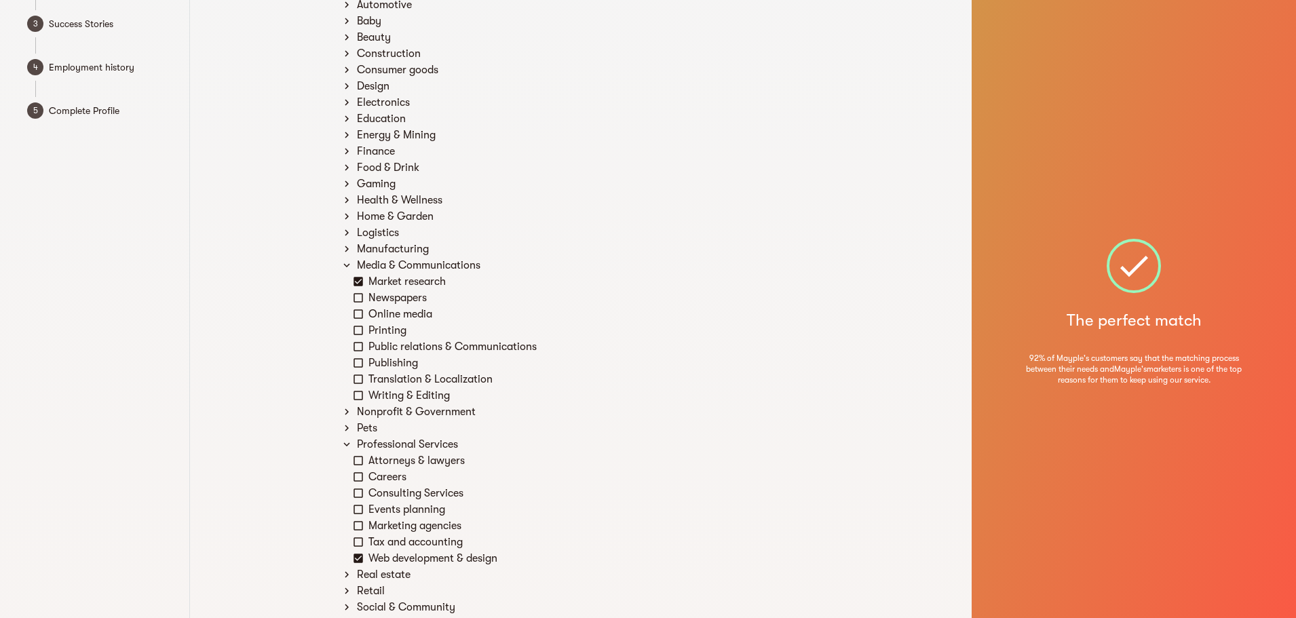
scroll to position [0, 0]
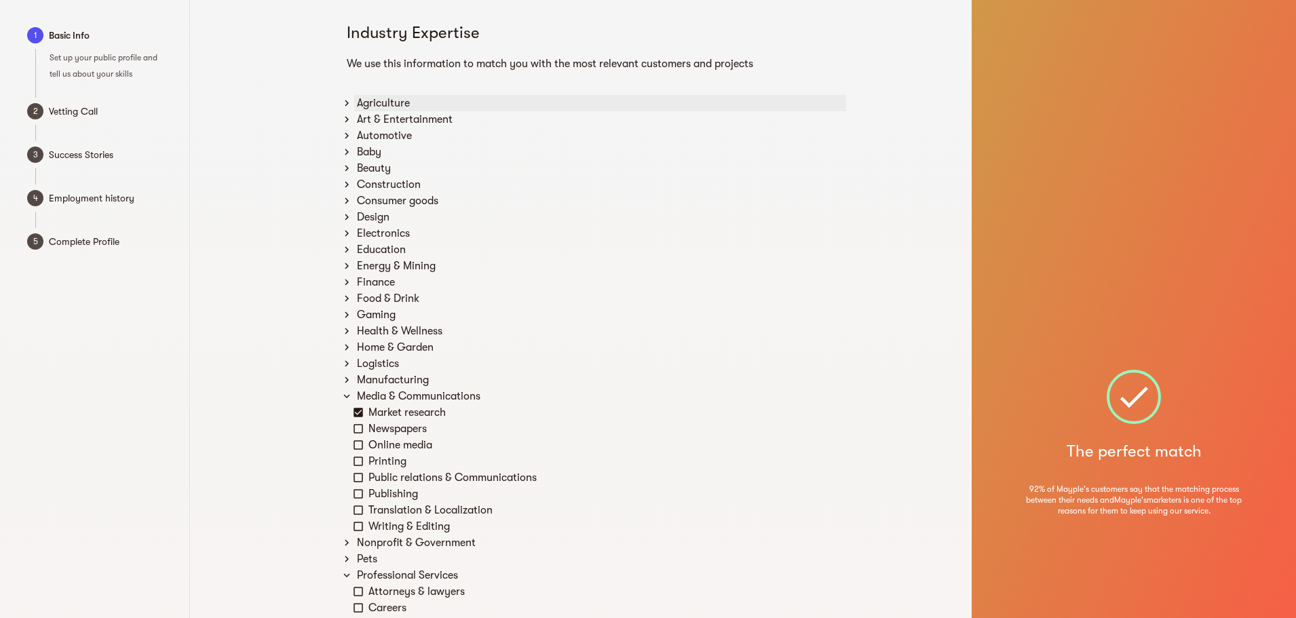
click at [394, 105] on div "Agriculture" at bounding box center [600, 103] width 492 height 16
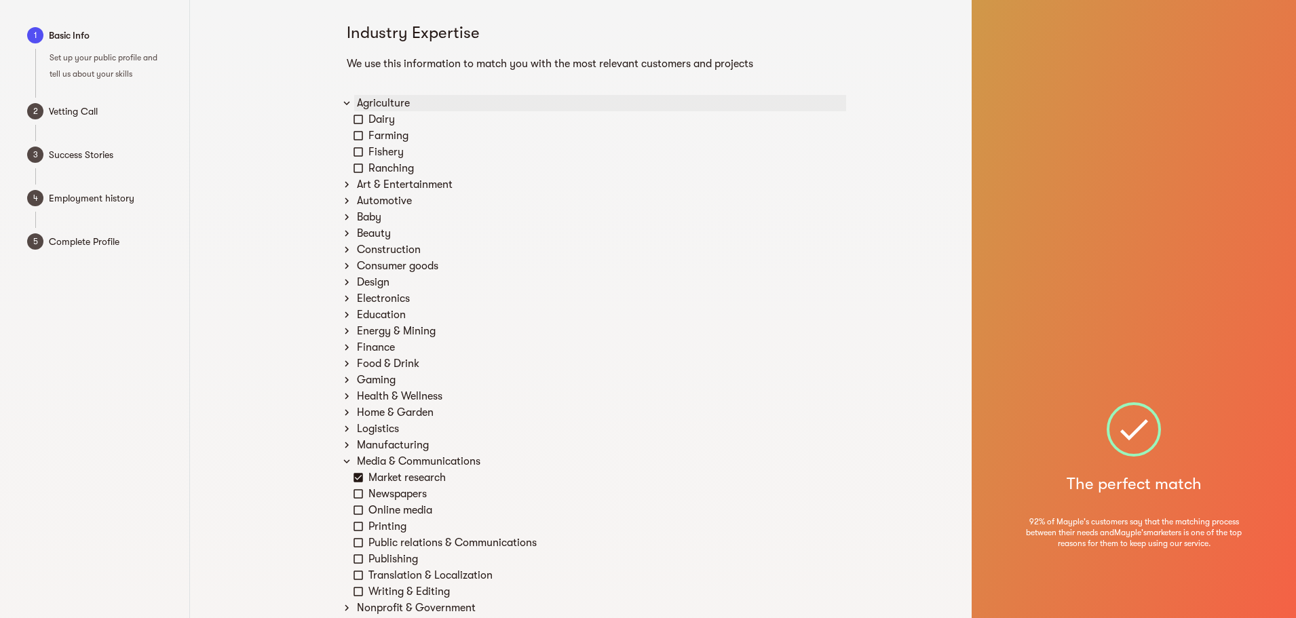
click at [394, 103] on div "Agriculture" at bounding box center [600, 103] width 492 height 16
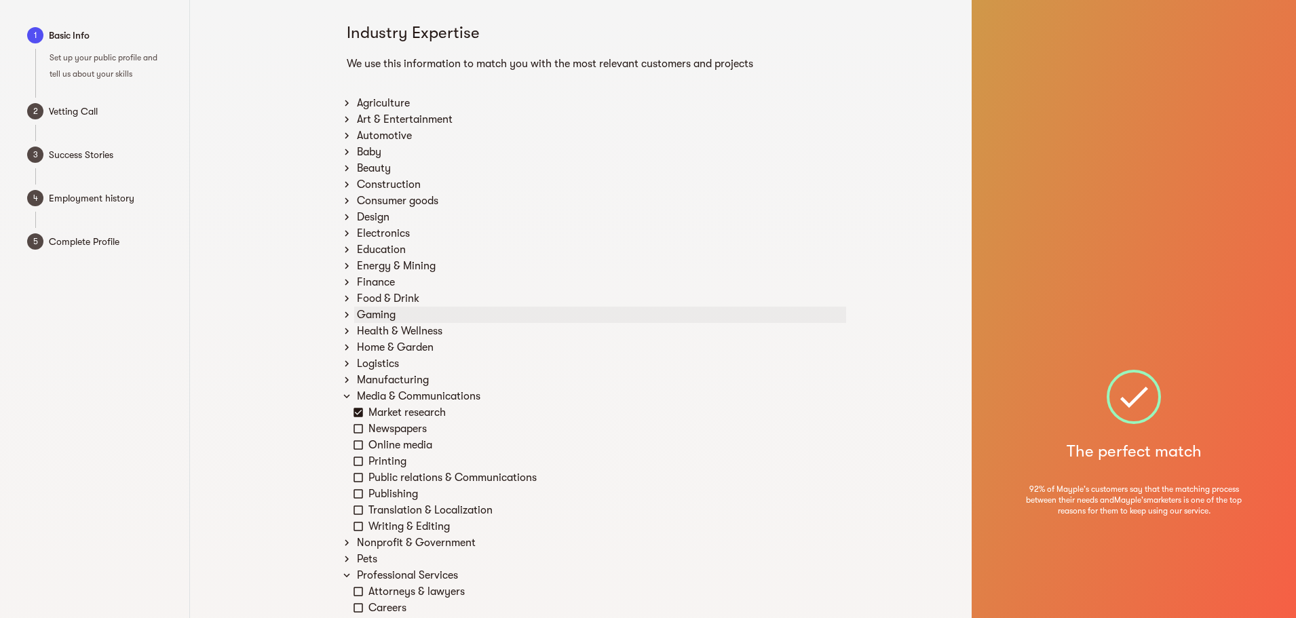
click at [408, 317] on div "Gaming" at bounding box center [600, 315] width 492 height 16
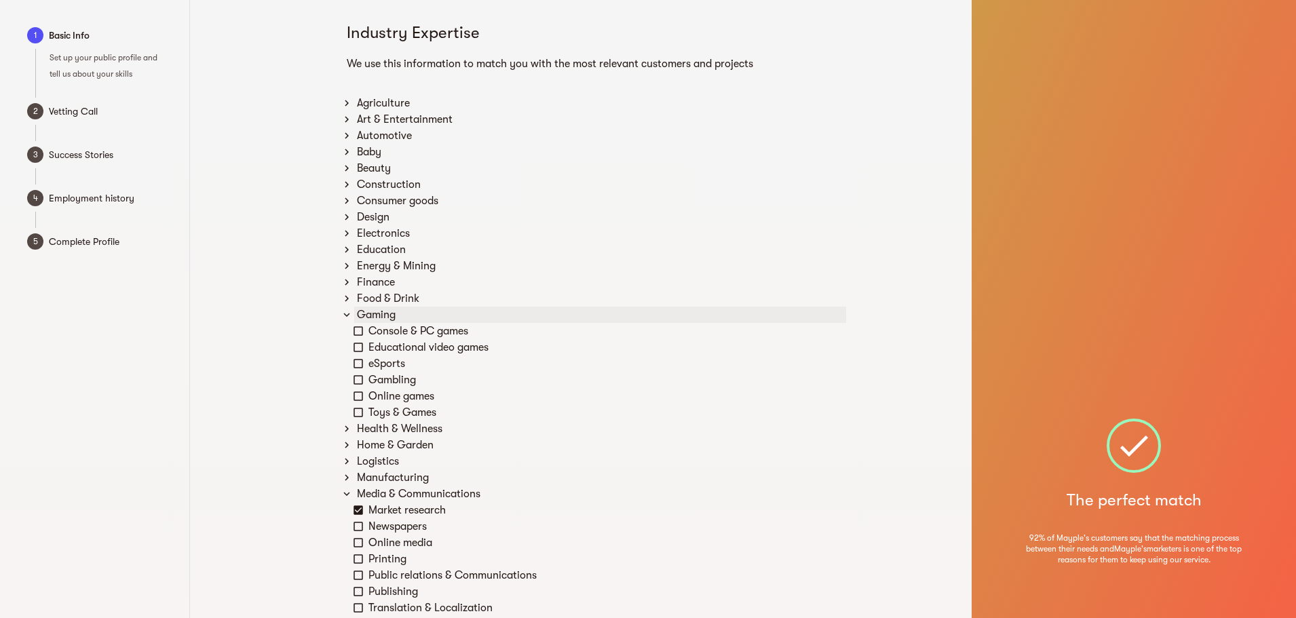
click at [408, 317] on div "Gaming" at bounding box center [600, 315] width 492 height 16
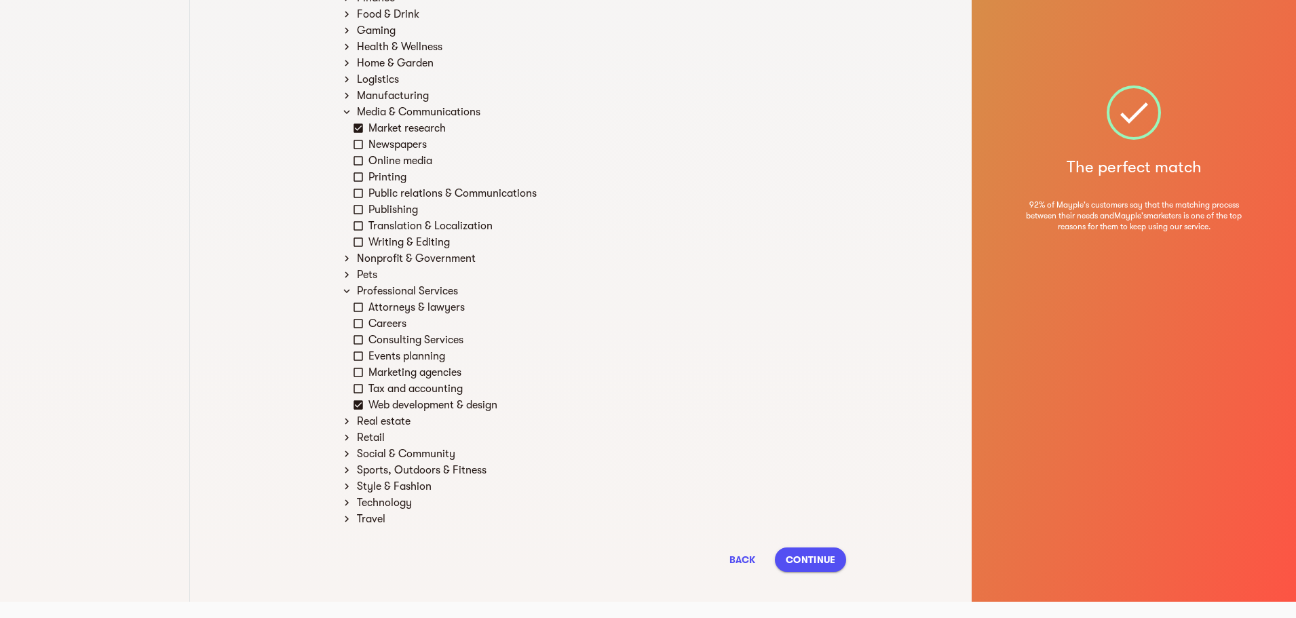
click at [817, 552] on span "Continue" at bounding box center [811, 560] width 50 height 16
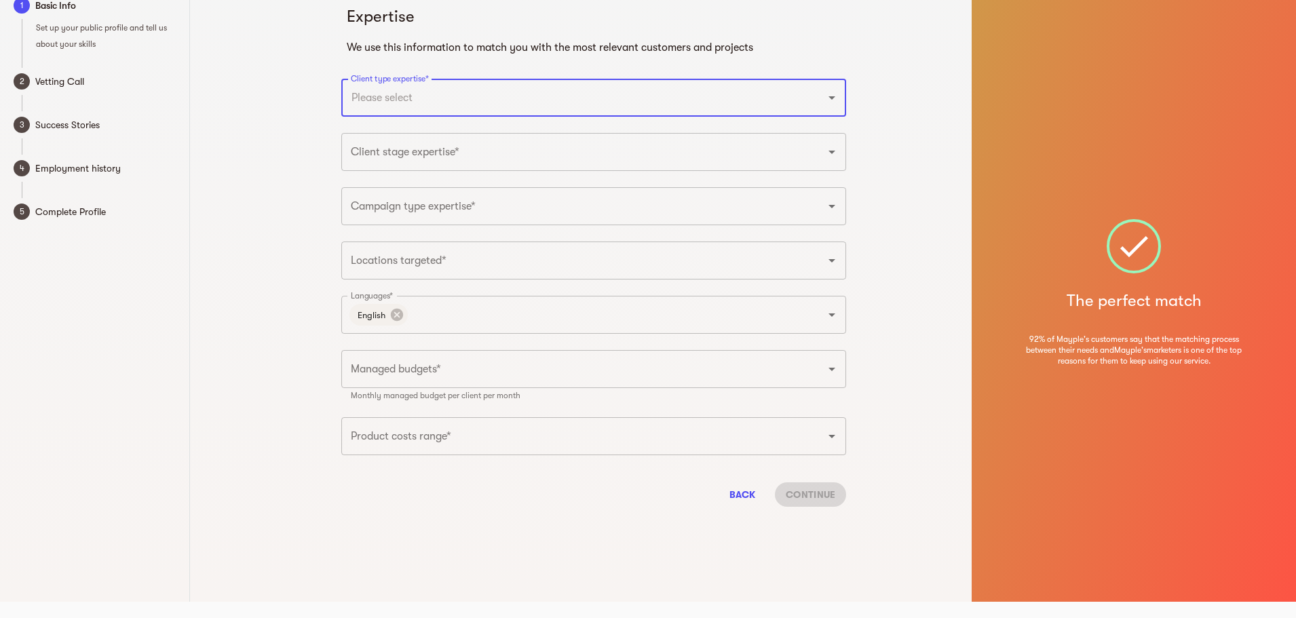
click at [464, 97] on input "Client type expertise*" at bounding box center [574, 98] width 455 height 26
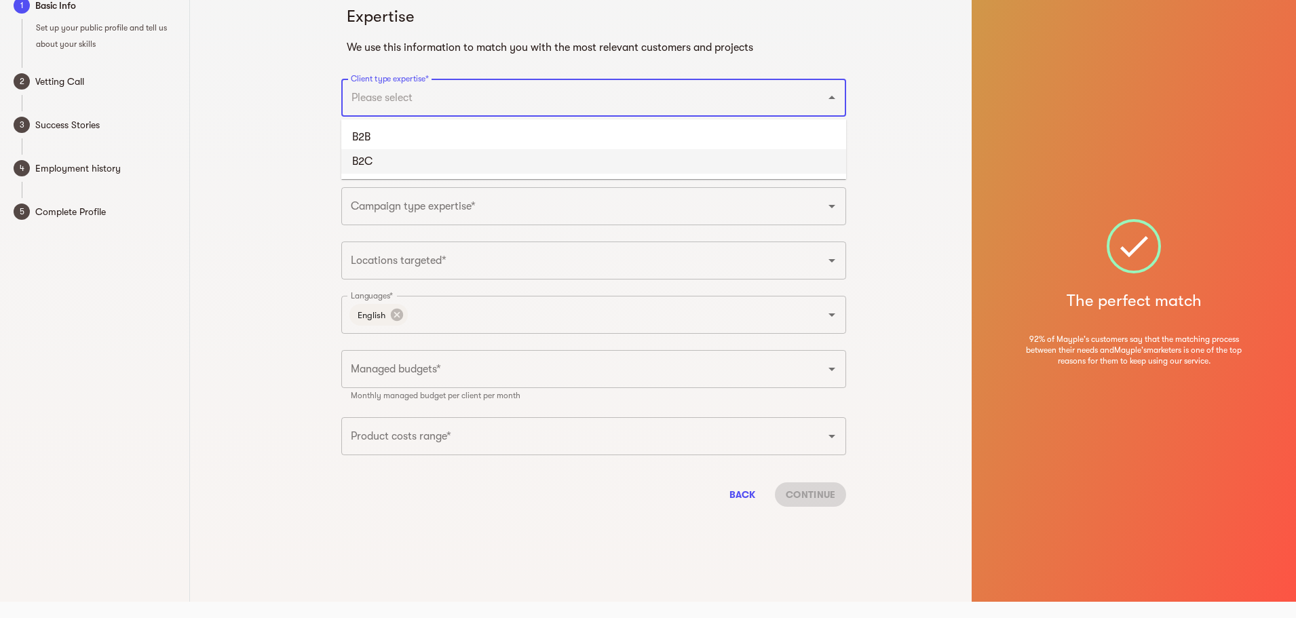
click at [373, 159] on li "B2C" at bounding box center [593, 161] width 505 height 24
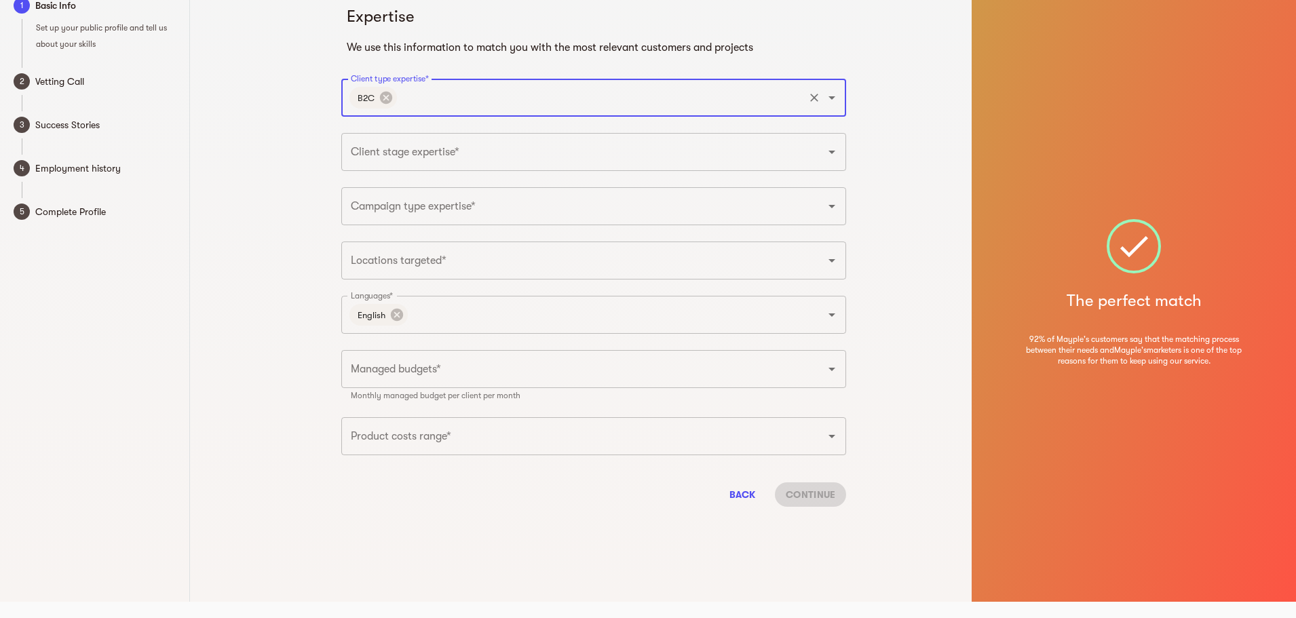
click at [434, 96] on input "Client type expertise*" at bounding box center [600, 98] width 403 height 26
click at [384, 136] on li "B2B" at bounding box center [593, 137] width 505 height 24
click at [487, 160] on input "Client stage expertise*" at bounding box center [574, 152] width 455 height 26
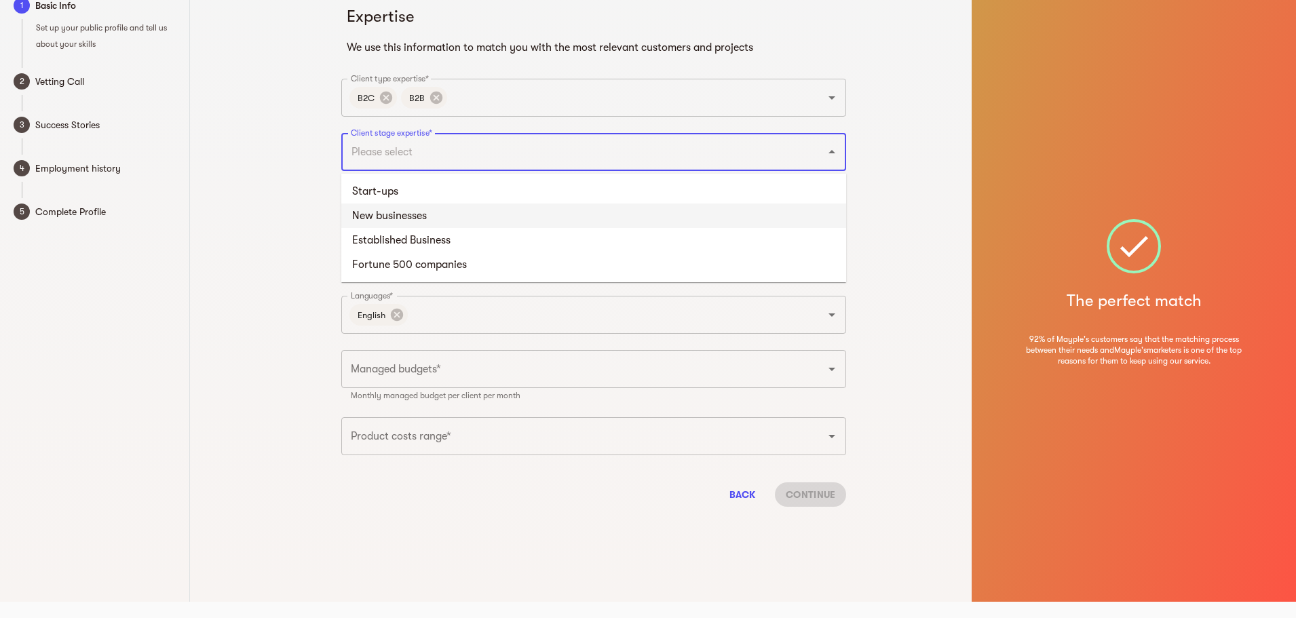
click at [425, 210] on li "New businesses" at bounding box center [593, 216] width 505 height 24
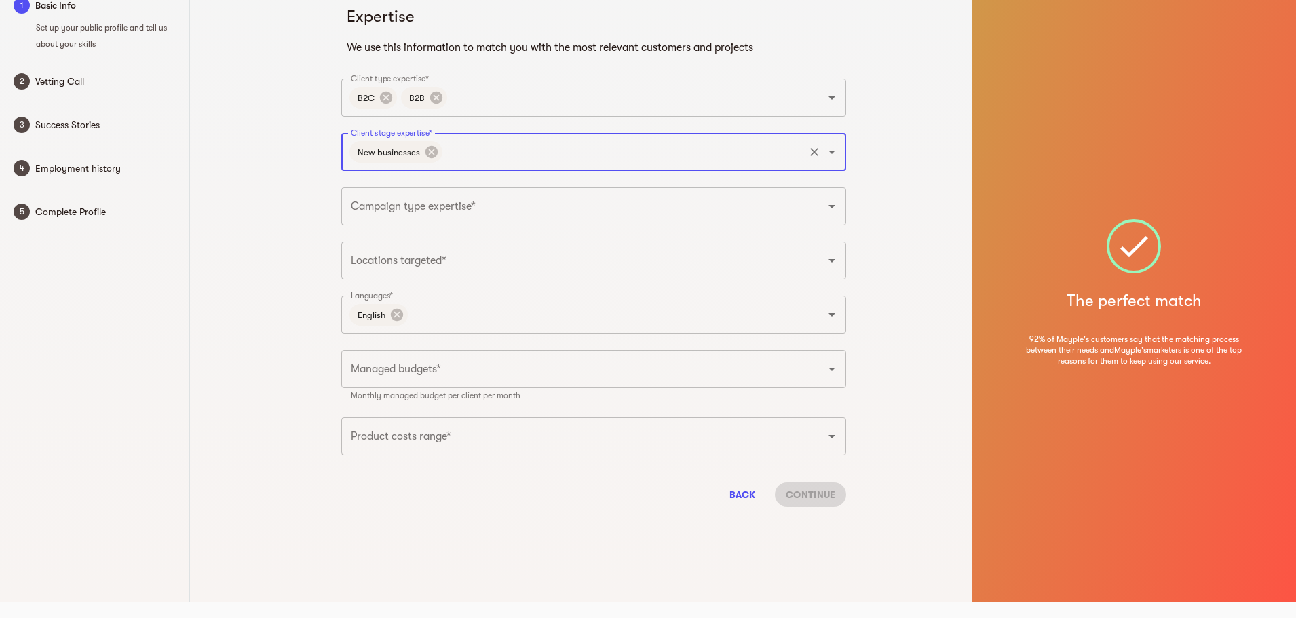
click at [533, 212] on input "Campaign type expertise*" at bounding box center [574, 206] width 455 height 26
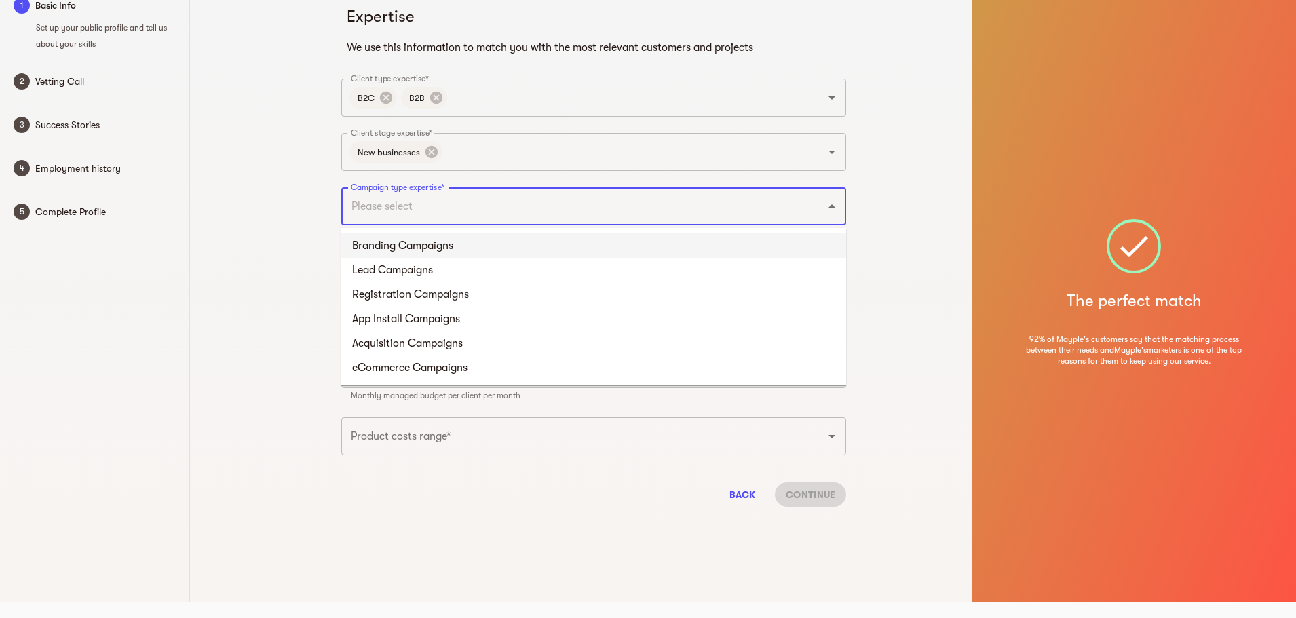
click at [465, 252] on li "Branding Campaigns" at bounding box center [593, 245] width 505 height 24
click at [515, 209] on input "Campaign type expertise*" at bounding box center [634, 206] width 334 height 26
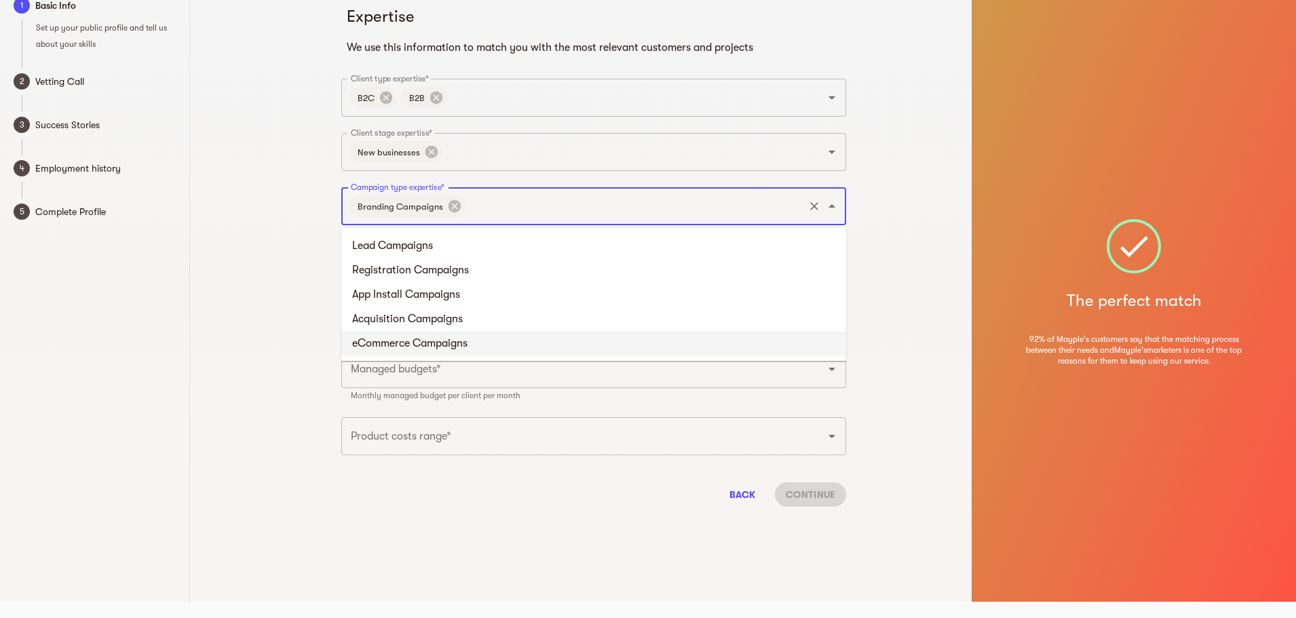
click at [445, 344] on li "eCommerce Campaigns" at bounding box center [593, 343] width 505 height 24
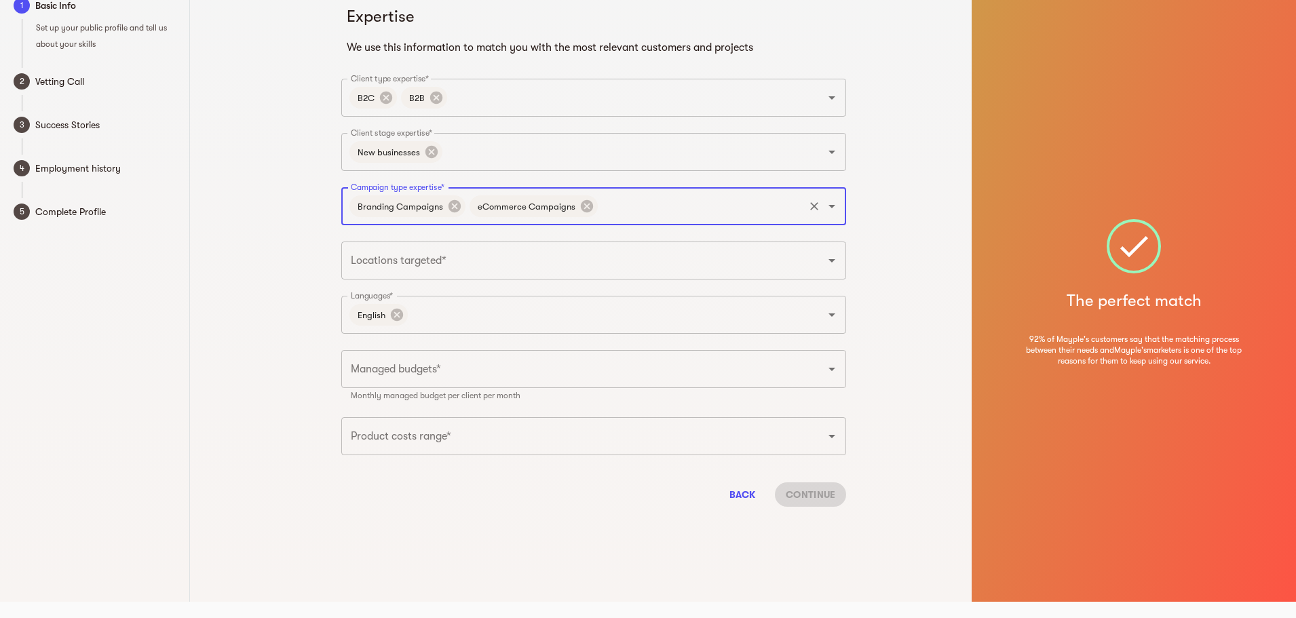
click at [466, 261] on input "Locations targeted*" at bounding box center [574, 261] width 455 height 26
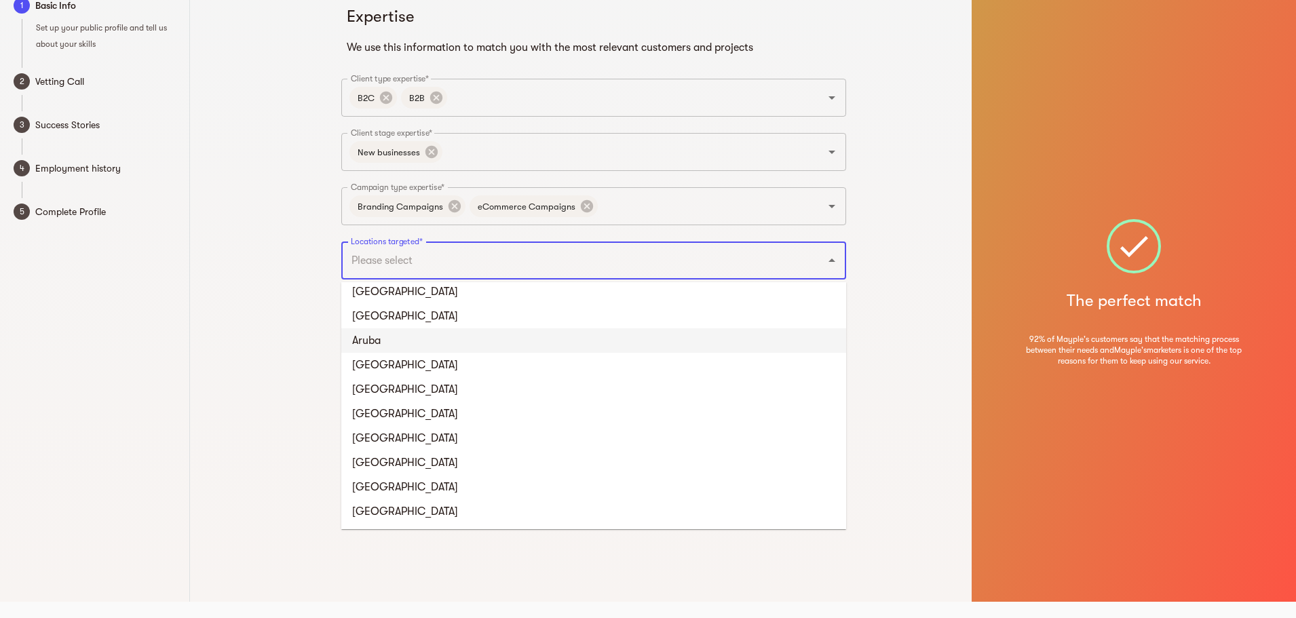
scroll to position [475, 0]
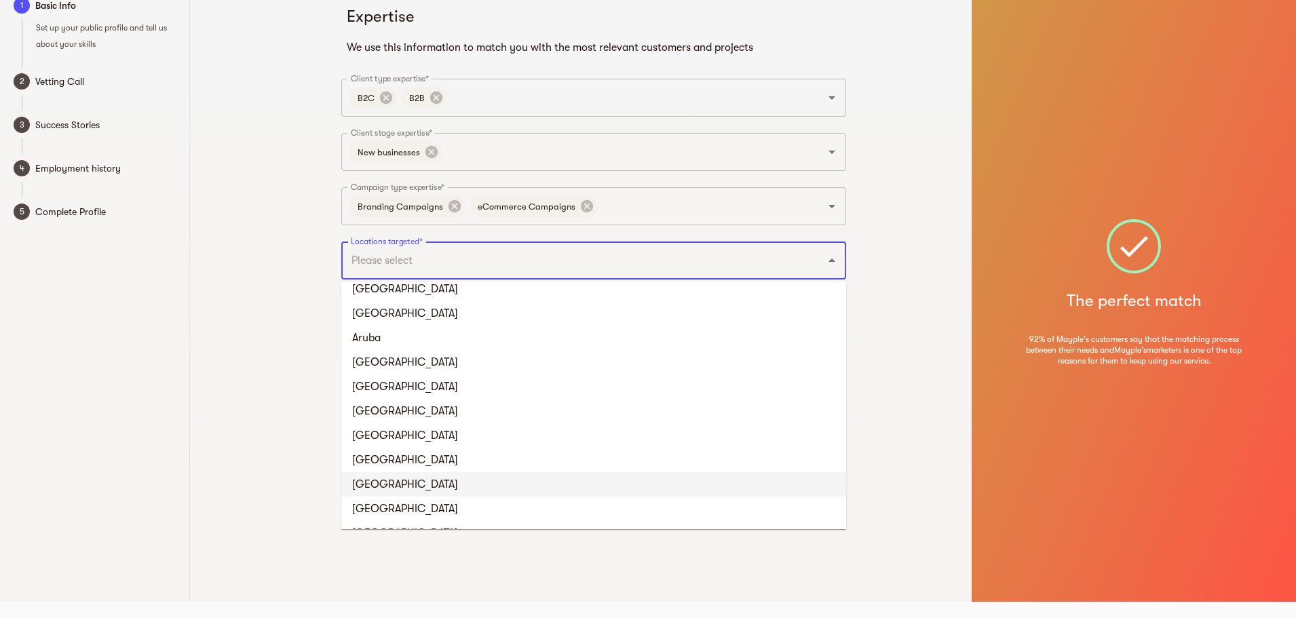
drag, startPoint x: 407, startPoint y: 480, endPoint x: 401, endPoint y: 471, distance: 11.3
click at [407, 480] on li "[GEOGRAPHIC_DATA]" at bounding box center [593, 484] width 505 height 24
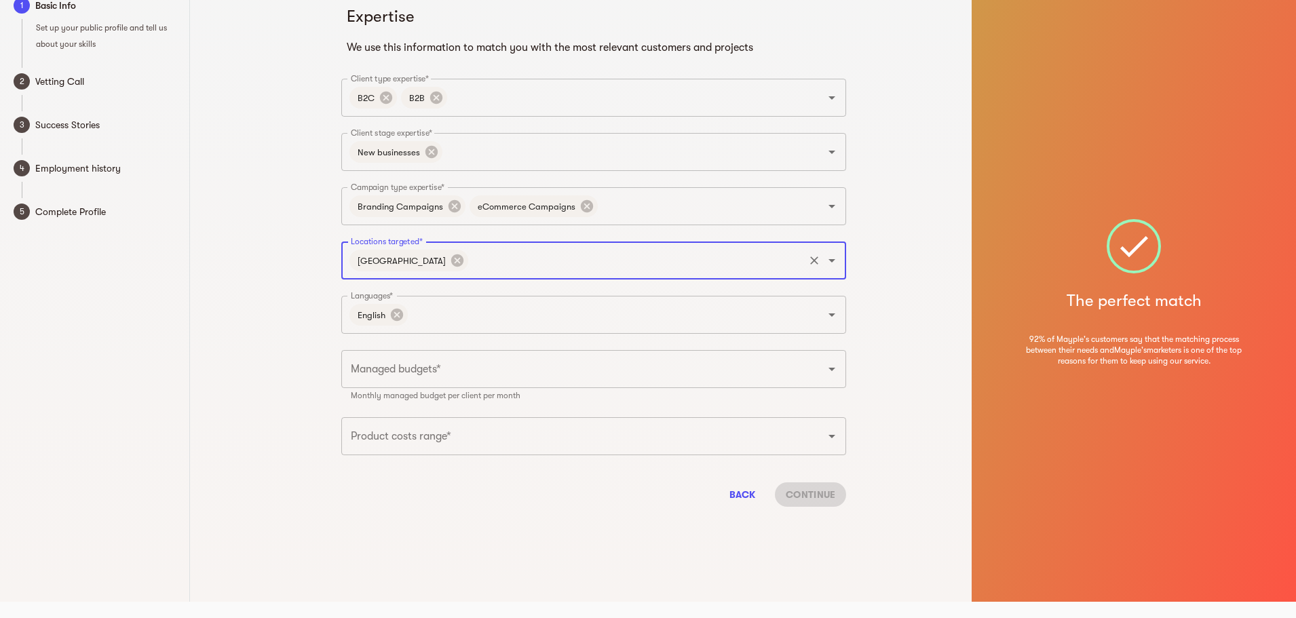
click at [288, 296] on div "Expertise We use this information to match you with the most relevant customers…" at bounding box center [594, 293] width 756 height 618
click at [560, 328] on div "English Languages*" at bounding box center [593, 315] width 505 height 38
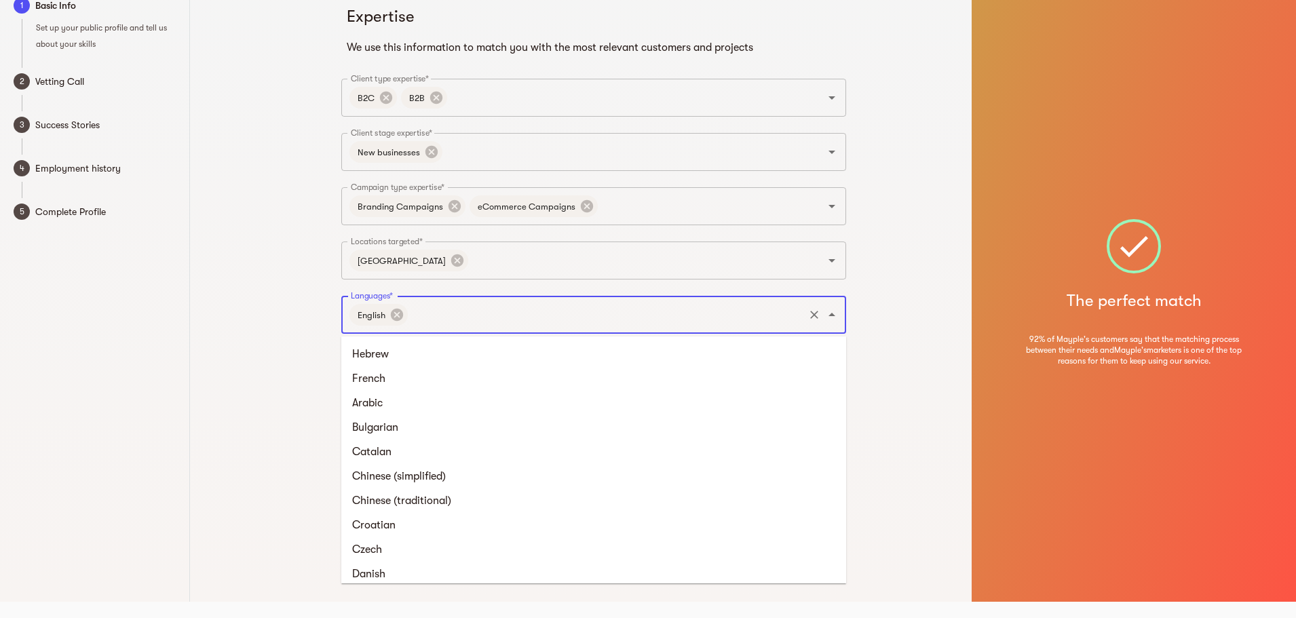
click at [560, 322] on input "Languages*" at bounding box center [606, 315] width 392 height 26
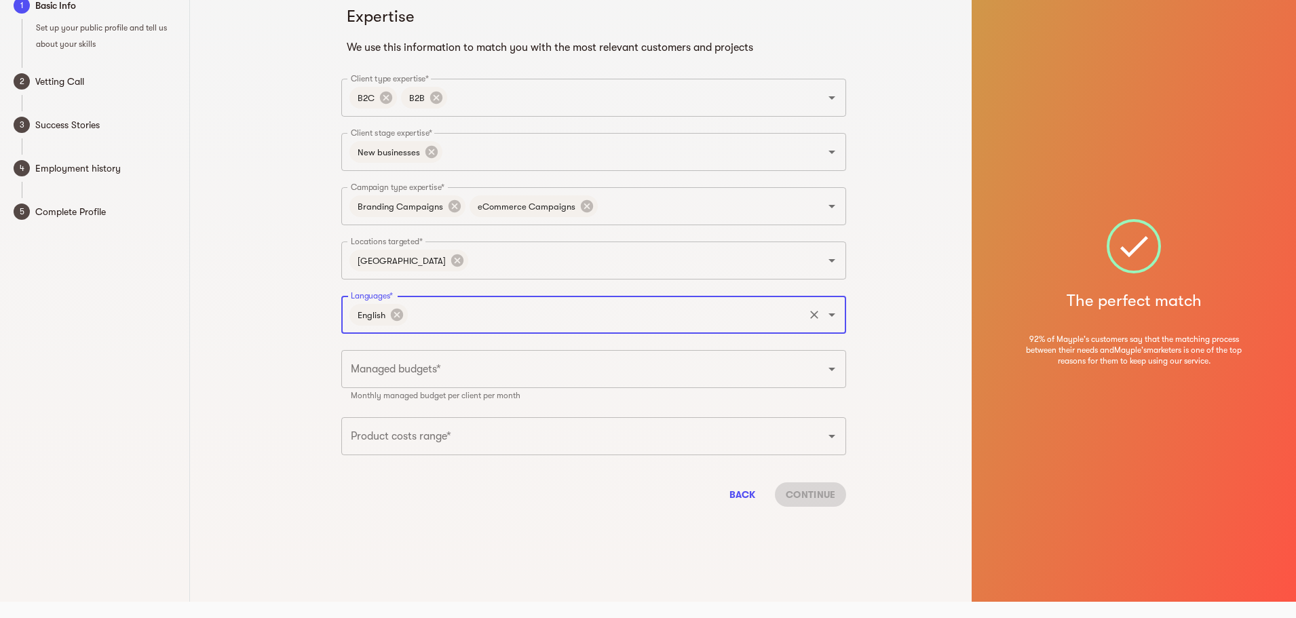
click at [560, 322] on input "Languages*" at bounding box center [606, 315] width 392 height 26
click at [507, 382] on div "Managed budgets*" at bounding box center [593, 369] width 505 height 38
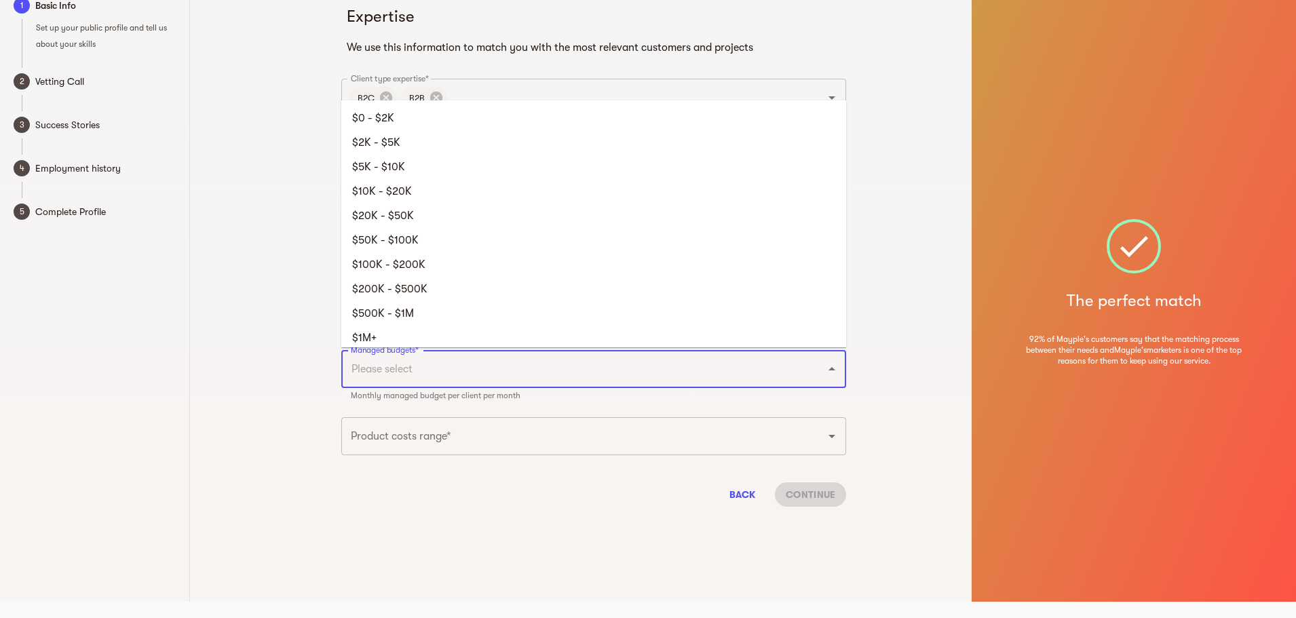
click at [513, 370] on input "Managed budgets*" at bounding box center [574, 369] width 455 height 26
click at [427, 119] on li "$0 - $2K" at bounding box center [593, 118] width 505 height 24
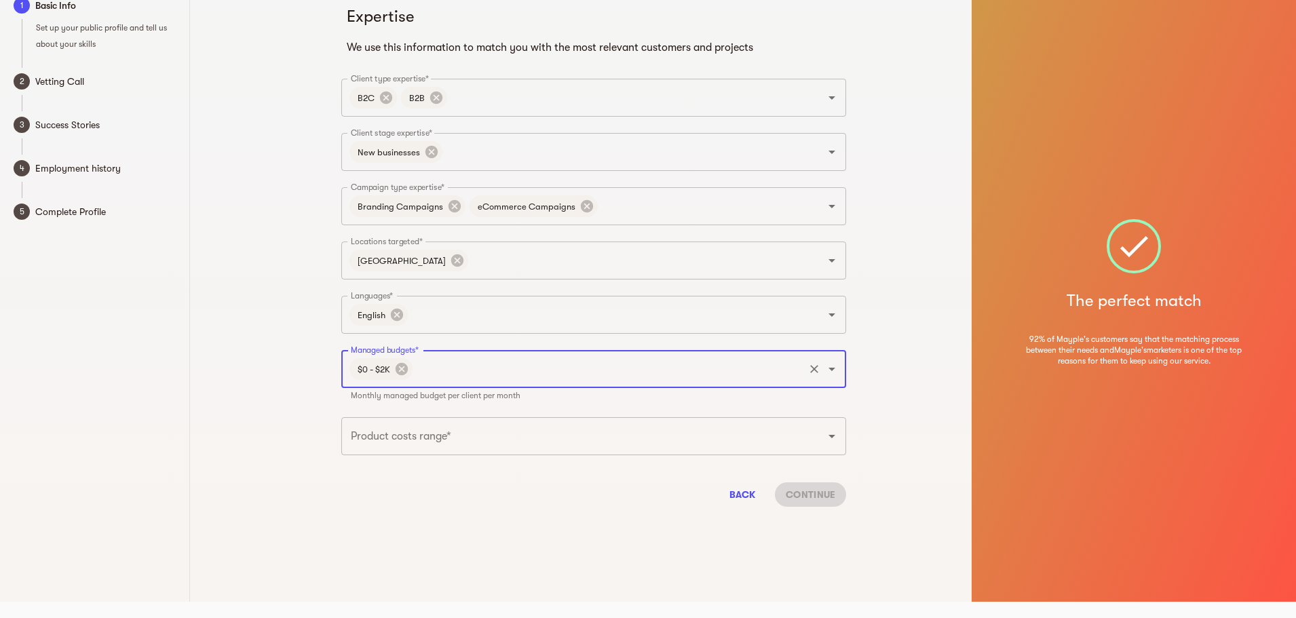
click at [531, 437] on input "Product costs range*" at bounding box center [574, 436] width 455 height 26
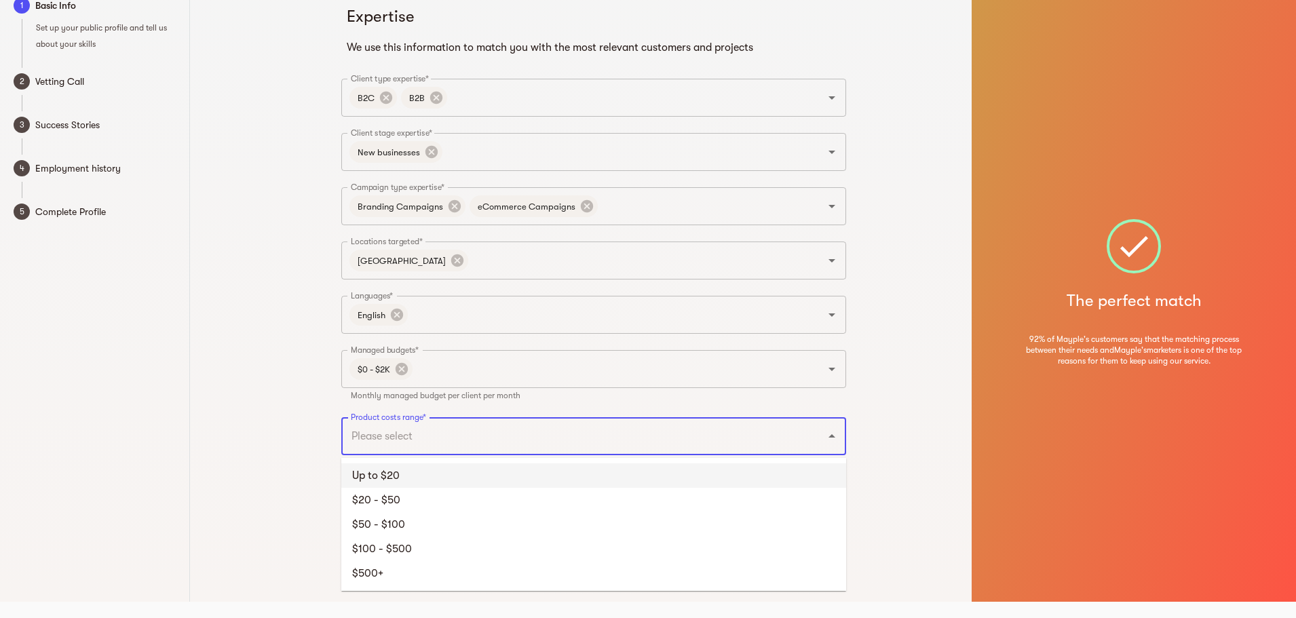
click at [452, 484] on li "Up to $20" at bounding box center [593, 475] width 505 height 24
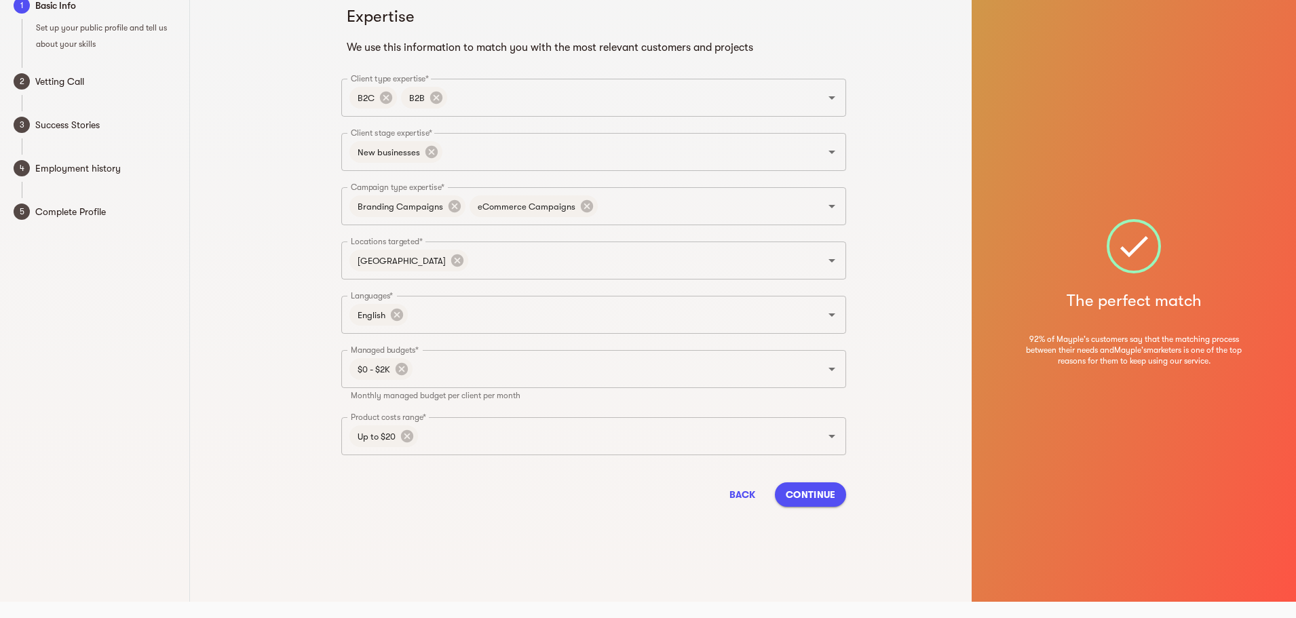
drag, startPoint x: 212, startPoint y: 337, endPoint x: 824, endPoint y: 550, distance: 647.8
click at [216, 337] on div "1 Basic Info Set up your public profile and tell us about your skills 2 Vetting…" at bounding box center [648, 293] width 1296 height 618
click at [704, 529] on div "Expertise We use this information to match you with the most relevant customers…" at bounding box center [594, 293] width 756 height 618
click at [813, 500] on span "Continue" at bounding box center [811, 494] width 50 height 16
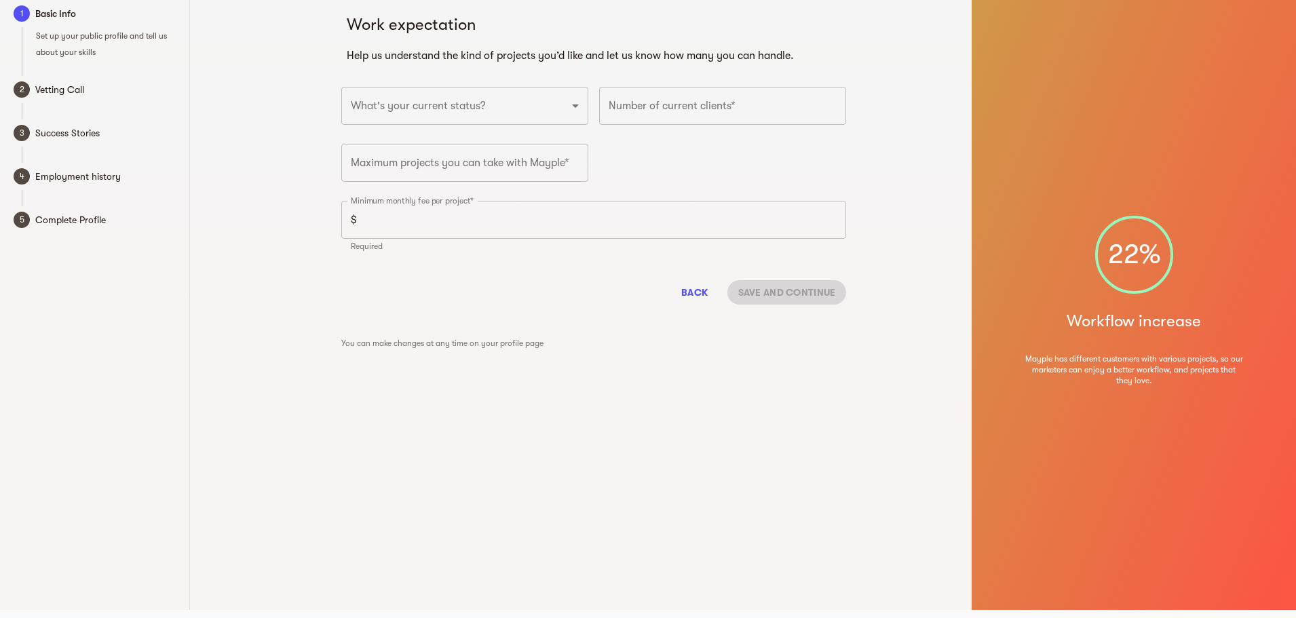
scroll to position [0, 0]
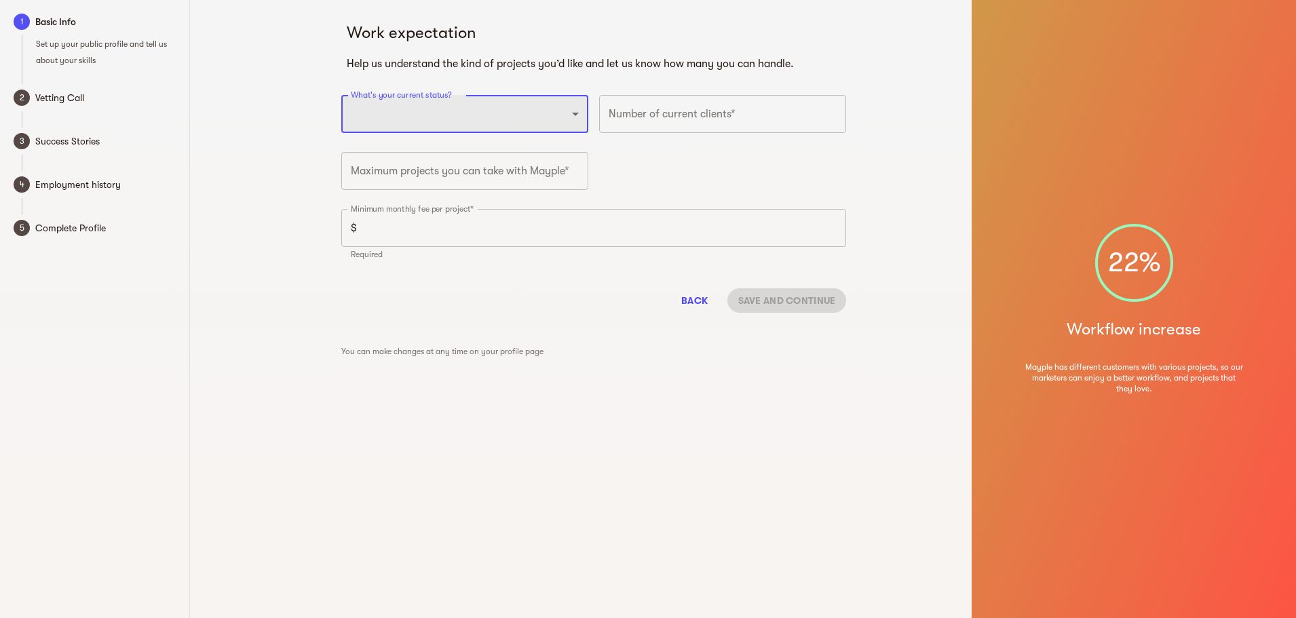
click at [508, 107] on select "Full-time freelancer [DEMOGRAPHIC_DATA] job New-freelancing [DEMOGRAPHIC_DATA]-…" at bounding box center [464, 114] width 247 height 38
select select "FULLTIME_FREELANCER"
click at [341, 95] on select "Full-time freelancer [DEMOGRAPHIC_DATA] job New-freelancing [DEMOGRAPHIC_DATA]-…" at bounding box center [464, 114] width 247 height 38
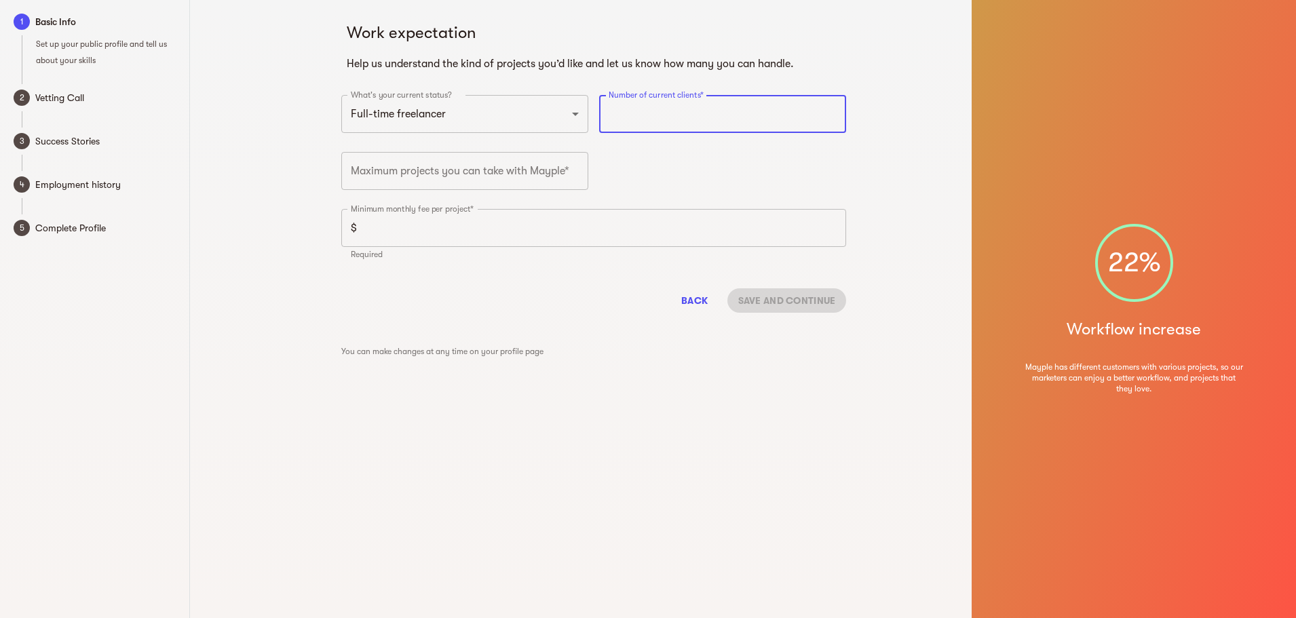
click at [742, 123] on input "number" at bounding box center [722, 114] width 247 height 38
click at [742, 112] on input "number" at bounding box center [722, 114] width 247 height 38
type input "4"
click at [497, 170] on input "number" at bounding box center [464, 171] width 247 height 38
type input "10"
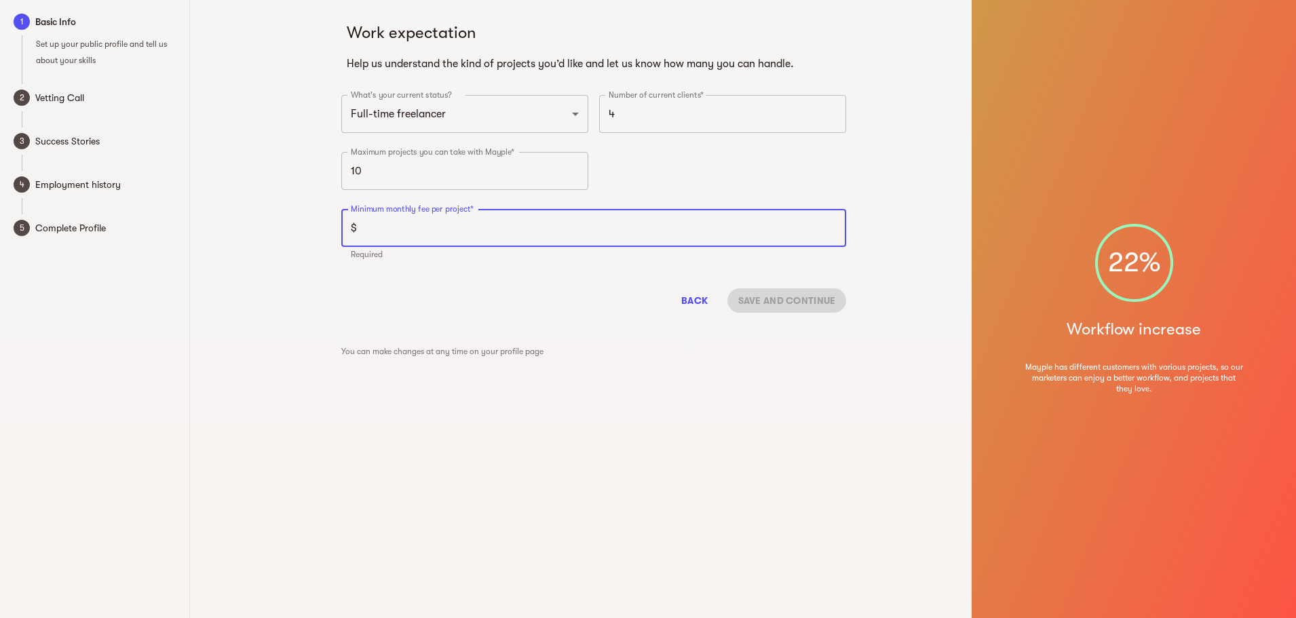
click at [493, 227] on input "number" at bounding box center [604, 228] width 484 height 38
click at [566, 243] on input "number" at bounding box center [604, 228] width 484 height 38
type input "200"
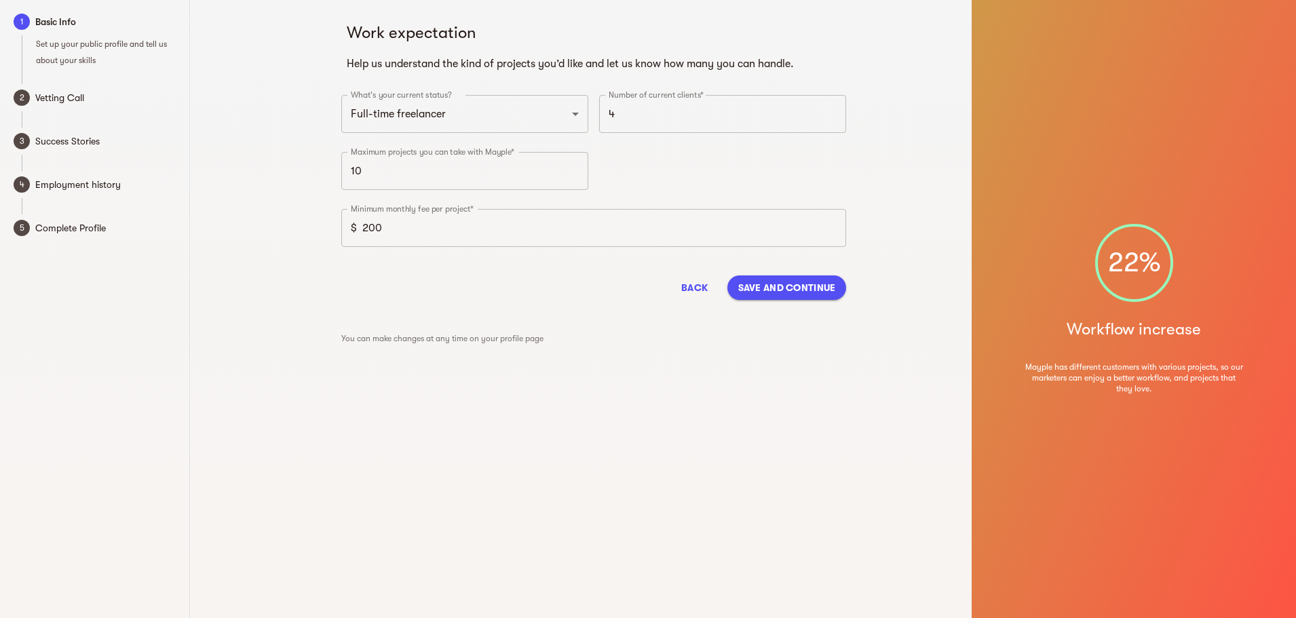
click at [794, 164] on div "What's your current status? Full-time freelancer [DEMOGRAPHIC_DATA] job New-fre…" at bounding box center [594, 175] width 516 height 171
click at [823, 290] on span "Save and continue" at bounding box center [787, 288] width 98 height 16
